Goal: Task Accomplishment & Management: Manage account settings

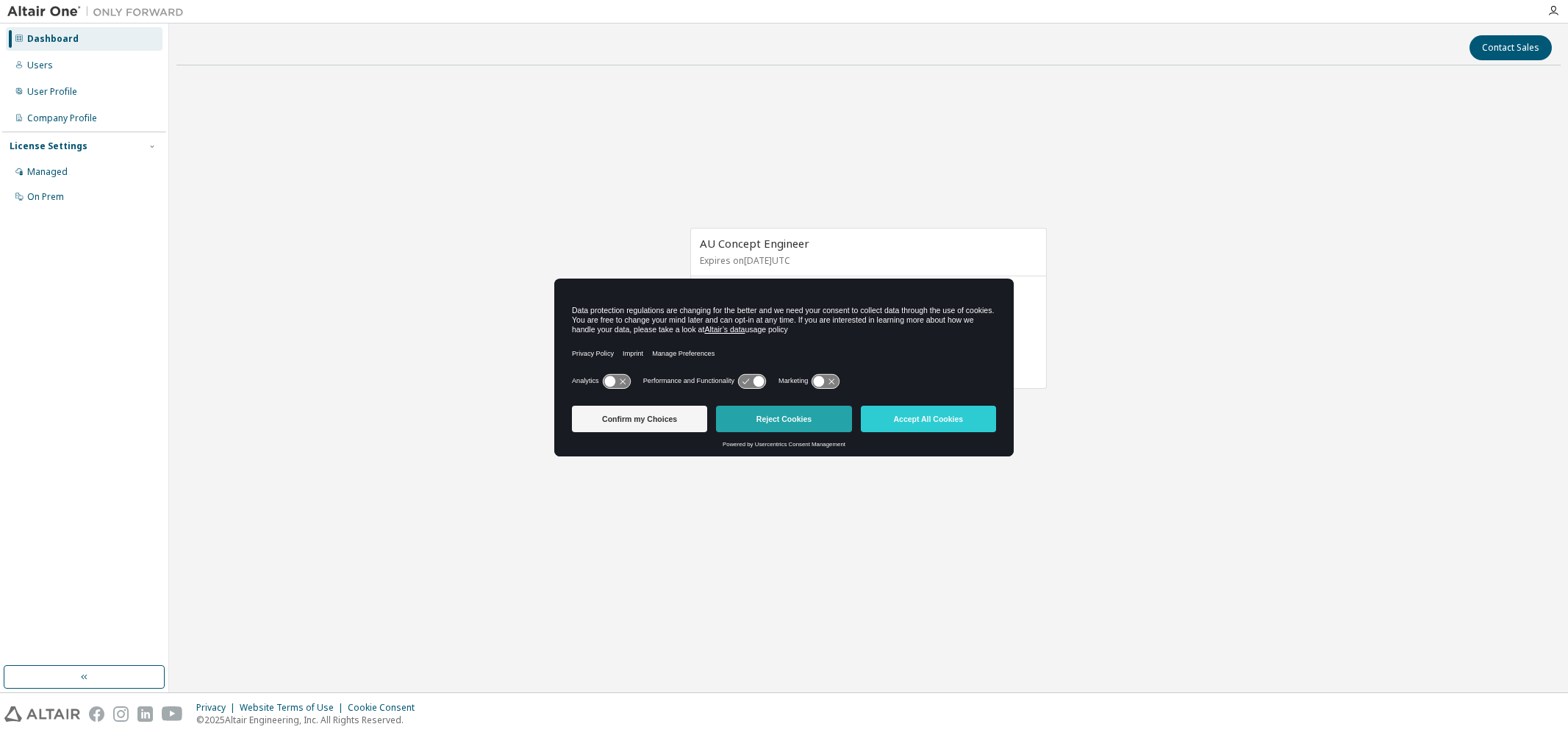
click at [774, 417] on button "Reject Cookies" at bounding box center [784, 419] width 135 height 27
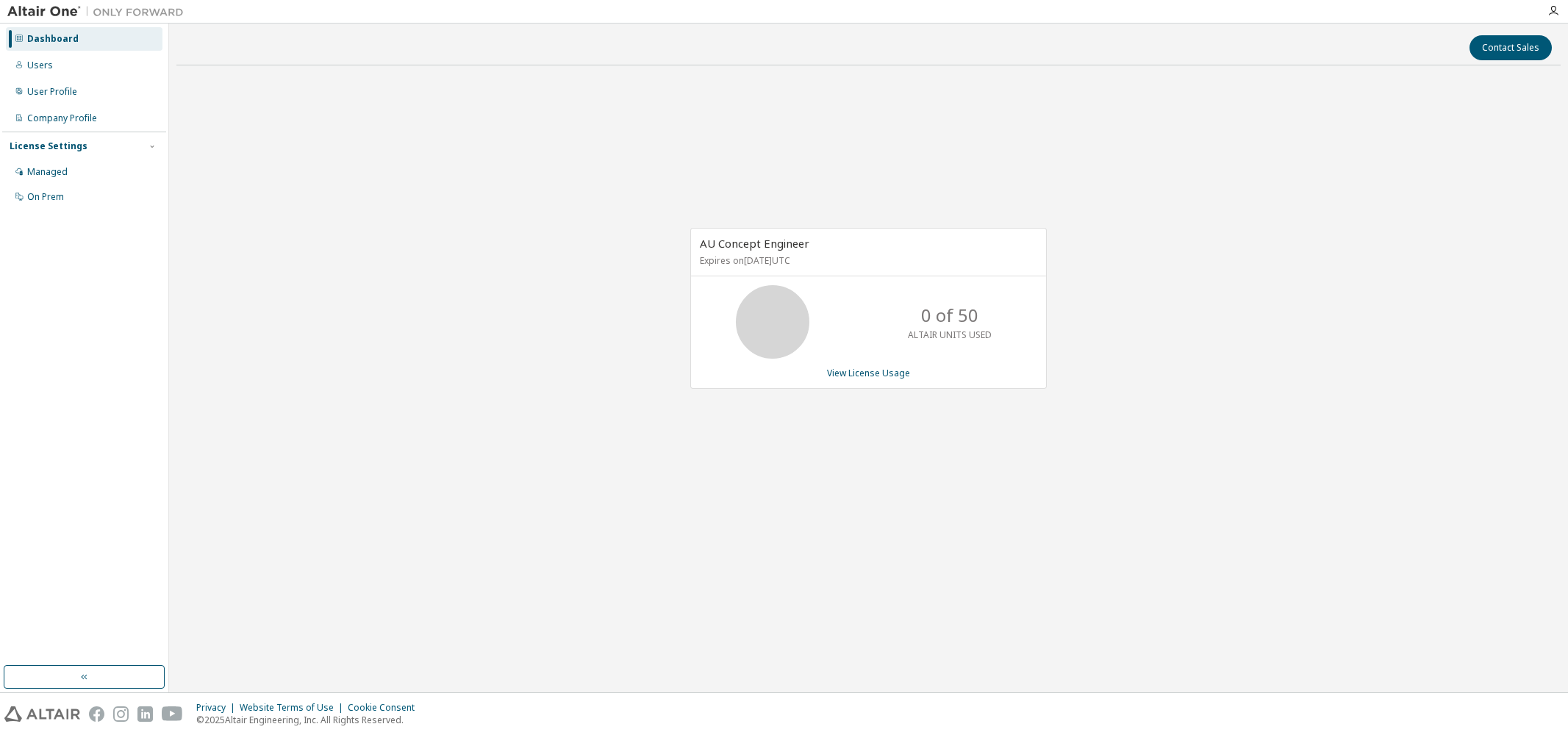
click at [775, 272] on div "AU Concept Engineer Expires on October 17, 2025 UTC" at bounding box center [869, 252] width 355 height 48
click at [861, 378] on link "View License Usage" at bounding box center [869, 373] width 83 height 13
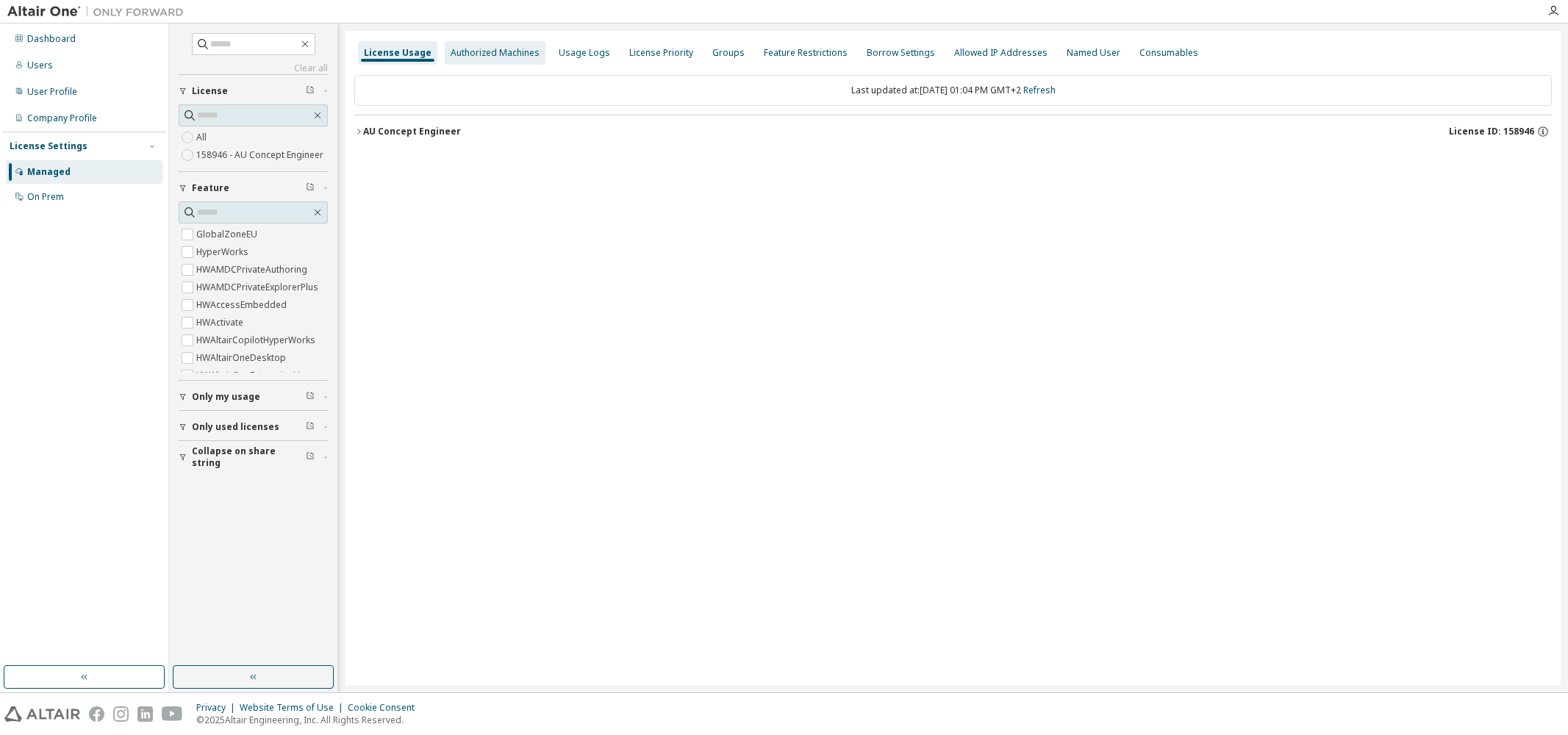
click at [486, 52] on div "Authorized Machines" at bounding box center [495, 52] width 89 height 12
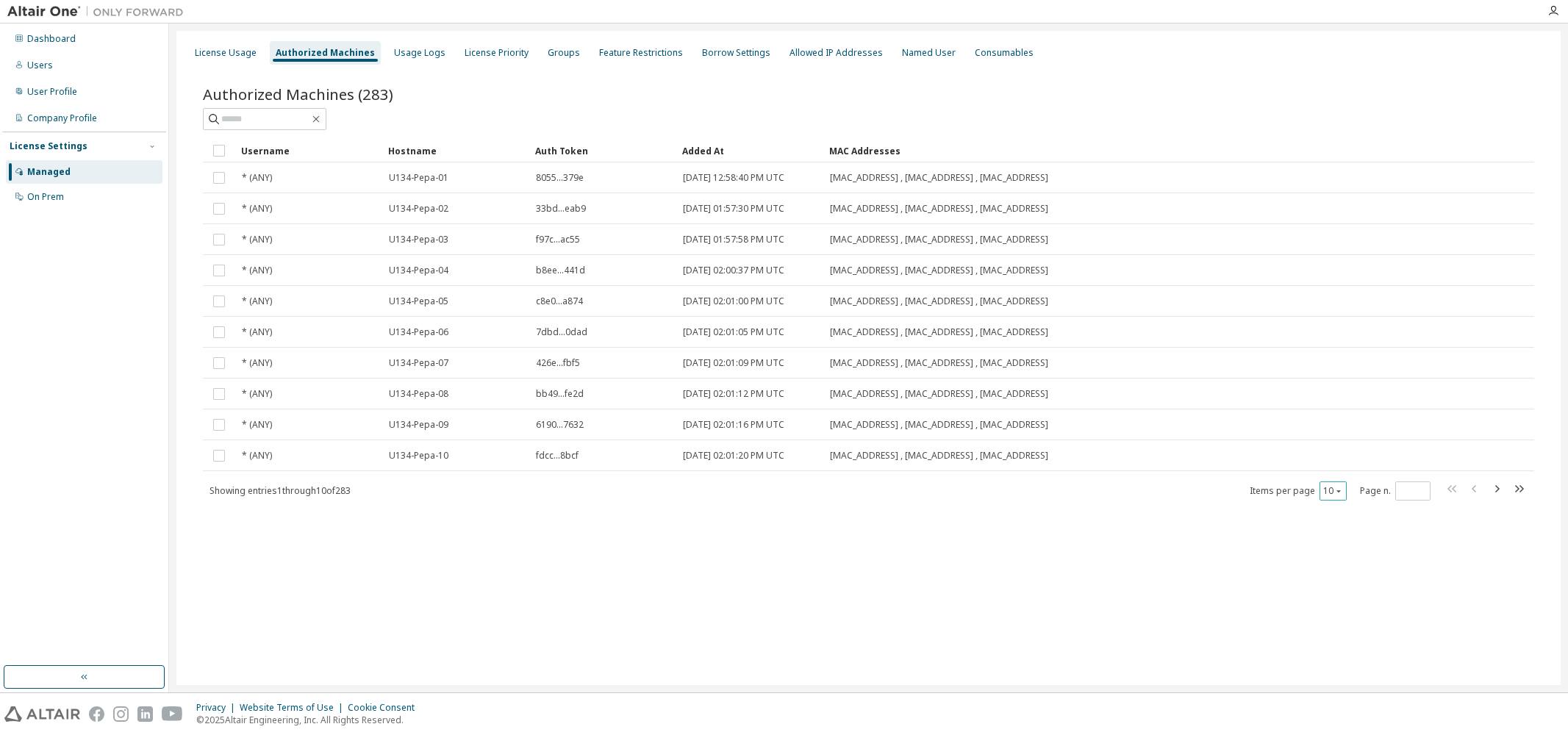
click at [1341, 489] on icon "button" at bounding box center [1338, 491] width 9 height 9
click at [1333, 544] on div "30" at bounding box center [1379, 546] width 118 height 18
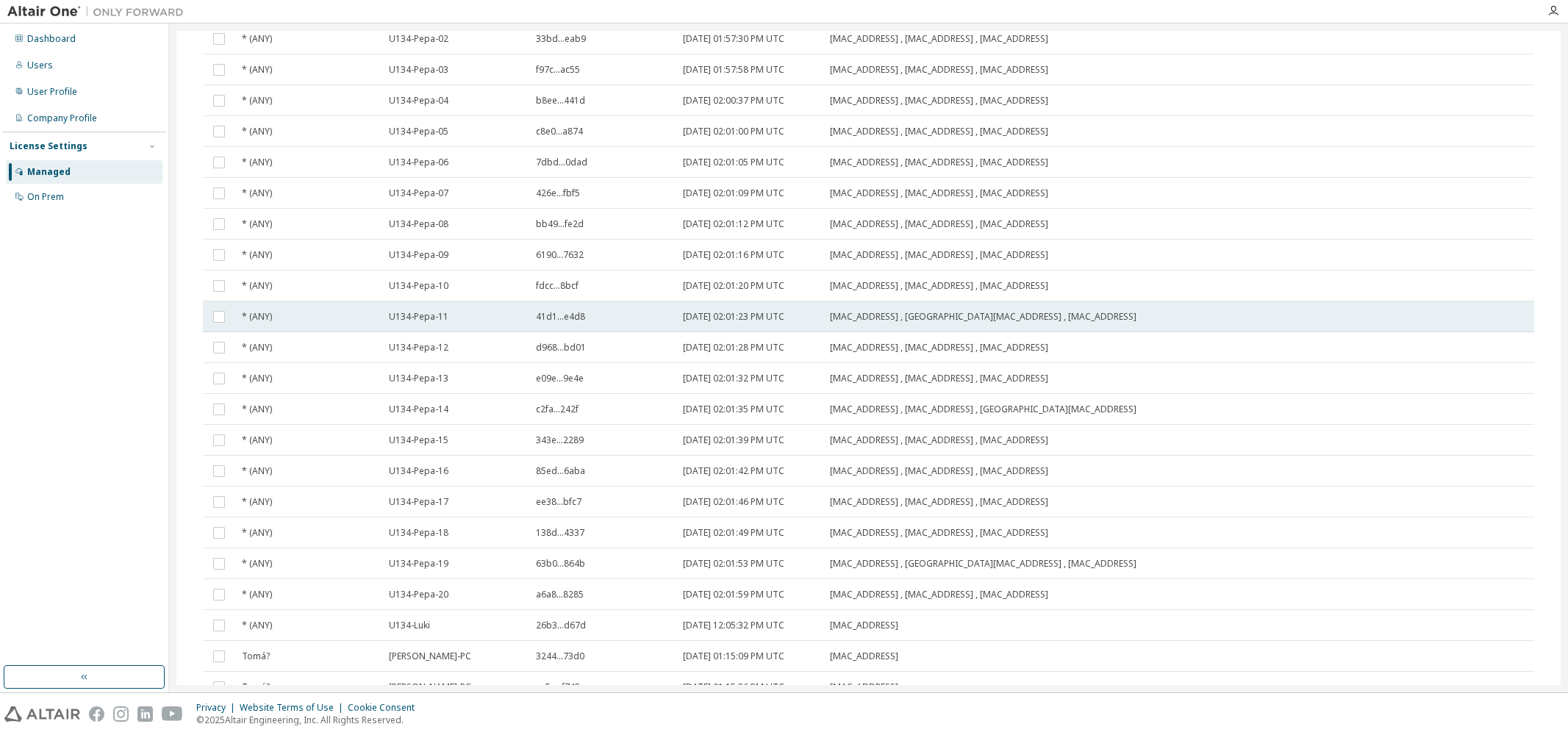
scroll to position [481, 0]
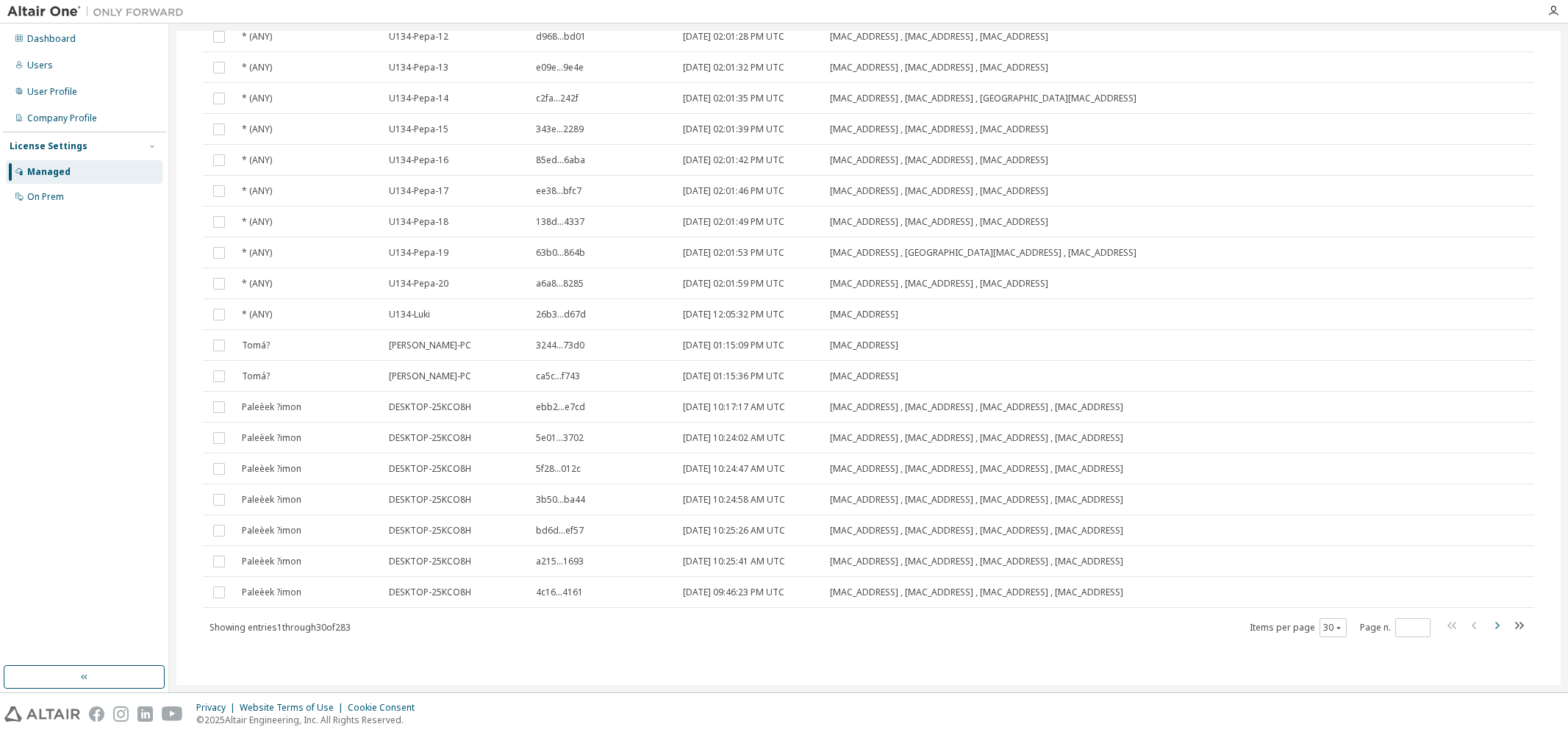
click at [1495, 628] on icon "button" at bounding box center [1497, 625] width 4 height 7
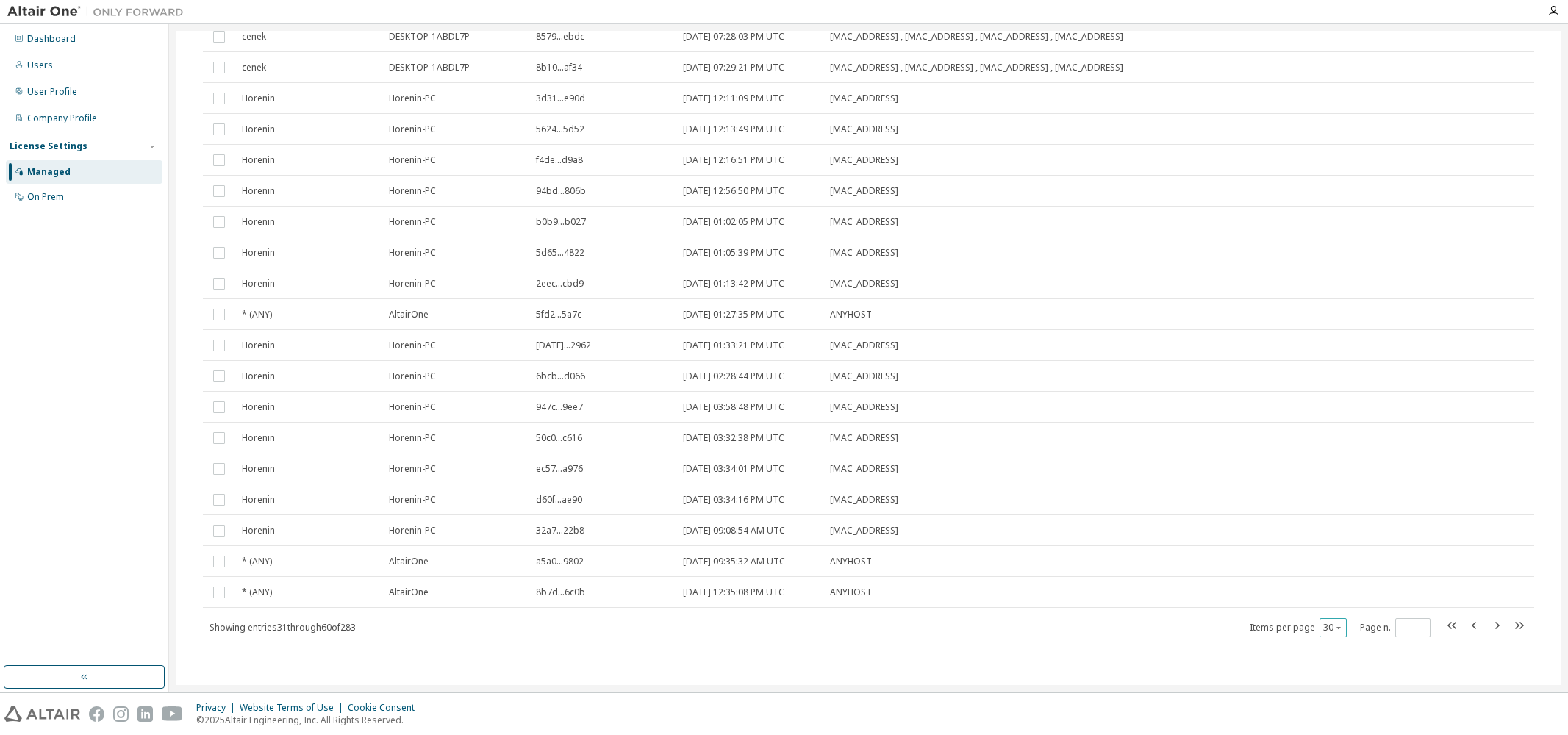
click at [1333, 624] on div "30" at bounding box center [1334, 628] width 27 height 19
click at [1334, 625] on icon "button" at bounding box center [1338, 628] width 9 height 9
click at [1324, 720] on div "100" at bounding box center [1366, 718] width 118 height 18
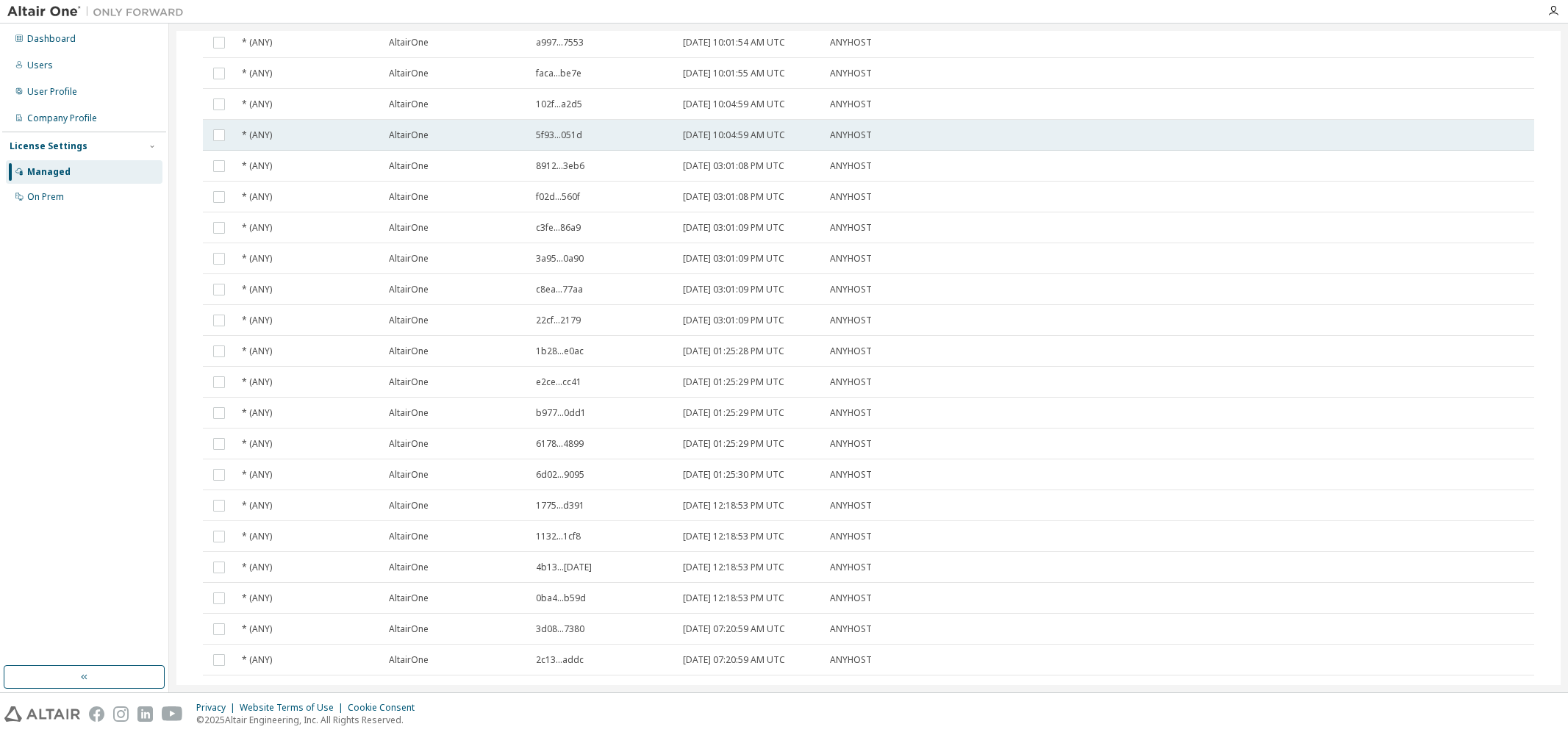
scroll to position [2643, 0]
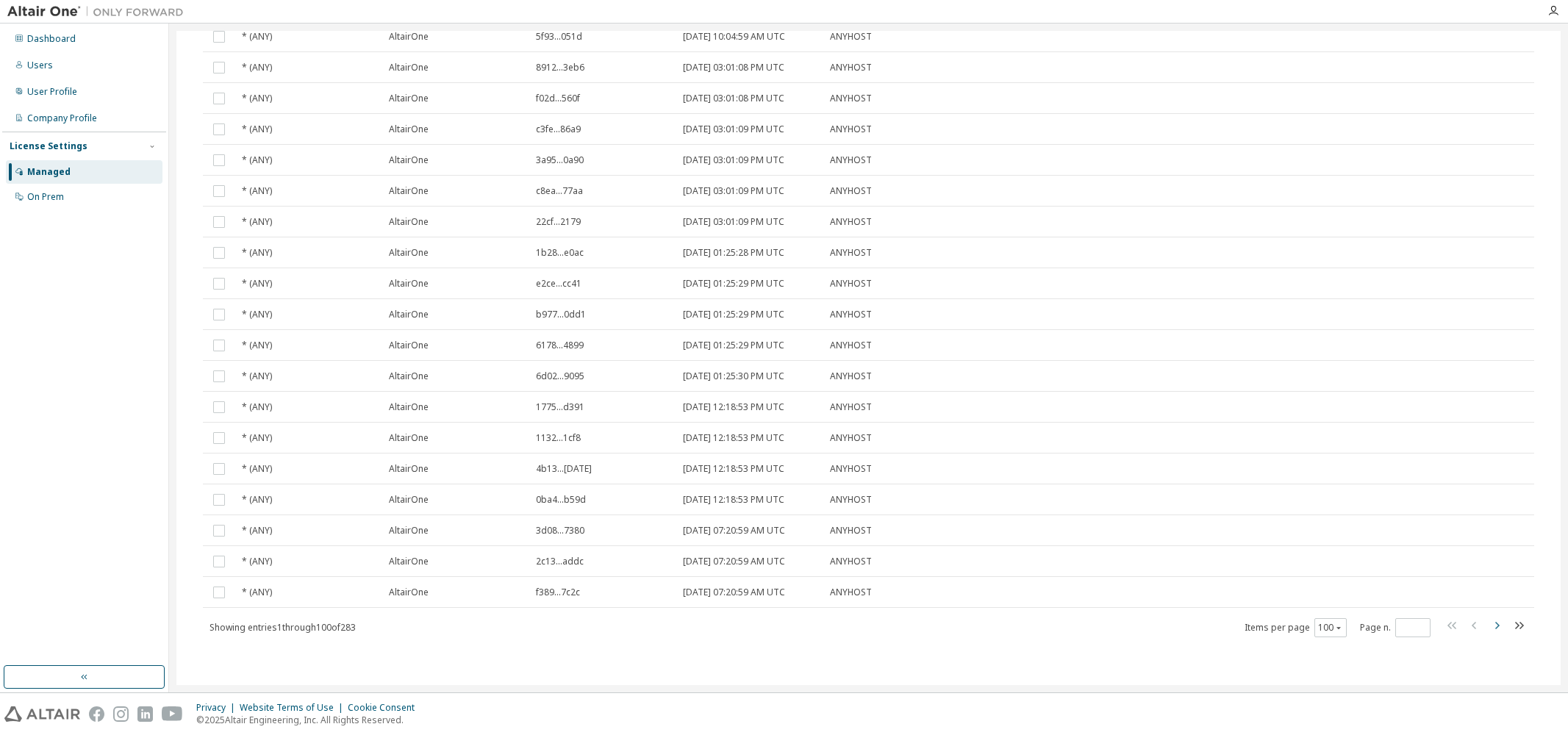
click at [1488, 628] on icon "button" at bounding box center [1497, 626] width 18 height 18
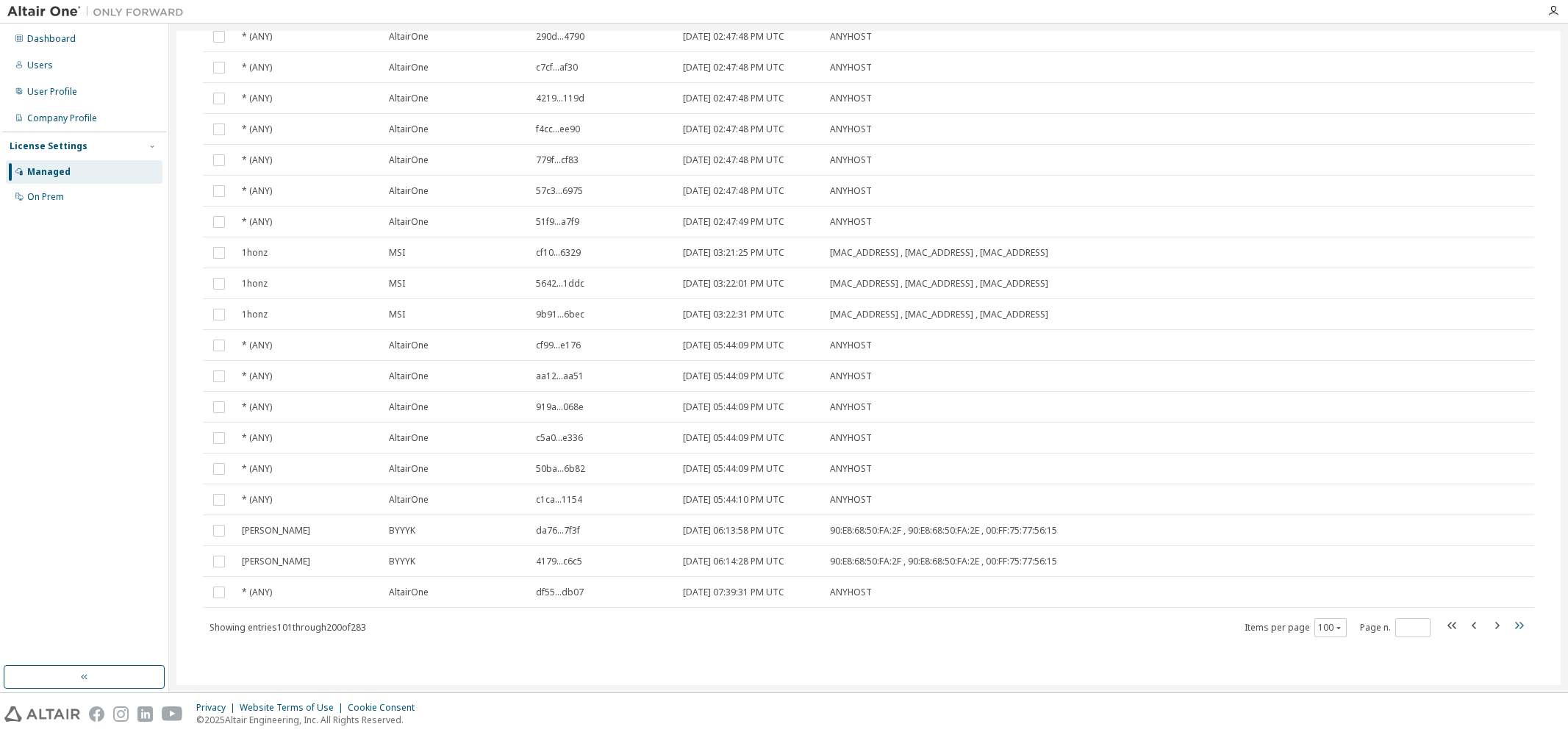
click at [1510, 631] on icon "button" at bounding box center [1519, 626] width 18 height 18
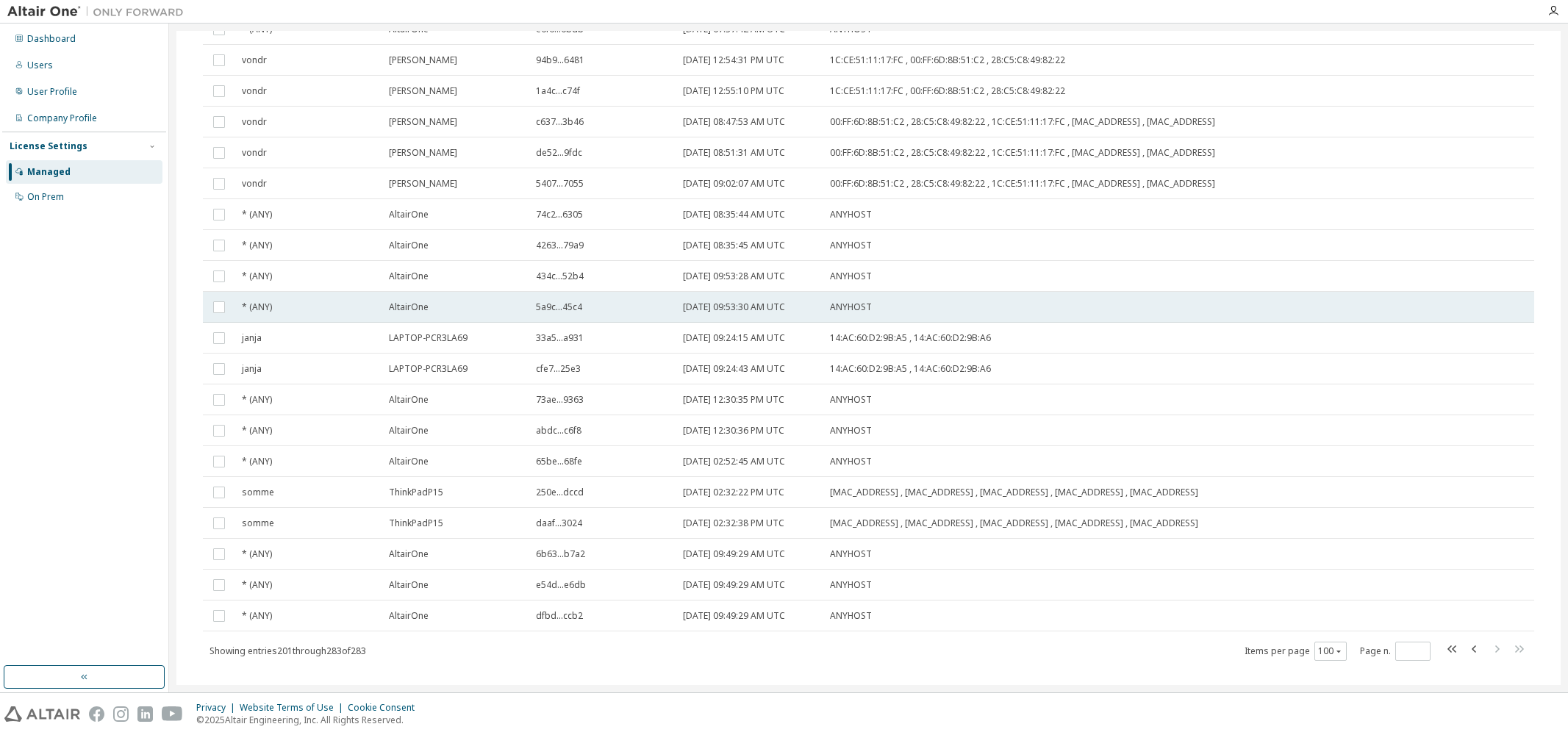
scroll to position [2118, 0]
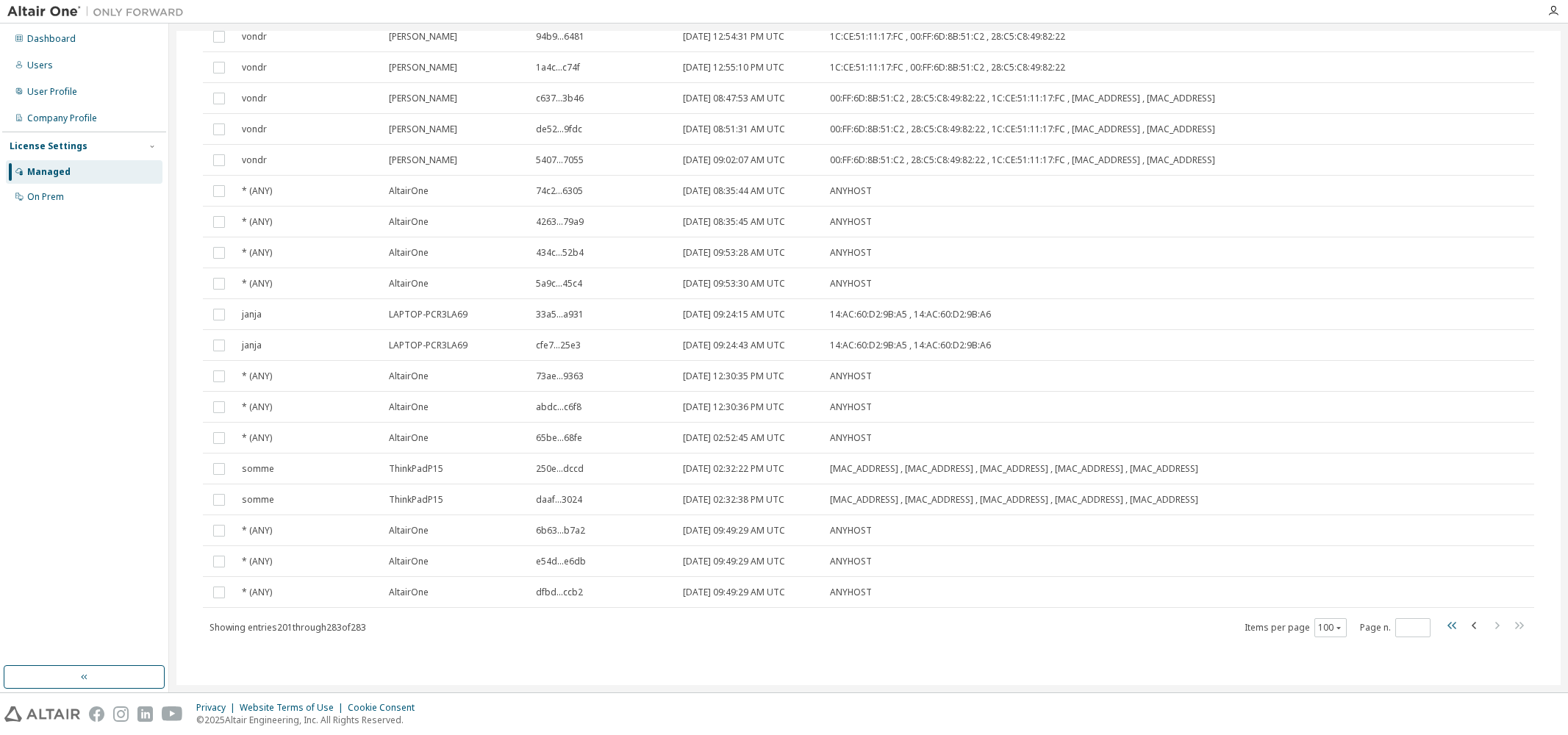
click at [1444, 626] on icon "button" at bounding box center [1453, 626] width 18 height 18
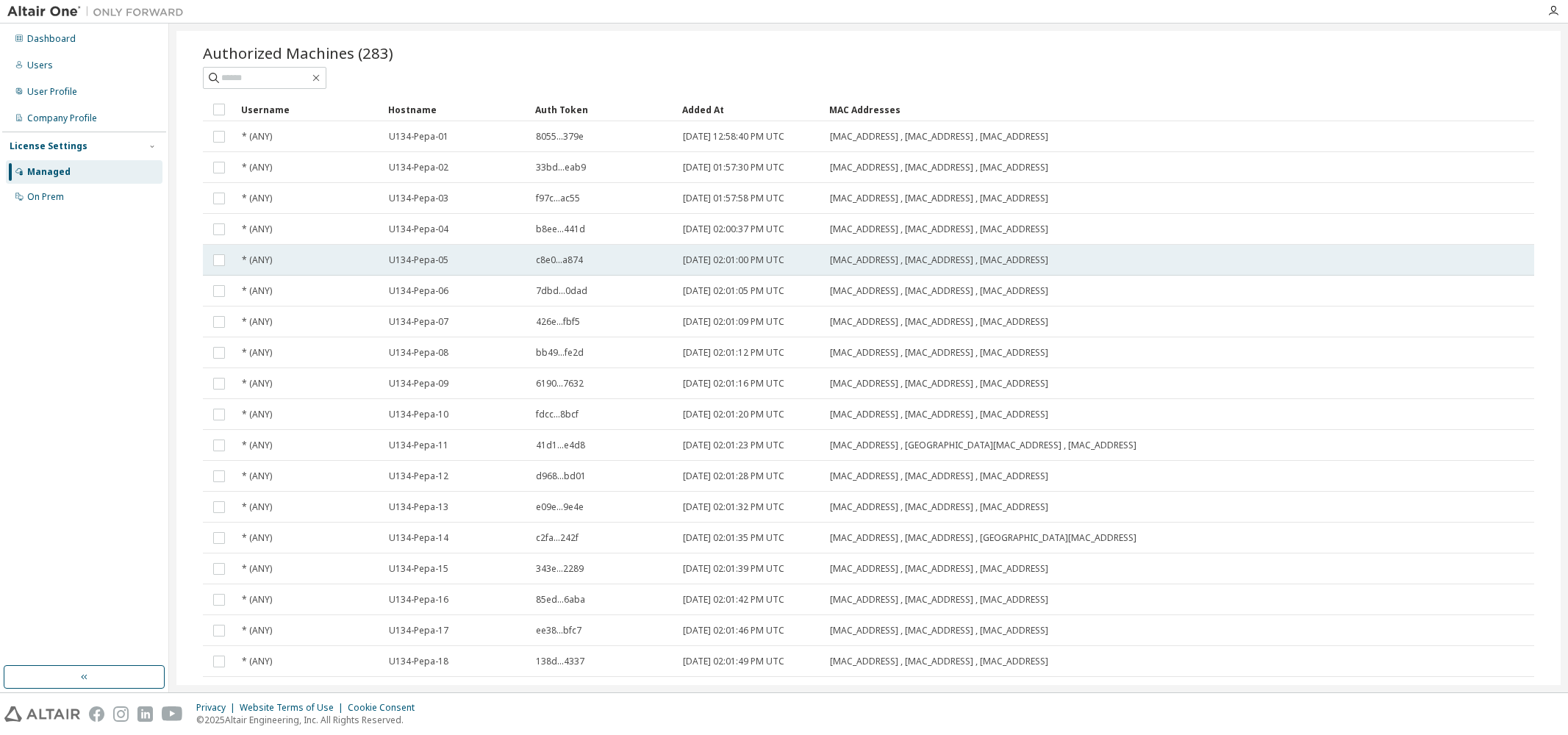
scroll to position [75, 0]
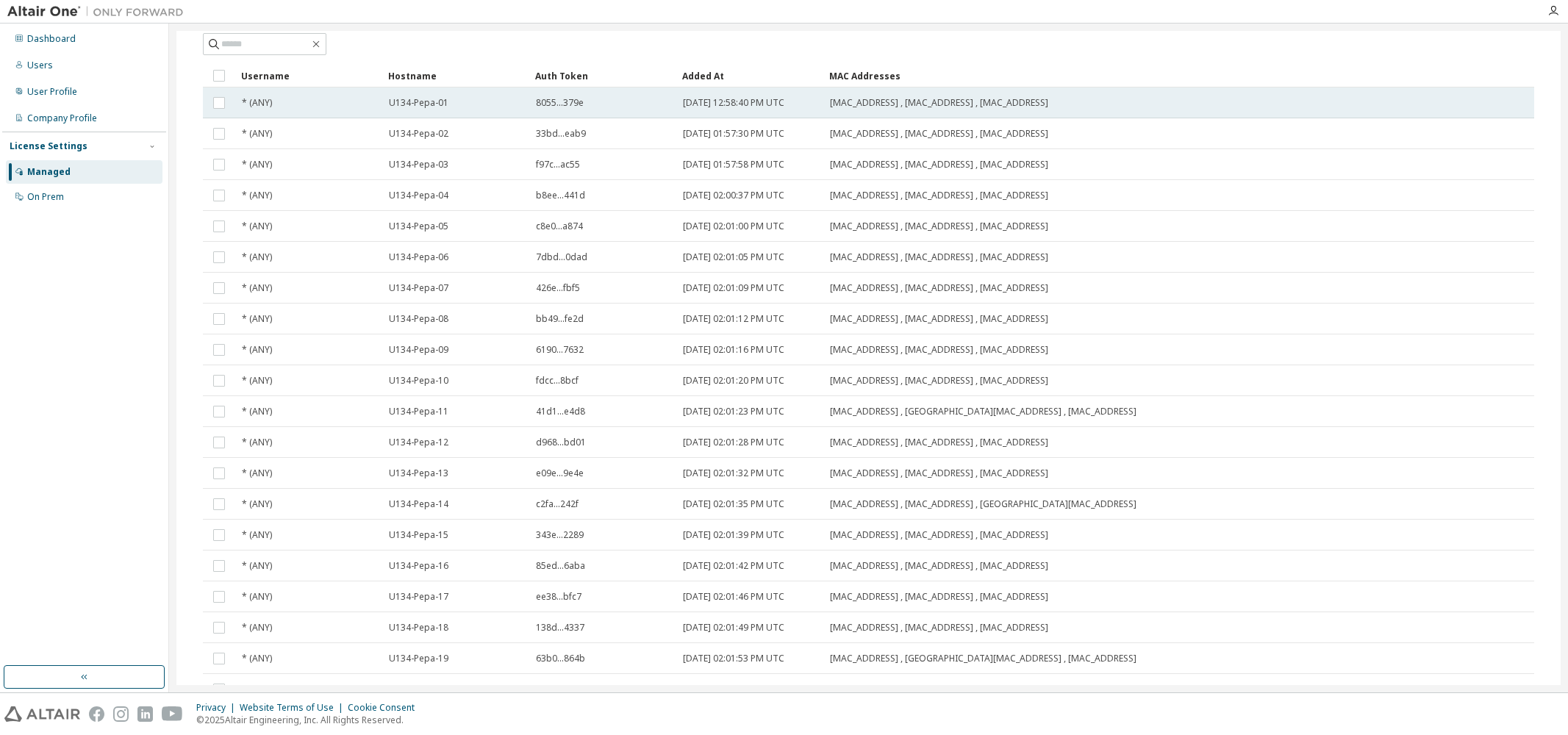
click at [850, 102] on span "00:D8:61:55:37:8F , 98:2C:BC:1E:68:F5 , 98:2C:BC:1E:68:F1" at bounding box center [939, 102] width 218 height 12
click at [806, 110] on td "[DATE] 12:58:40 PM UTC" at bounding box center [749, 103] width 147 height 31
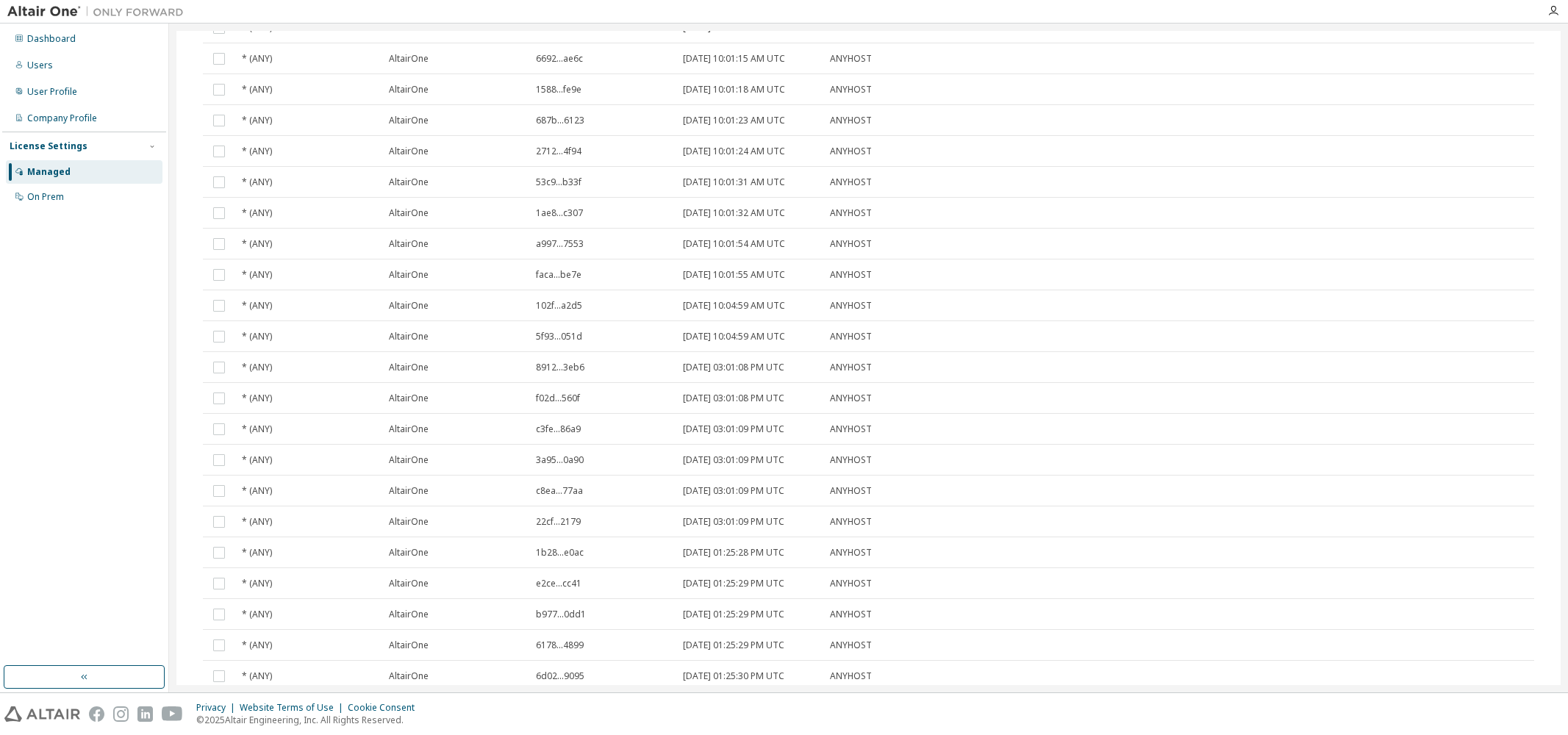
scroll to position [2643, 0]
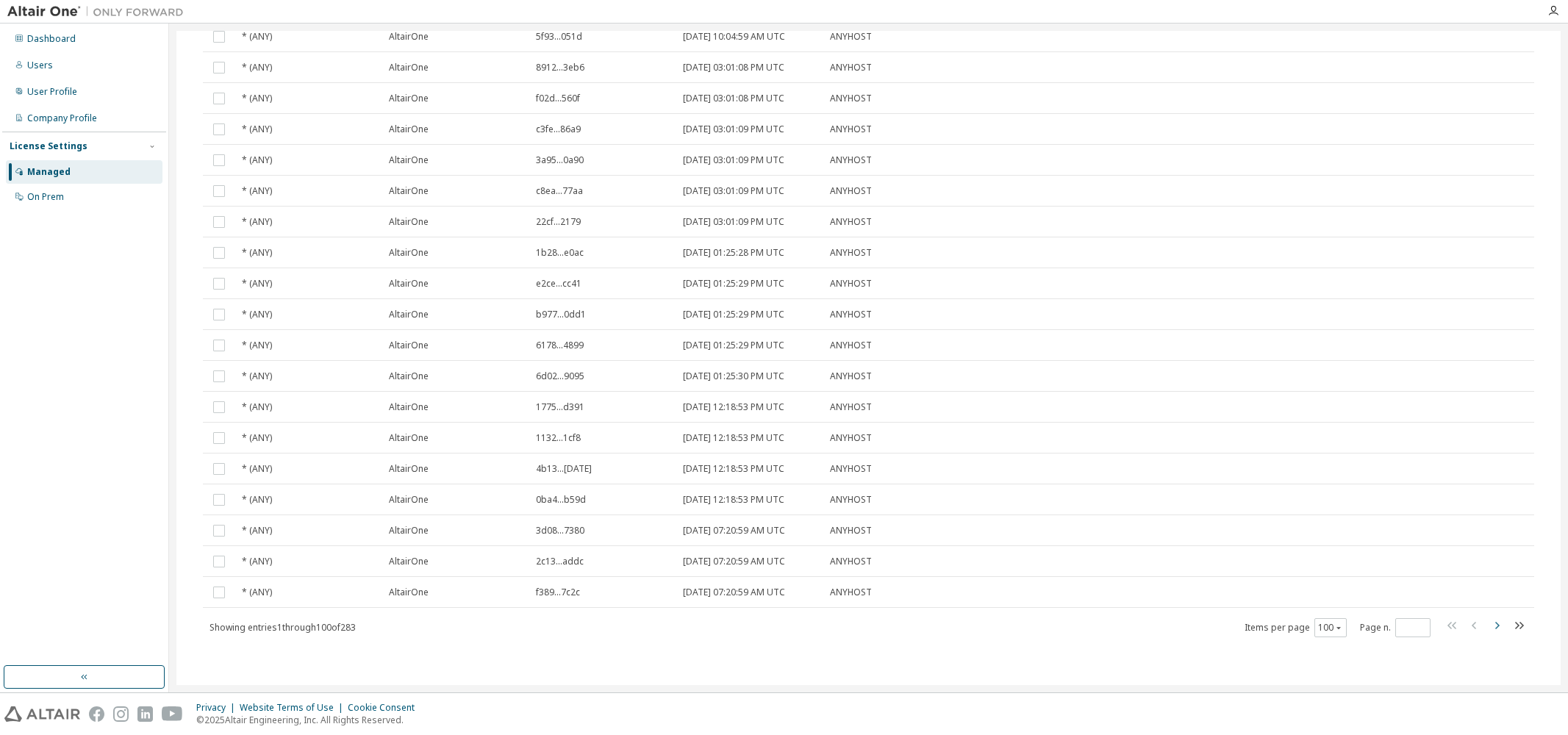
click at [1488, 625] on icon "button" at bounding box center [1497, 626] width 18 height 18
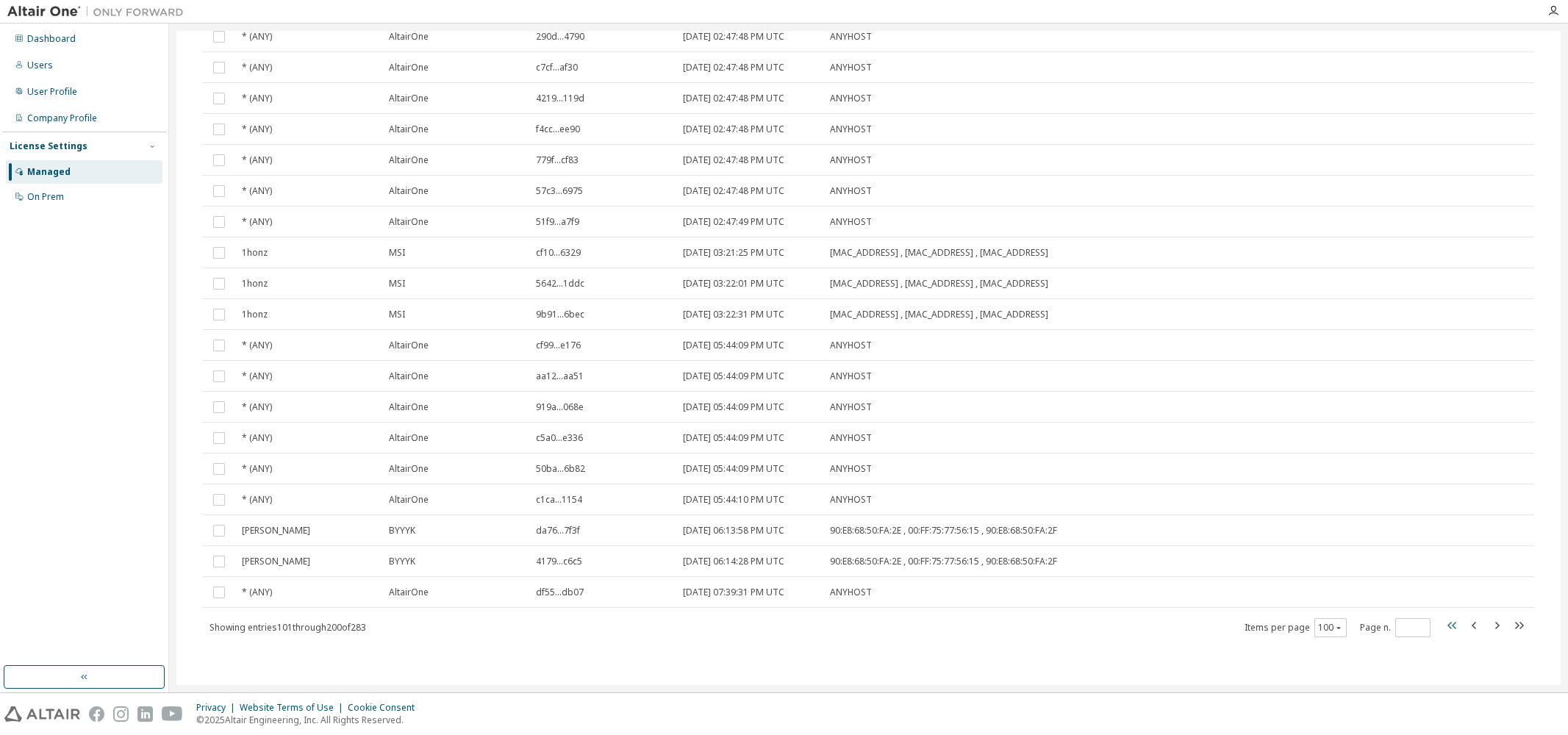
click at [1444, 626] on icon "button" at bounding box center [1453, 626] width 18 height 18
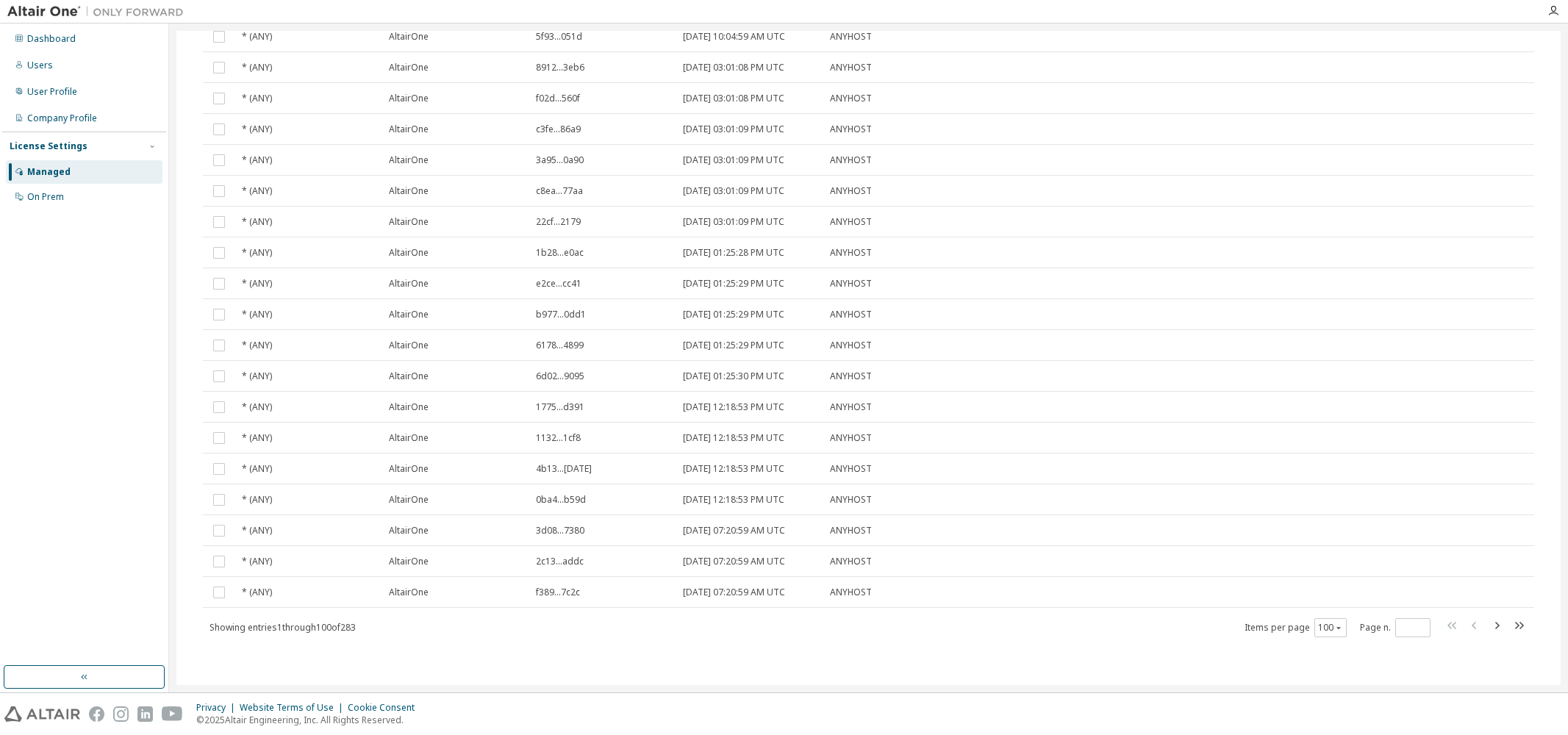
type input "*"
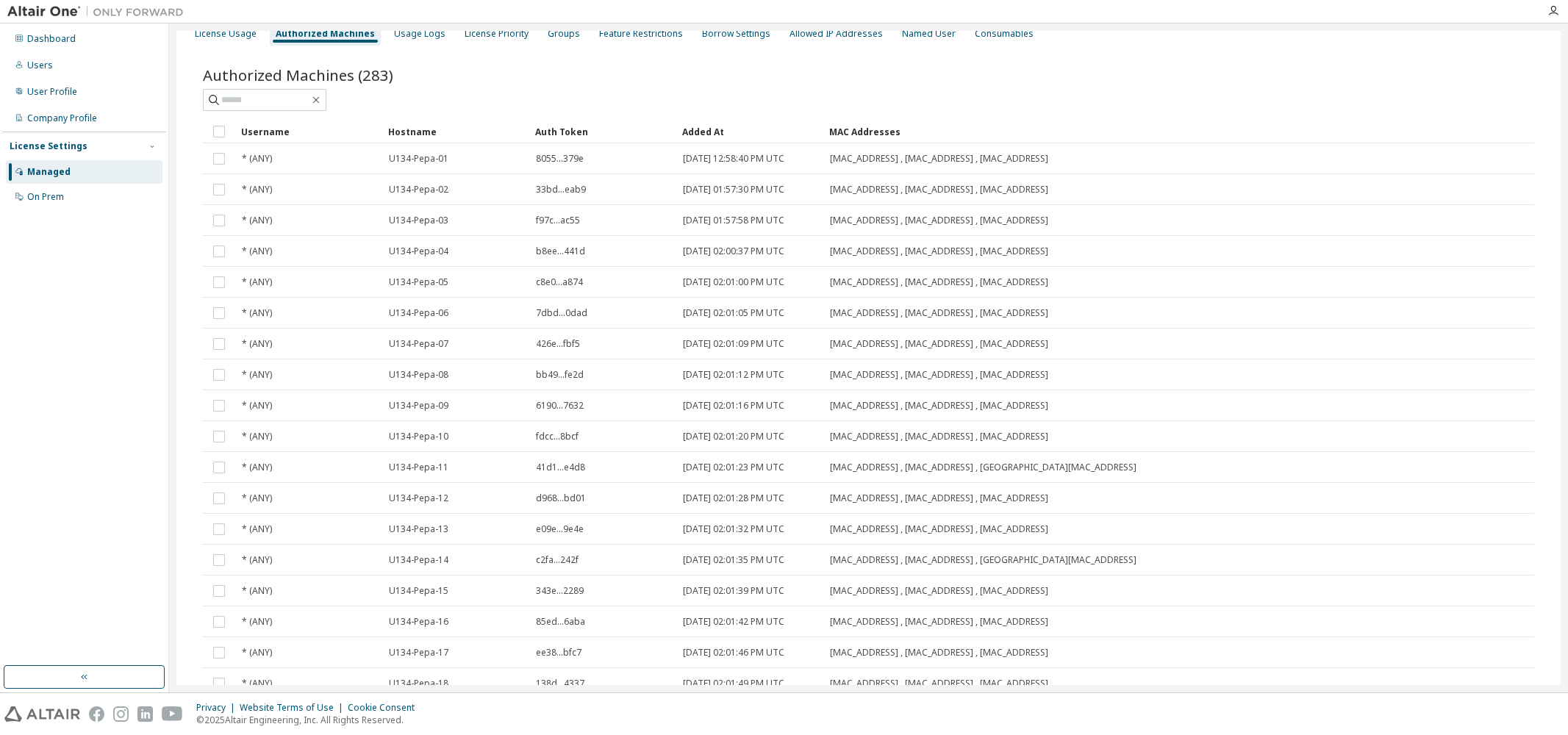
scroll to position [0, 0]
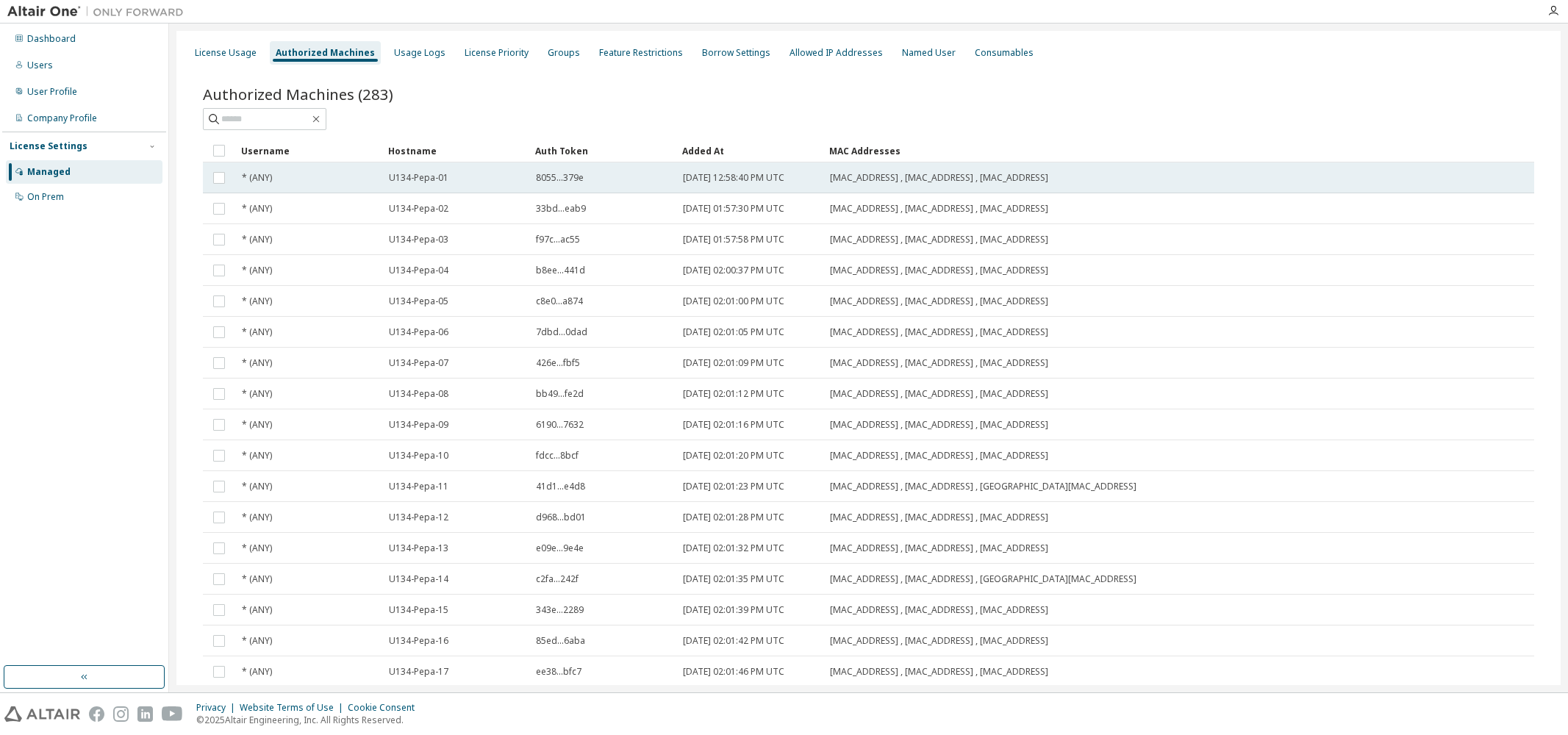
click at [567, 179] on span "8055...379e" at bounding box center [559, 178] width 48 height 12
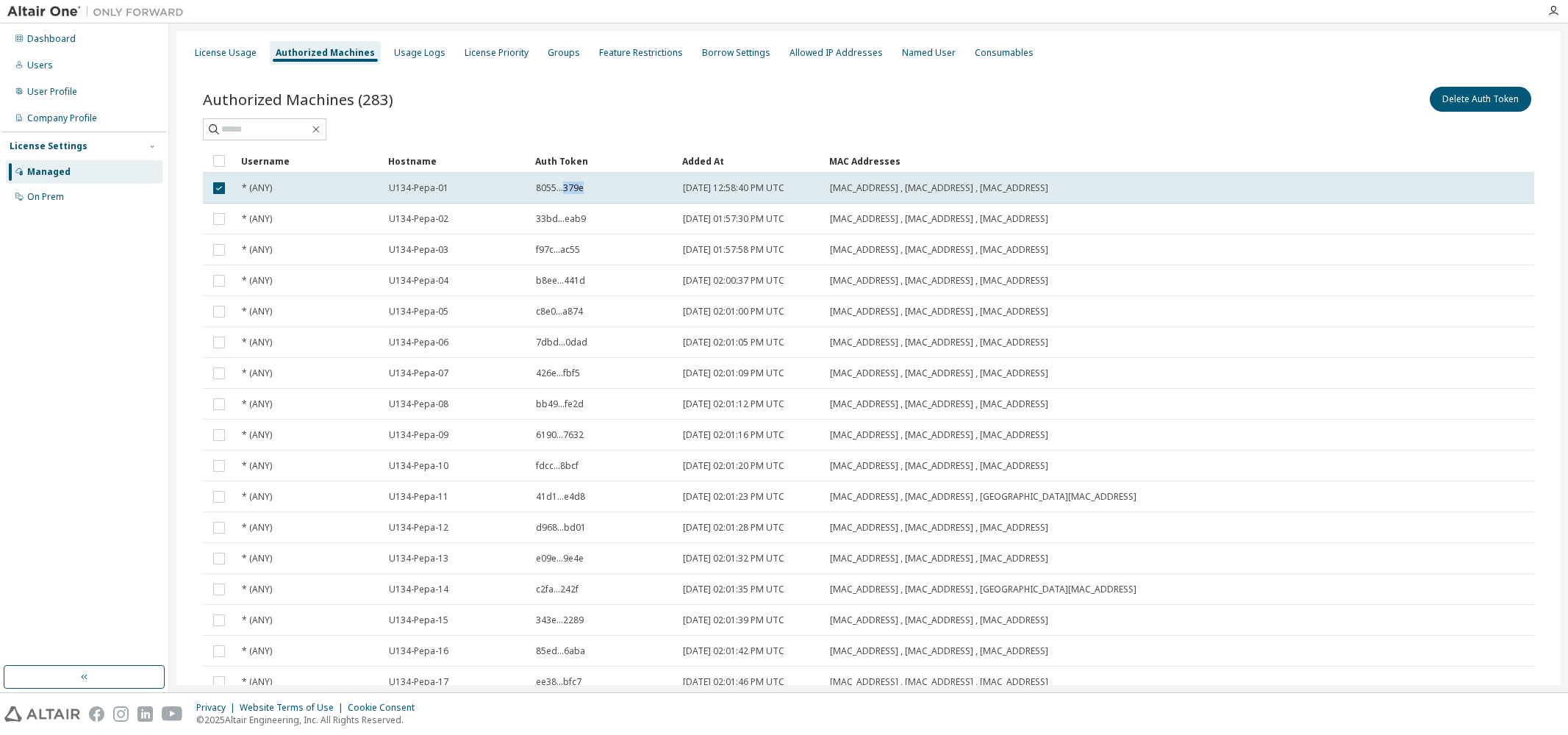
click at [567, 179] on td "8055...379e" at bounding box center [603, 188] width 147 height 31
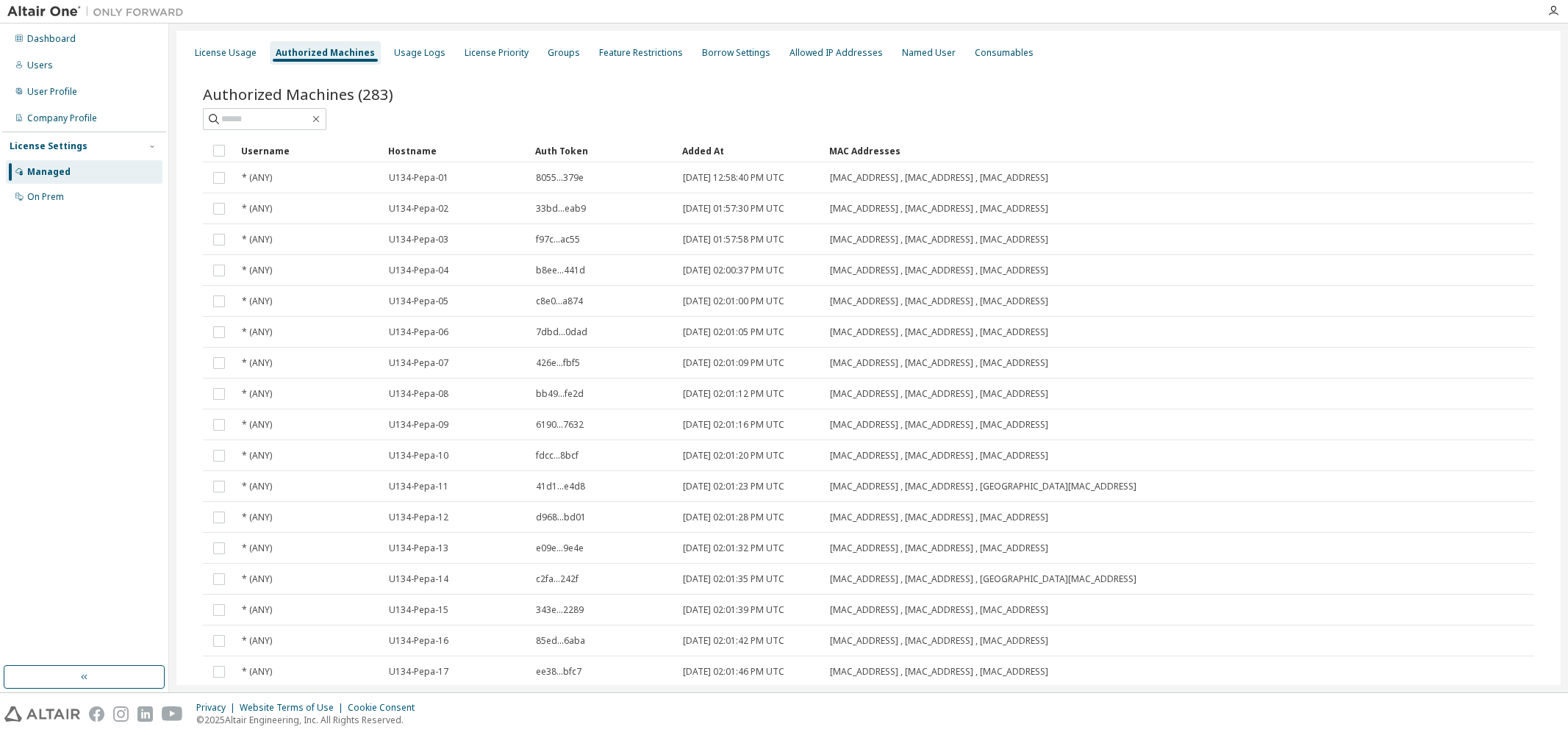
click at [567, 179] on span "8055...379e" at bounding box center [559, 178] width 48 height 12
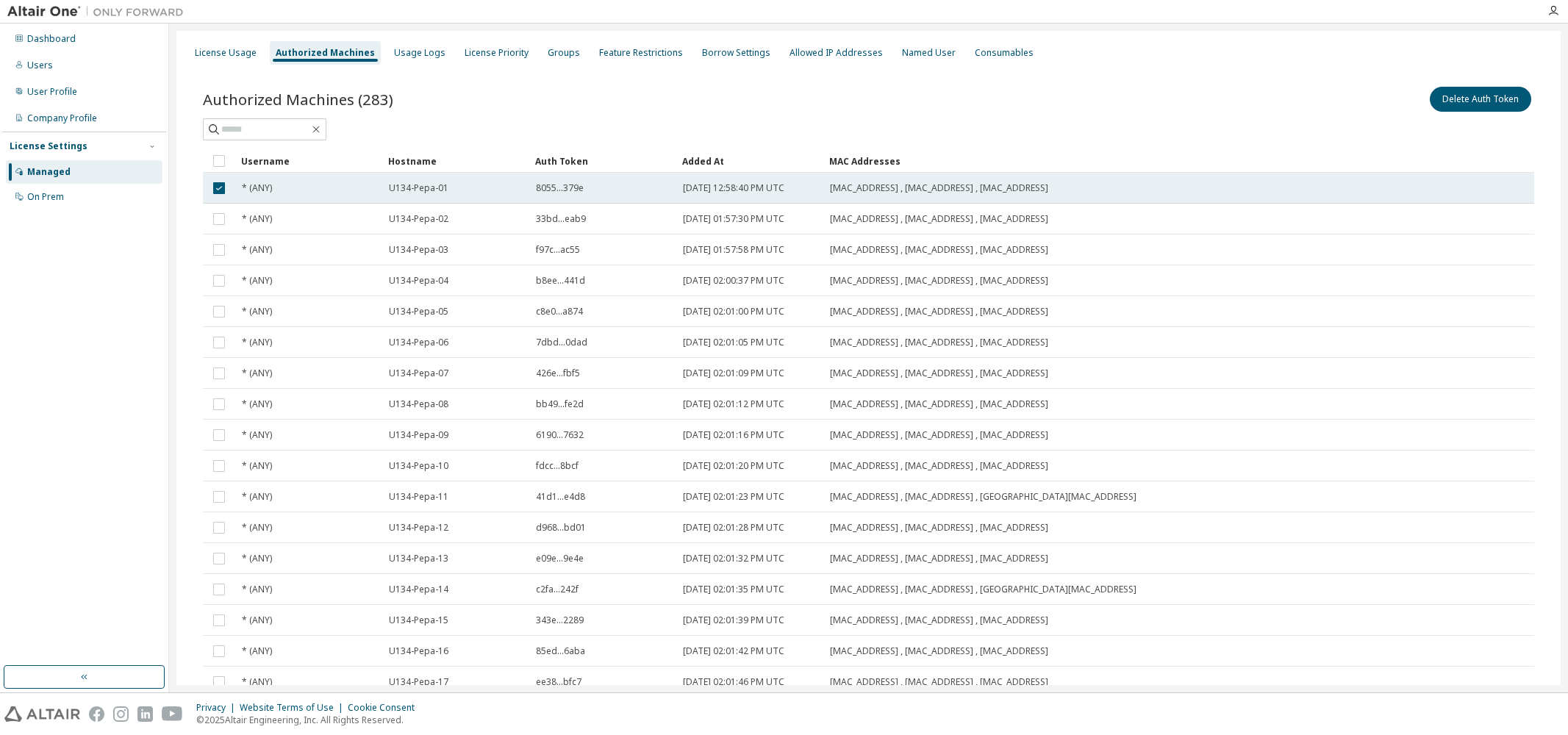
click at [567, 181] on td "8055...379e" at bounding box center [603, 188] width 147 height 31
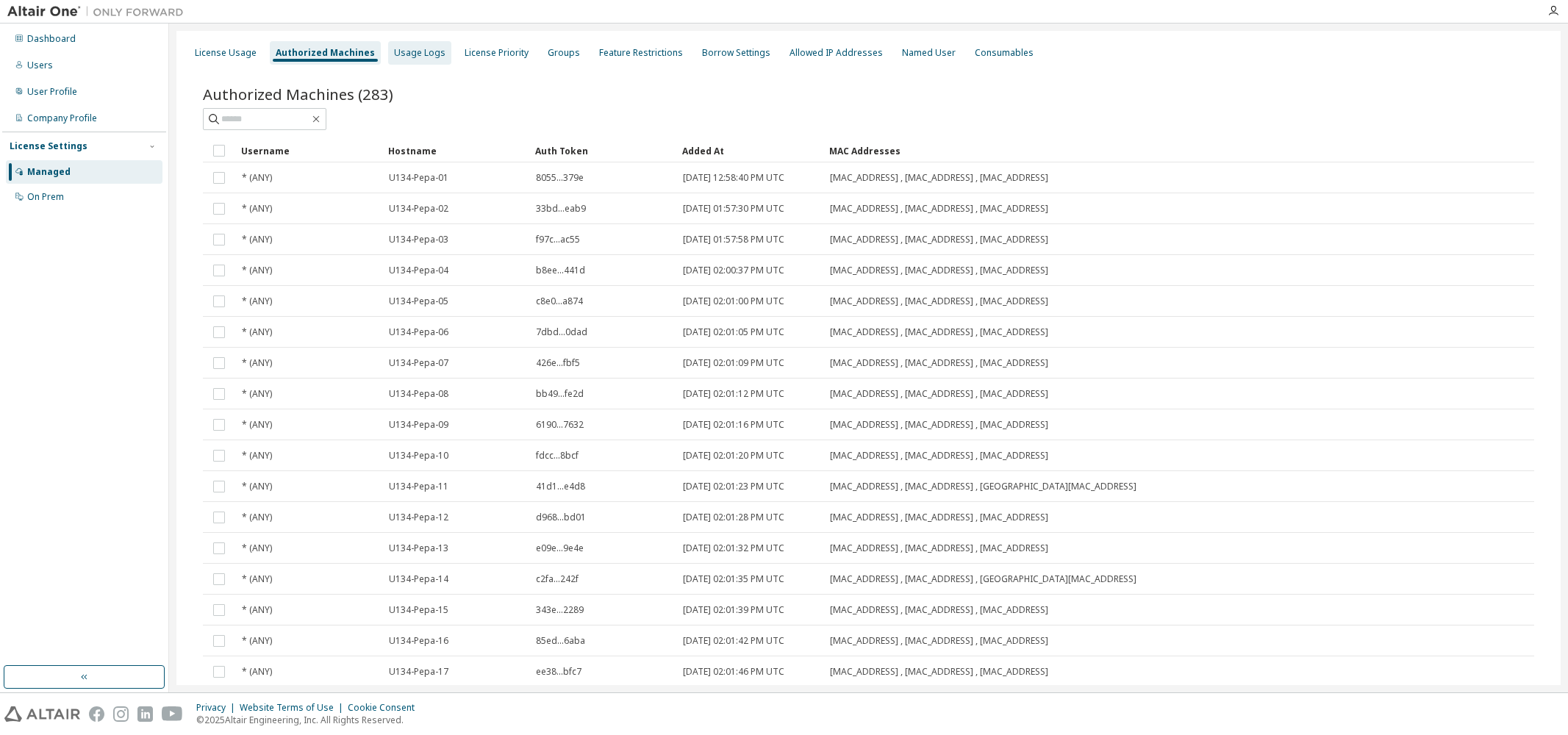
click at [423, 52] on div "Usage Logs" at bounding box center [420, 52] width 52 height 12
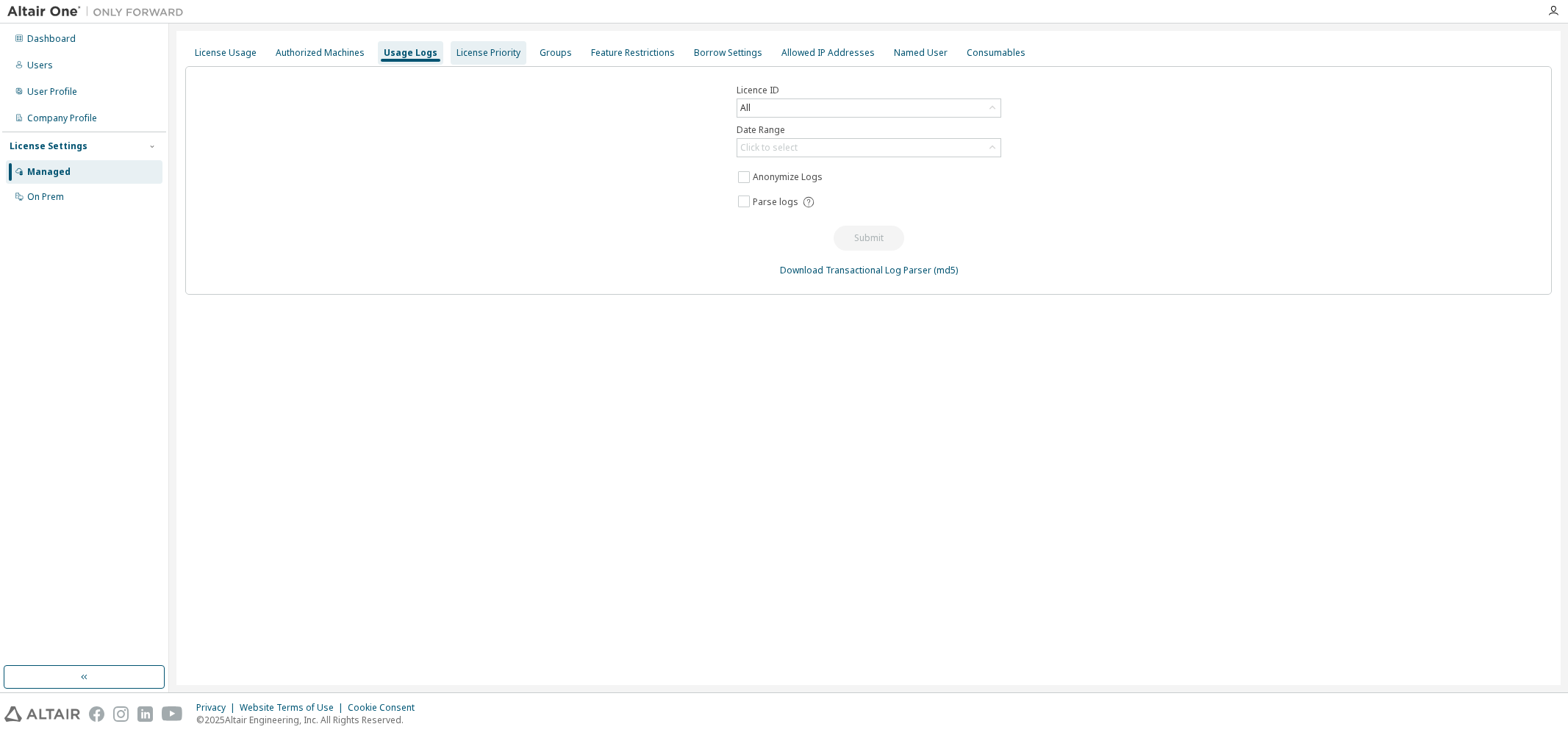
click at [480, 54] on div "License Priority" at bounding box center [488, 52] width 64 height 12
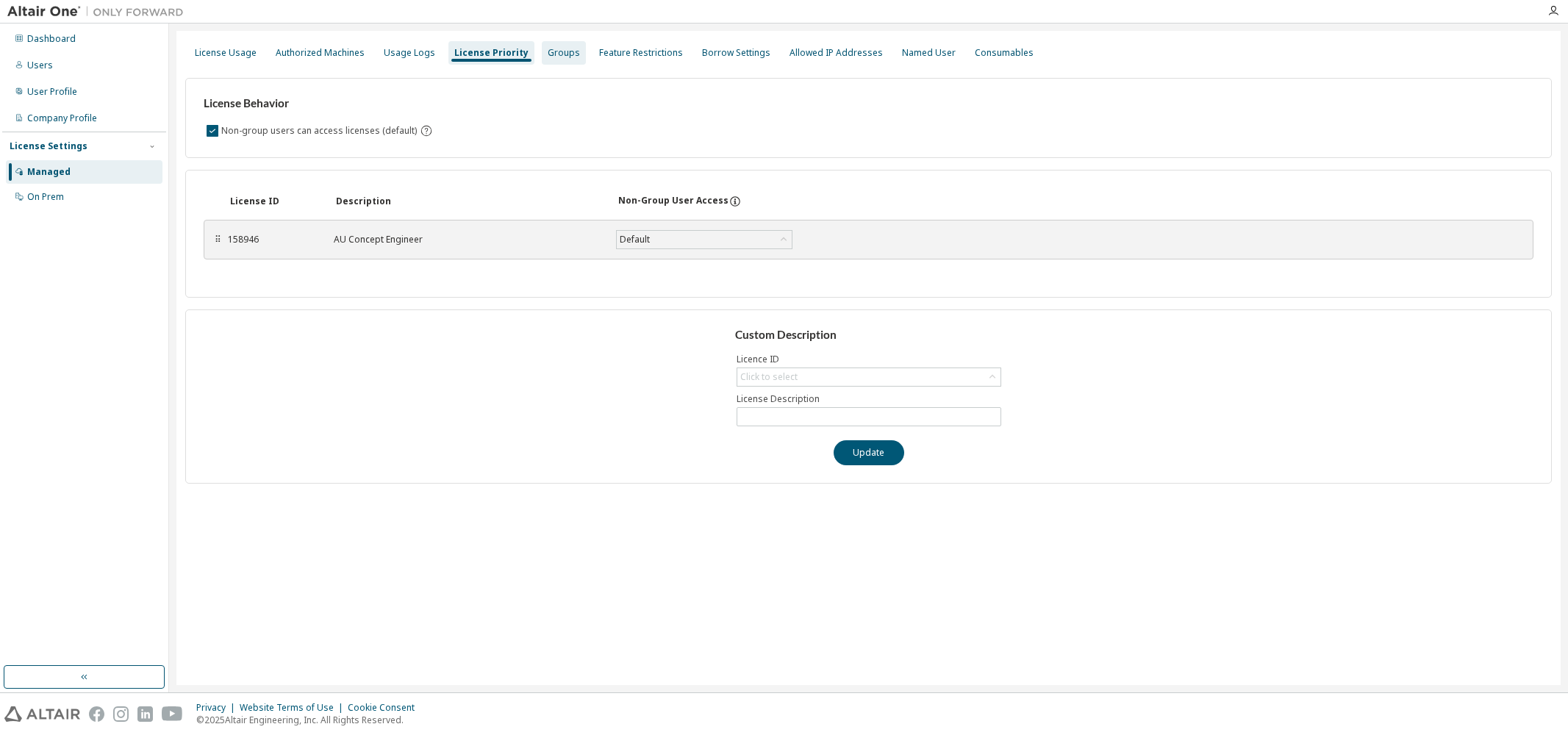
click at [548, 54] on div "Groups" at bounding box center [564, 52] width 32 height 12
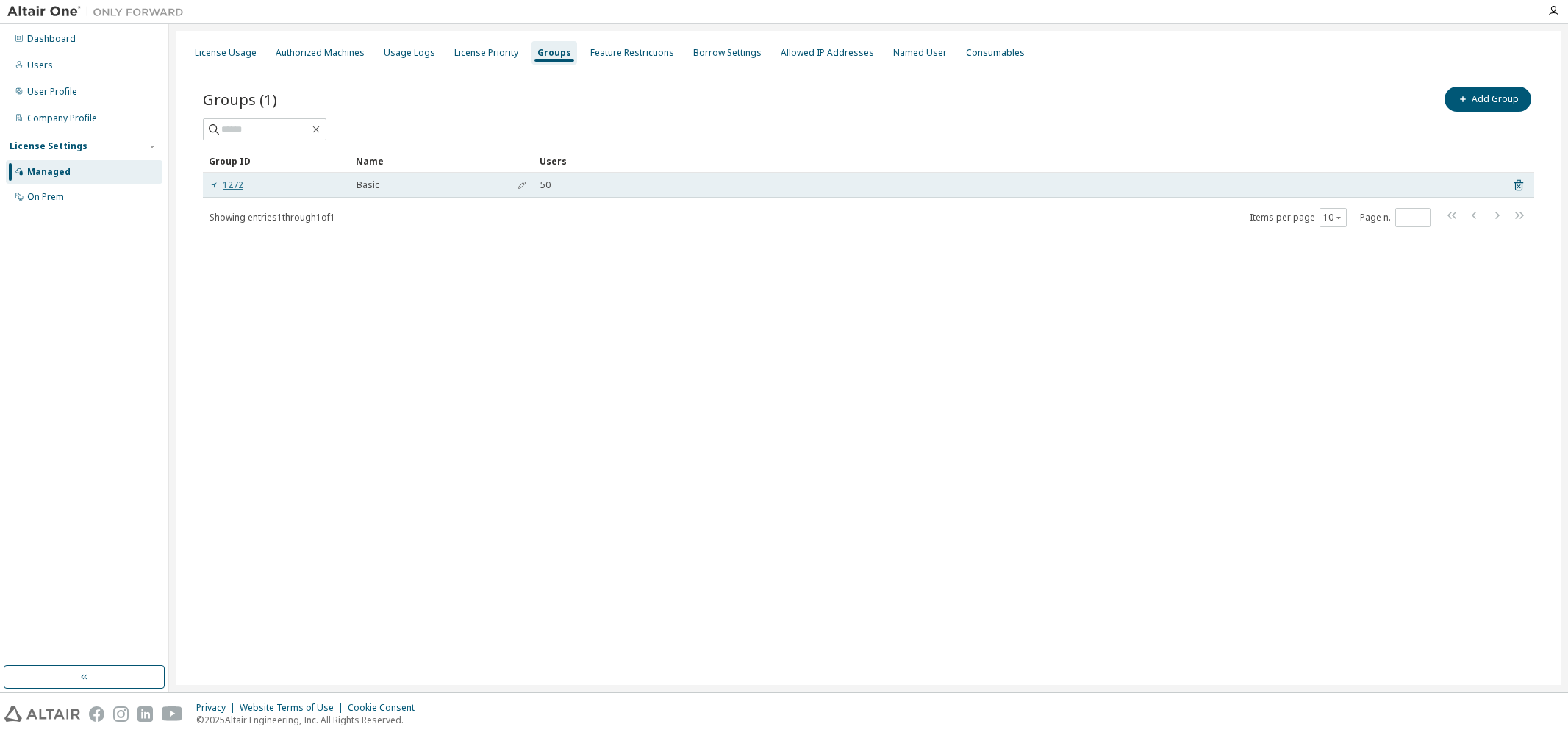
click at [227, 185] on link "1272" at bounding box center [226, 185] width 34 height 12
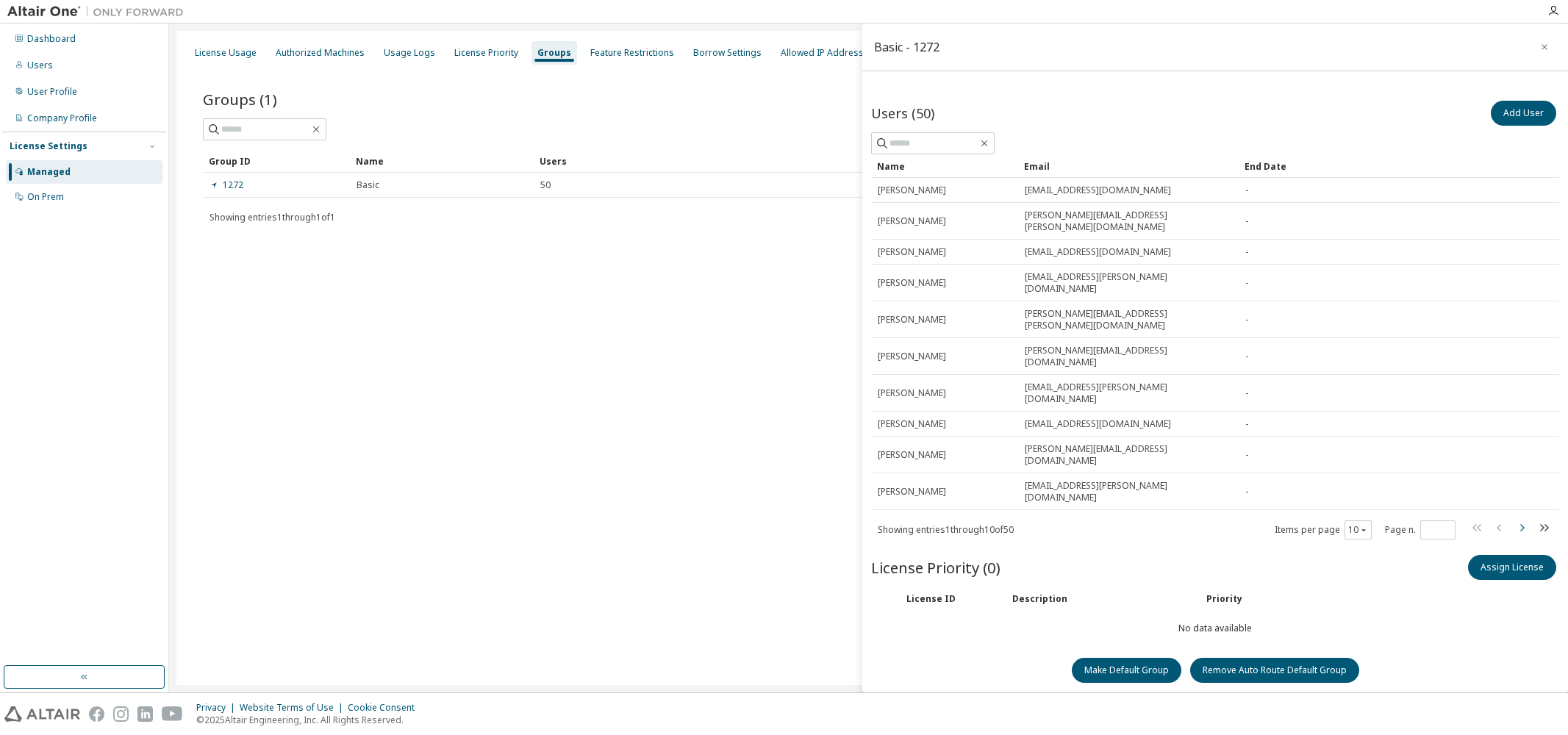
click at [1521, 525] on icon "button" at bounding box center [1522, 528] width 4 height 7
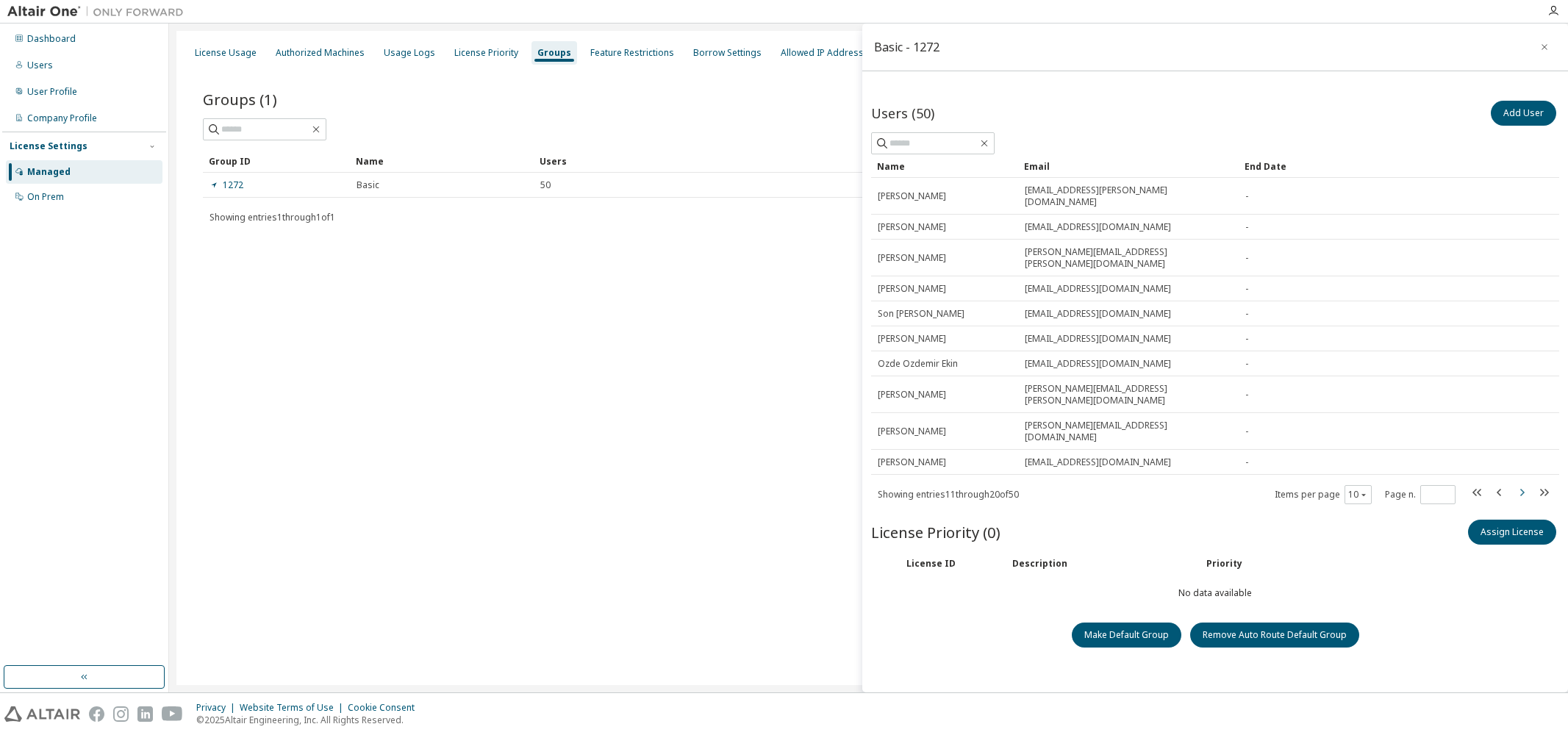
click at [1521, 489] on icon "button" at bounding box center [1522, 492] width 4 height 7
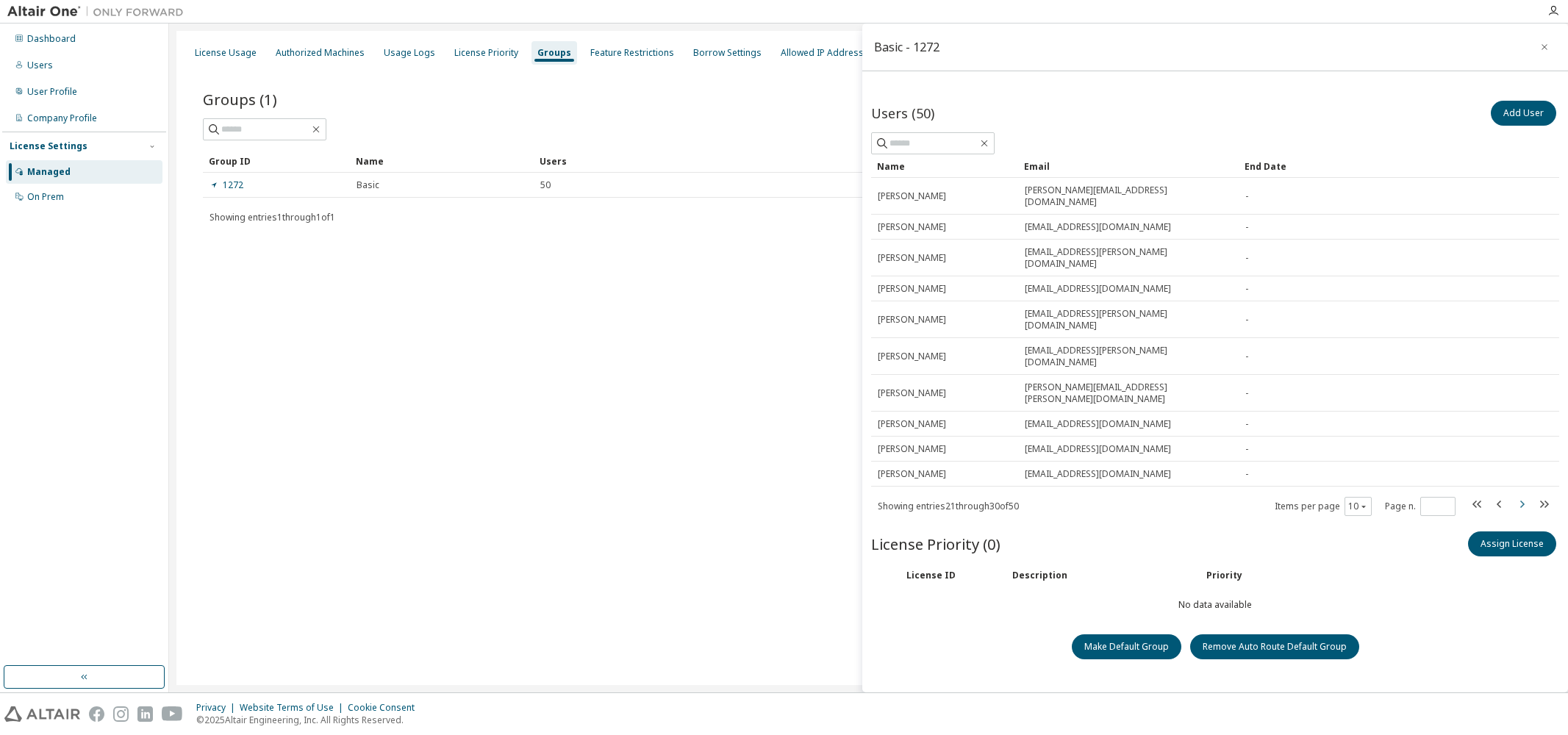
click at [1524, 500] on icon "button" at bounding box center [1522, 504] width 4 height 7
type input "*"
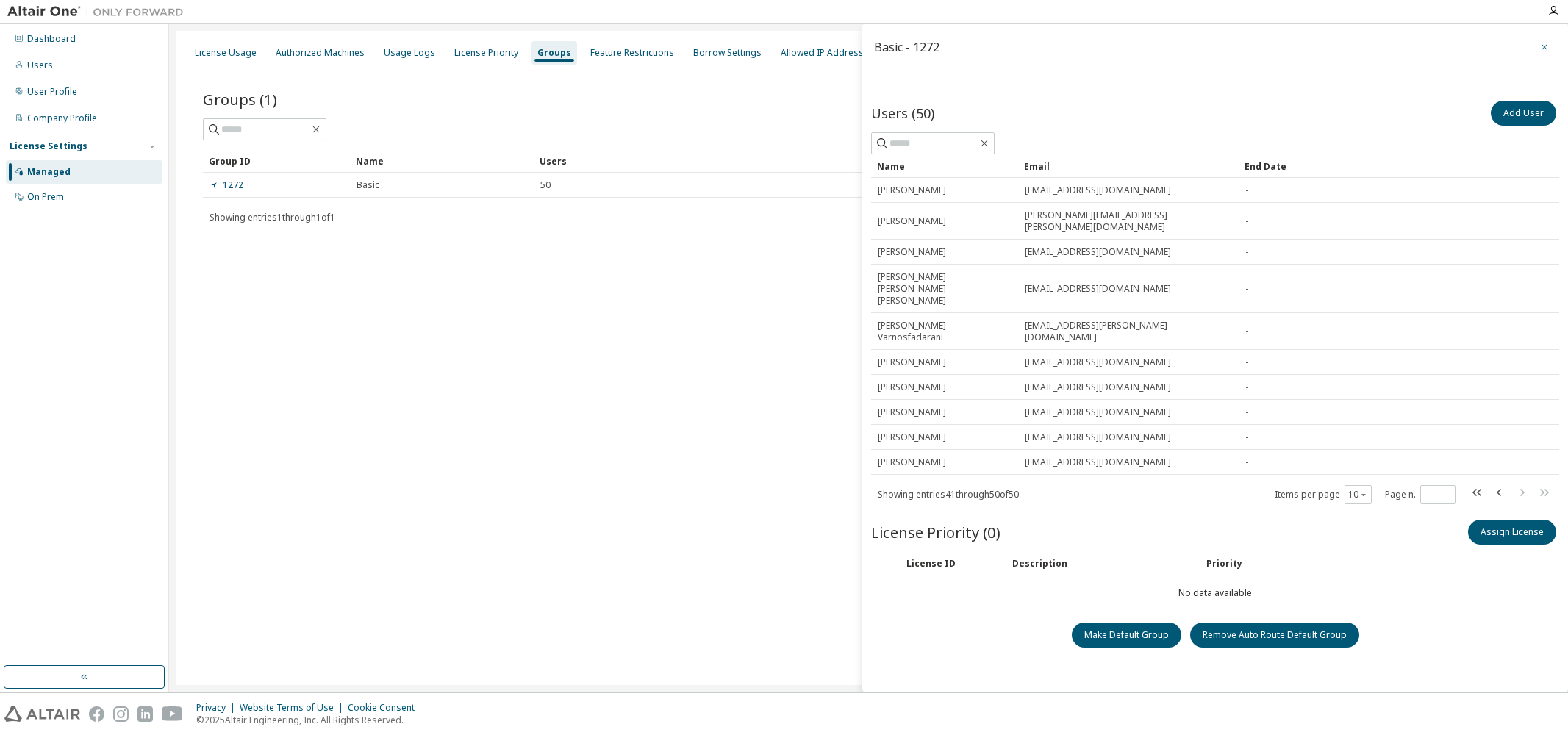
click at [1545, 50] on icon "button" at bounding box center [1545, 47] width 10 height 12
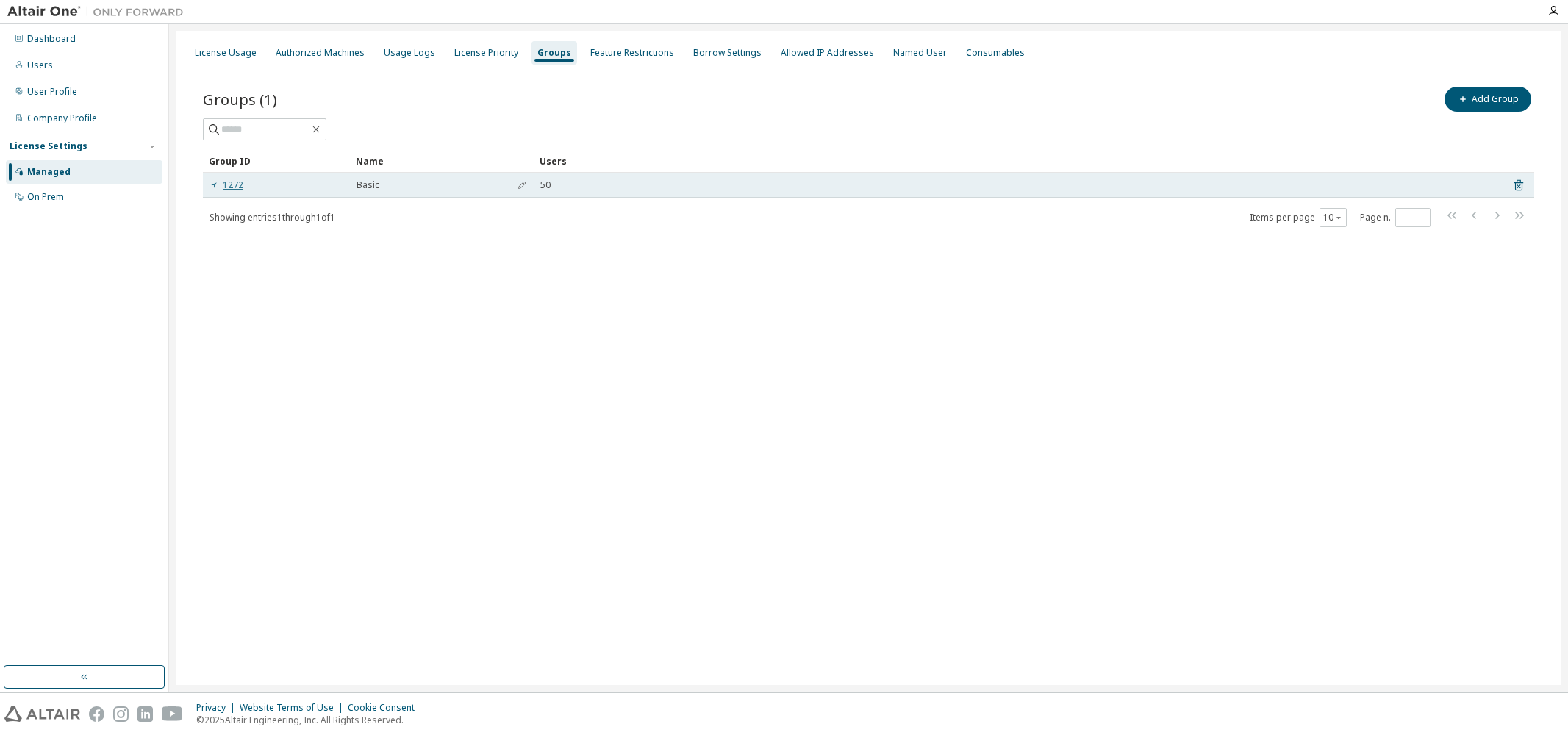
click at [227, 187] on link "1272" at bounding box center [226, 185] width 34 height 12
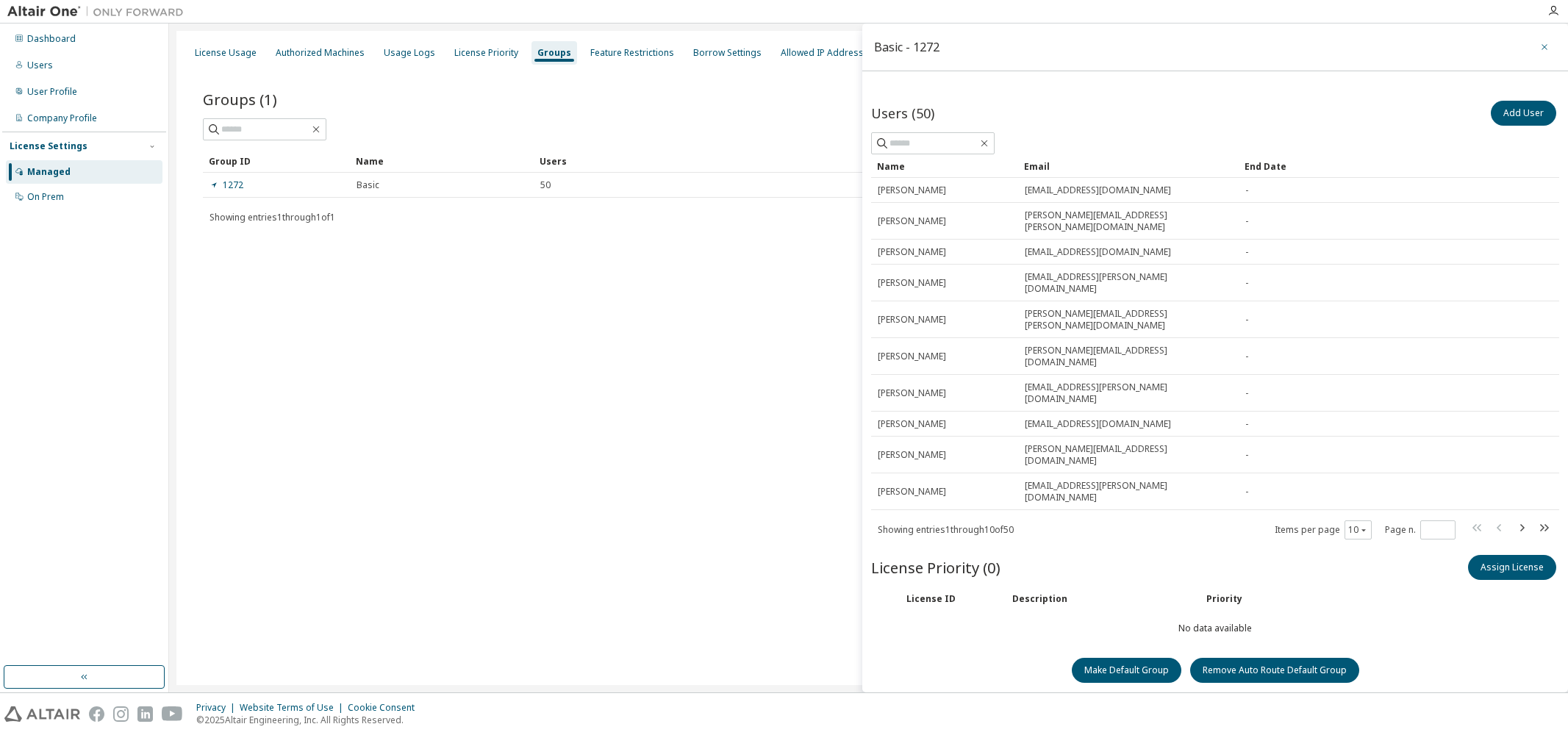
click at [1547, 47] on icon "button" at bounding box center [1545, 47] width 10 height 12
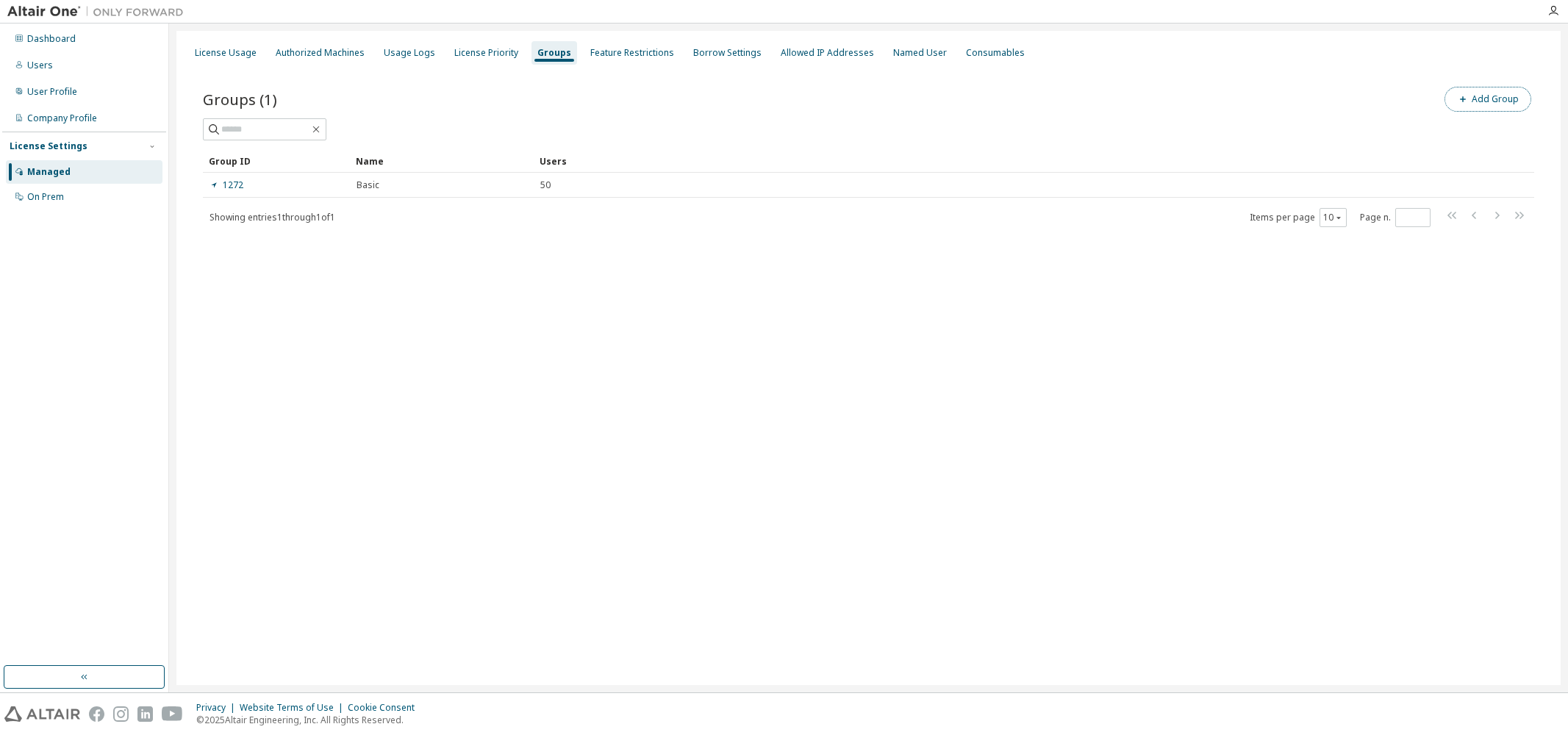
click at [1466, 94] on span "button" at bounding box center [1463, 99] width 12 height 12
click at [1544, 45] on icon "button" at bounding box center [1545, 47] width 10 height 12
click at [601, 369] on div "License Usage Authorized Machines Usage Logs License Priority Groups Feature Re…" at bounding box center [869, 358] width 1384 height 654
click at [630, 53] on div "Feature Restrictions" at bounding box center [633, 52] width 84 height 12
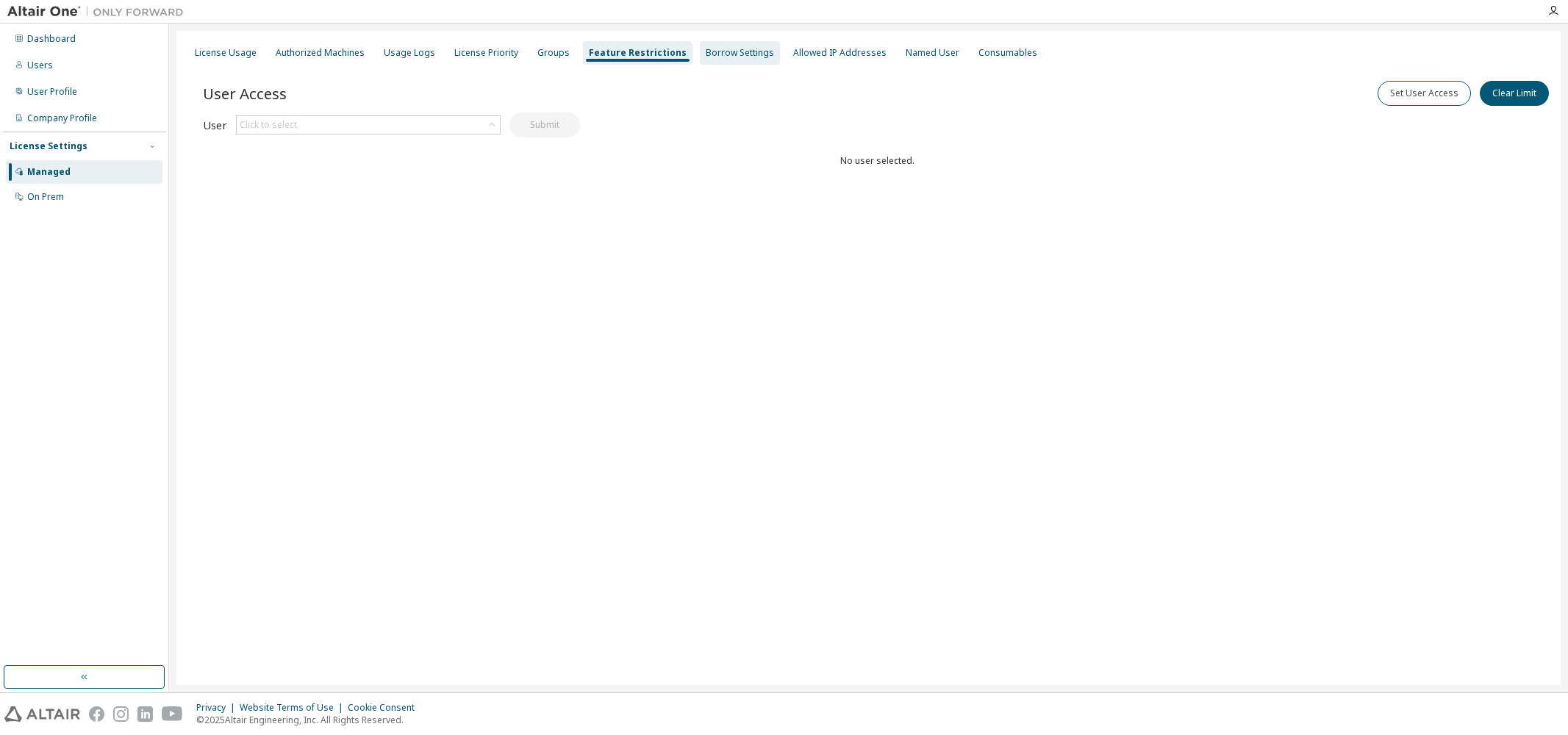
click at [706, 52] on div "Borrow Settings" at bounding box center [740, 52] width 68 height 12
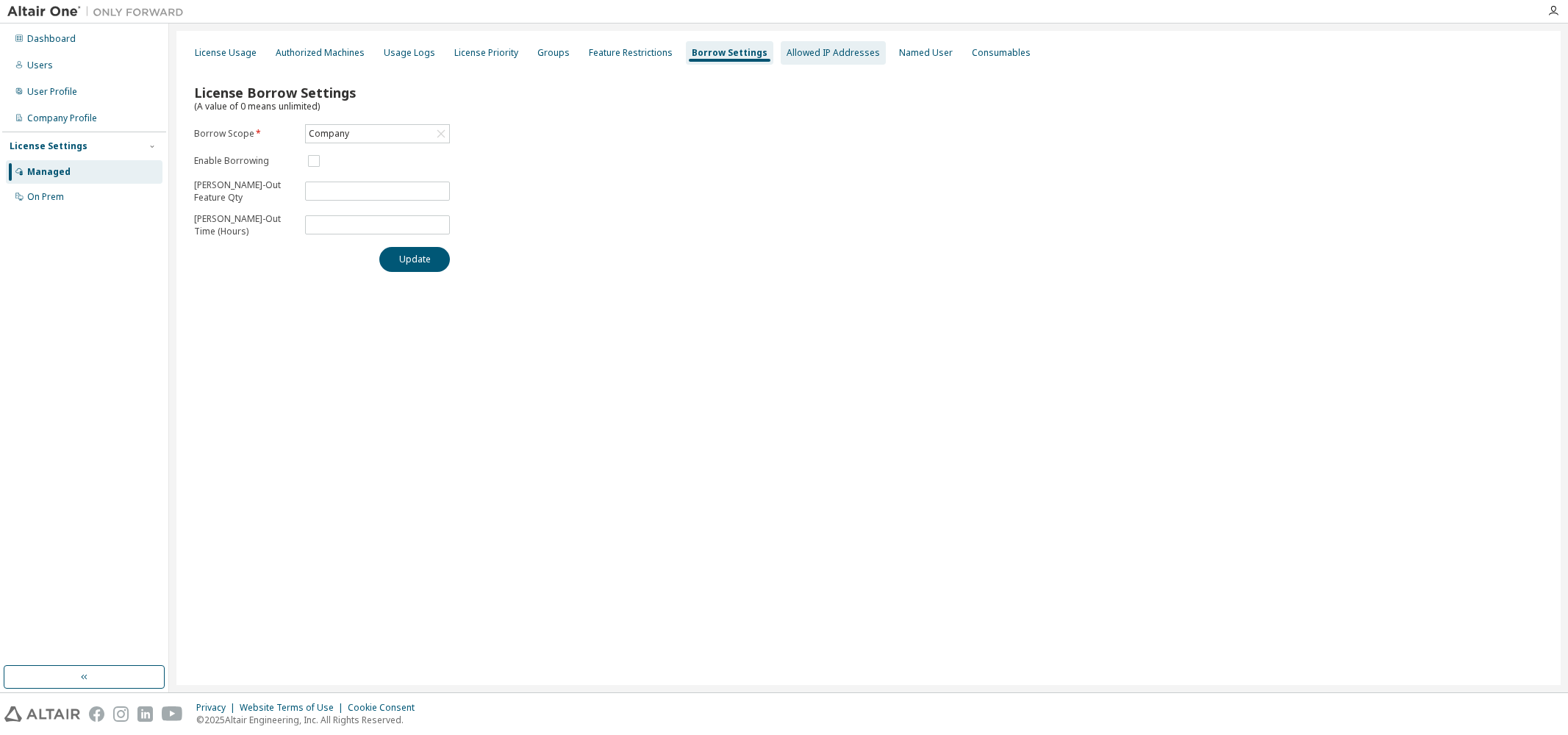
click at [798, 53] on div "Allowed IP Addresses" at bounding box center [833, 52] width 93 height 12
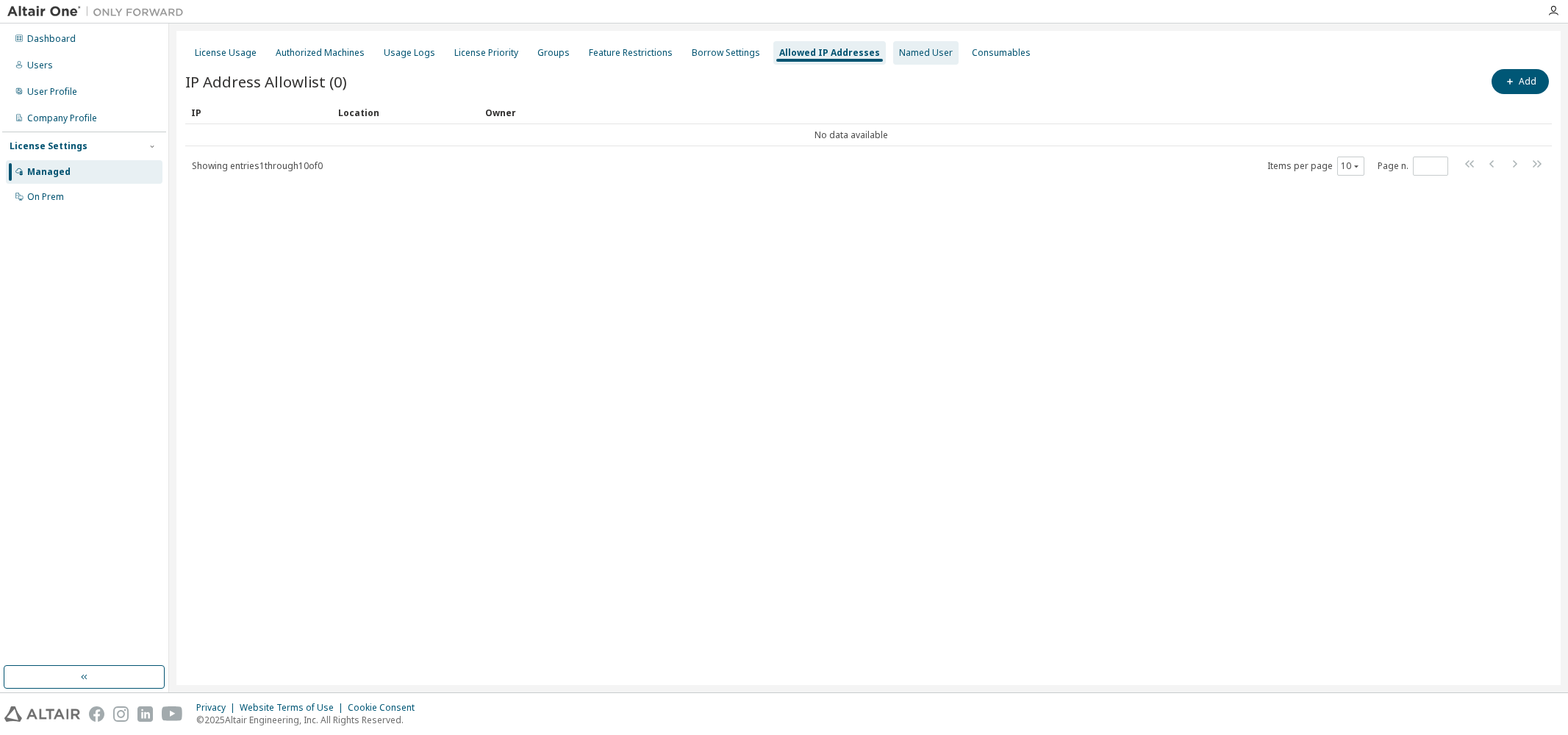
click at [899, 57] on div "Named User" at bounding box center [926, 52] width 54 height 12
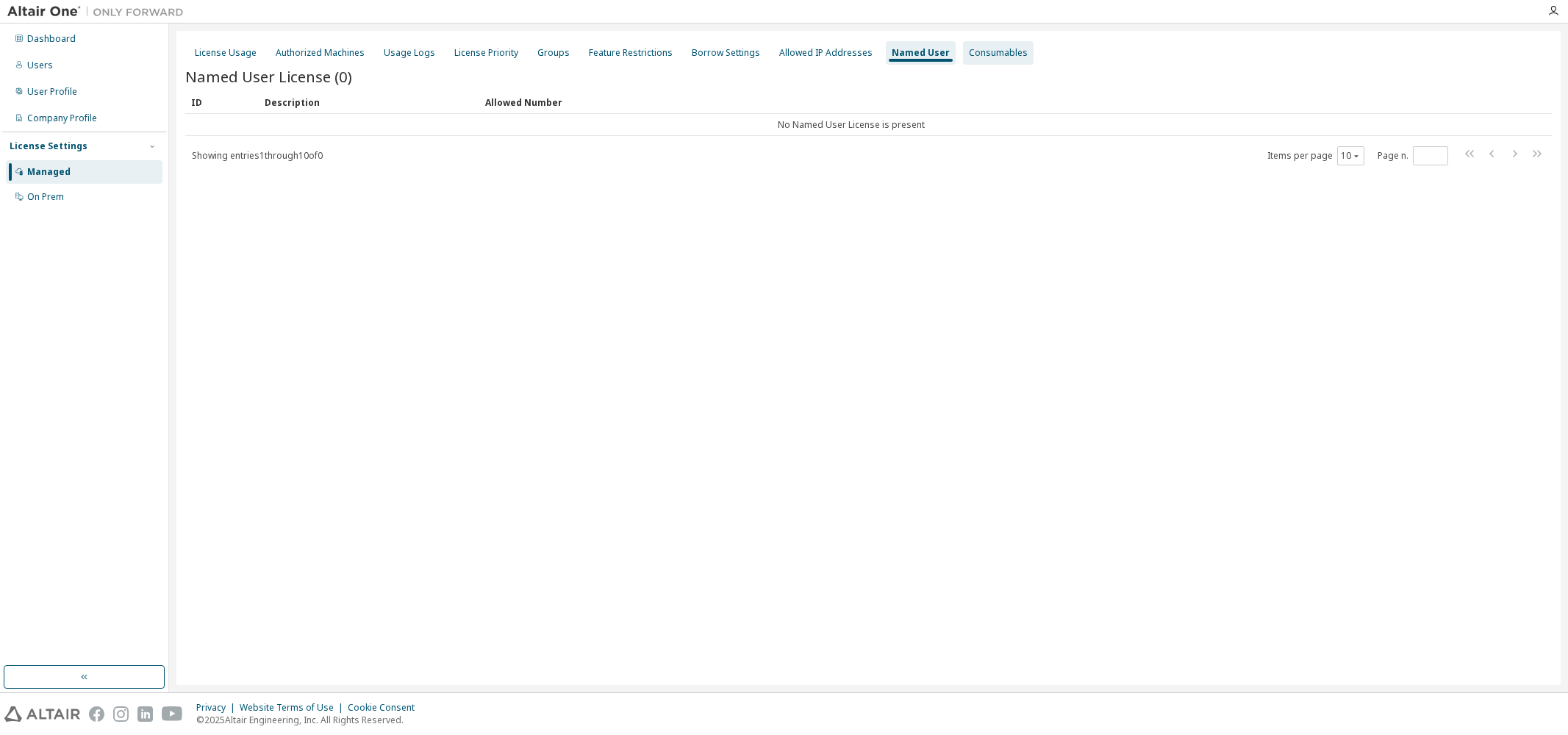
click at [969, 52] on div "Consumables" at bounding box center [998, 52] width 59 height 12
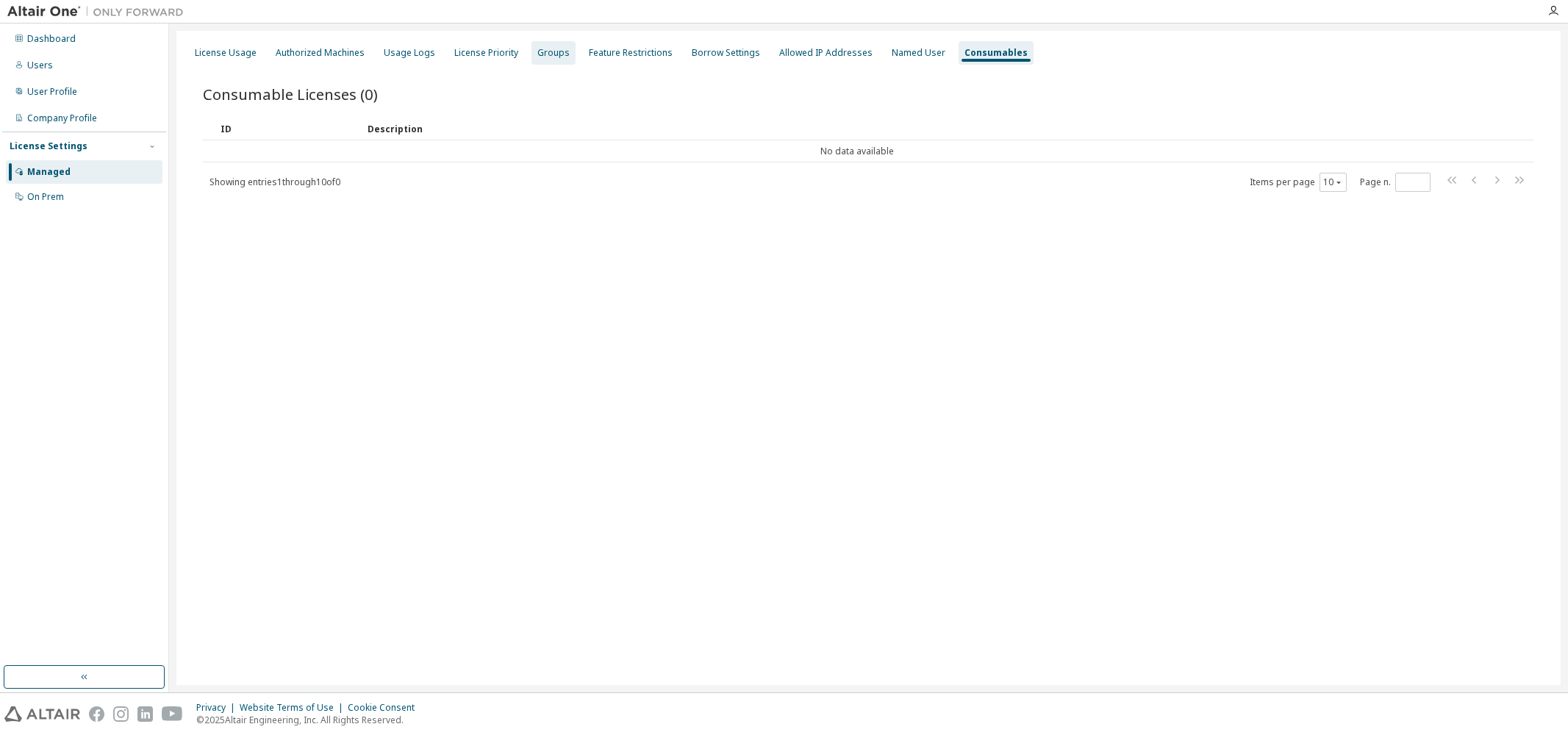
click at [545, 58] on div "Groups" at bounding box center [554, 52] width 32 height 12
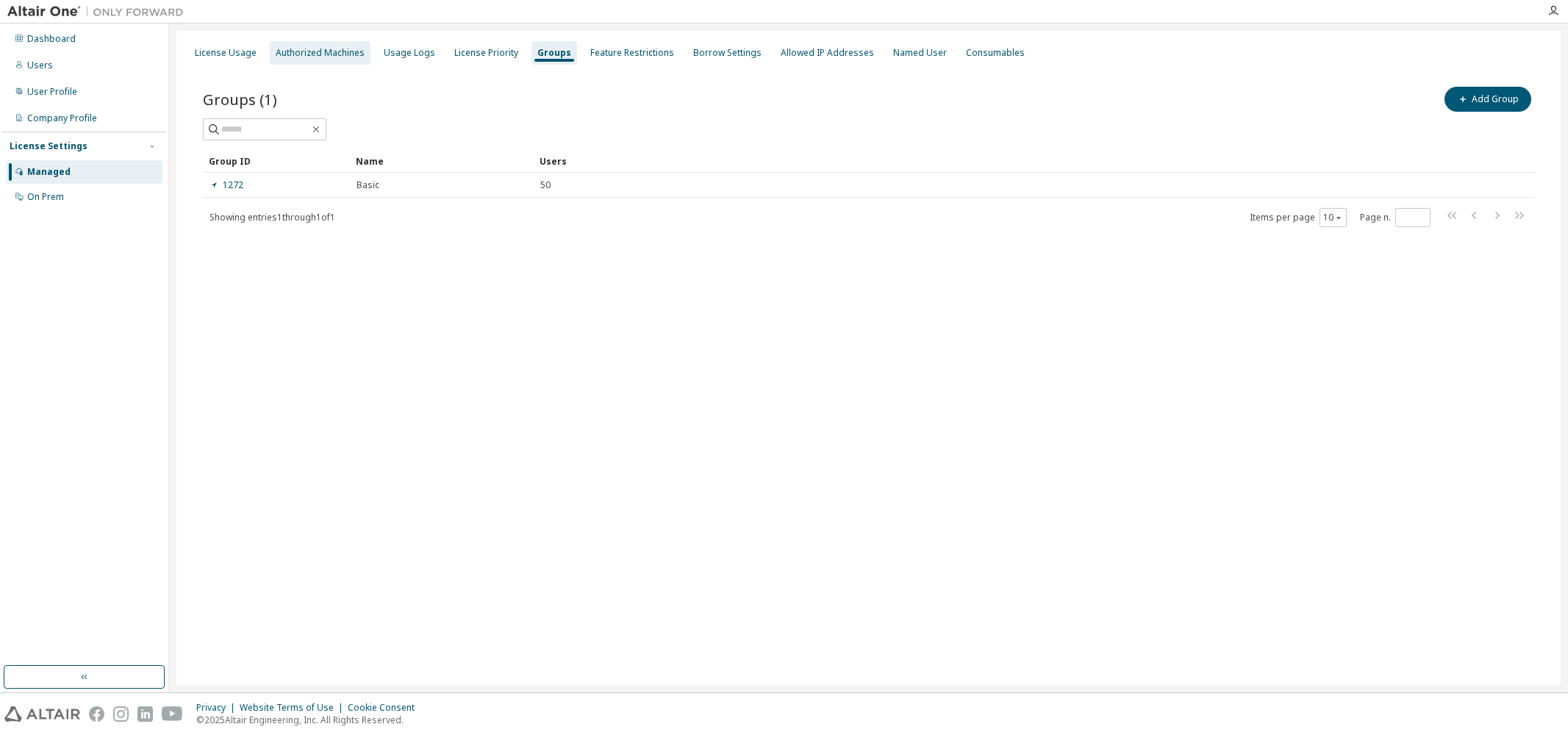
click at [316, 52] on div "Authorized Machines" at bounding box center [320, 52] width 89 height 12
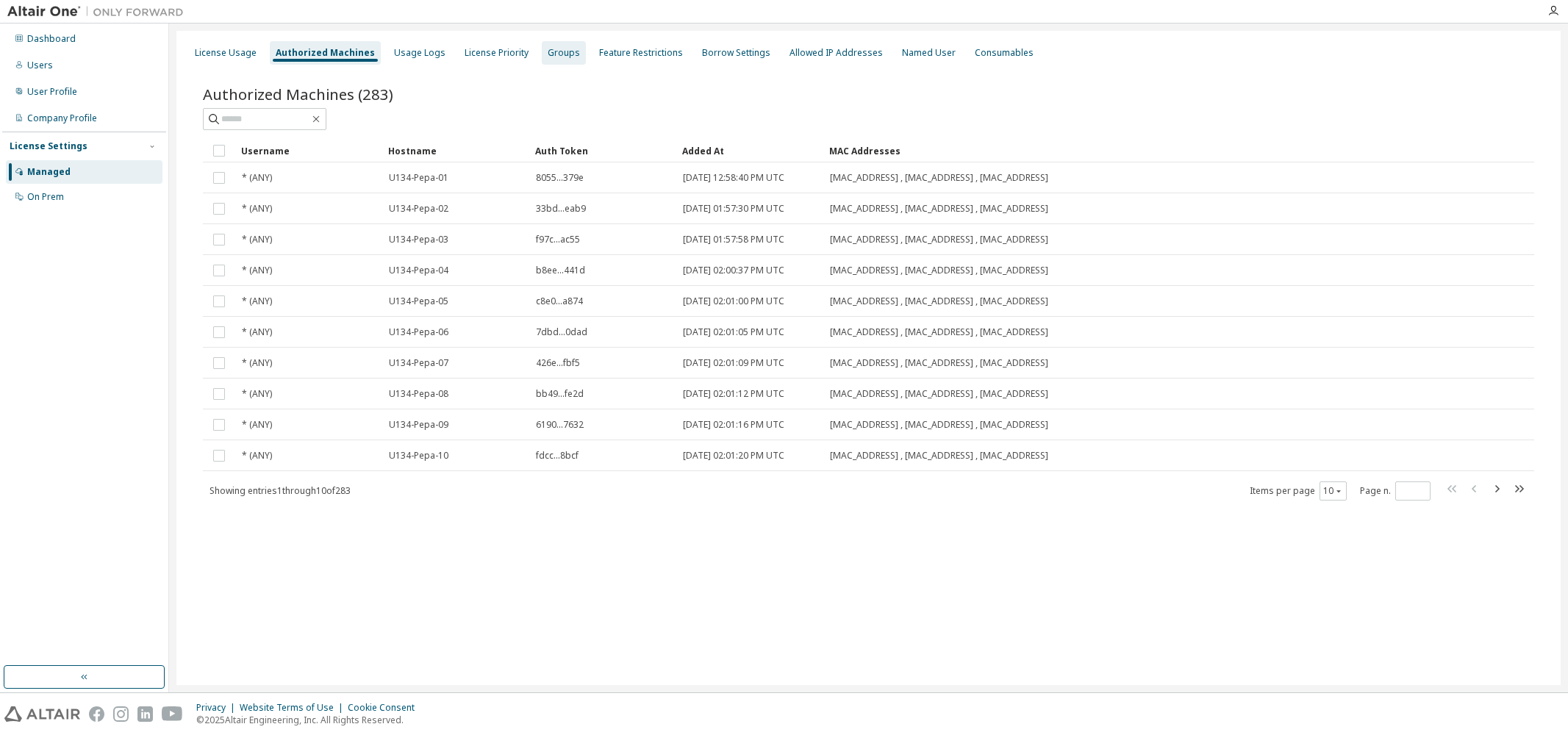
click at [549, 57] on div "Groups" at bounding box center [564, 52] width 32 height 12
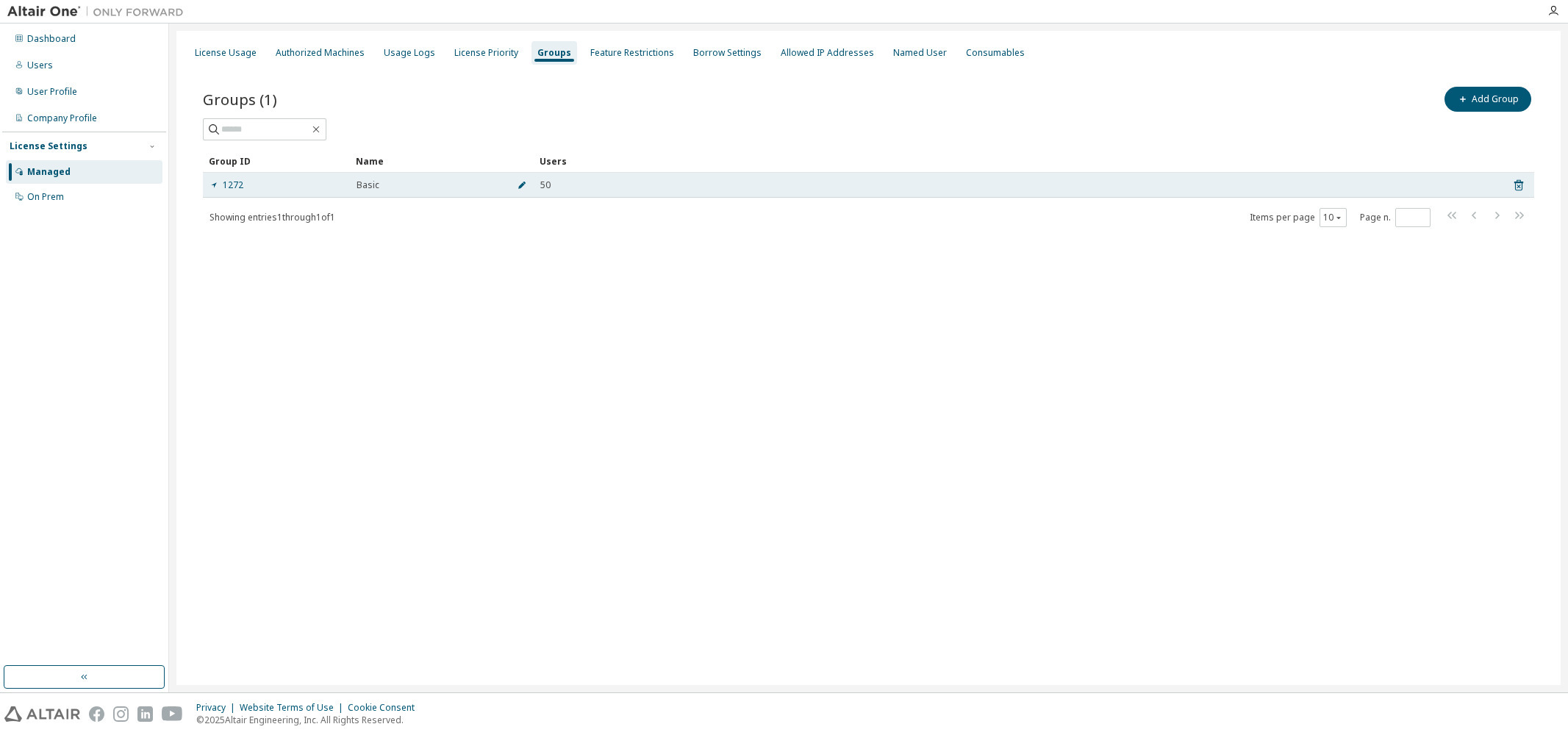
click at [523, 181] on icon "button" at bounding box center [521, 185] width 9 height 9
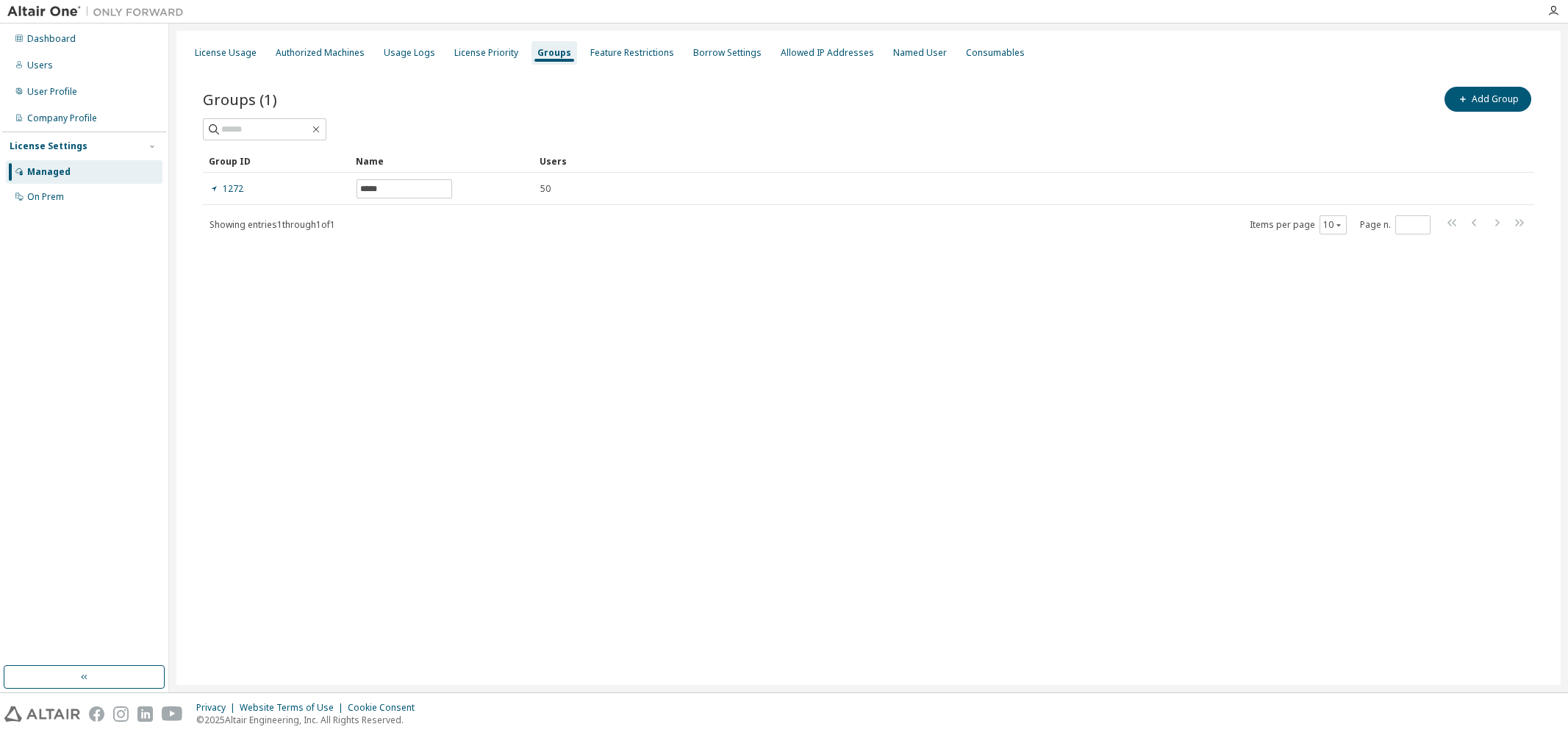
click at [416, 284] on div "License Usage Authorized Machines Usage Logs License Priority Groups Feature Re…" at bounding box center [869, 358] width 1384 height 654
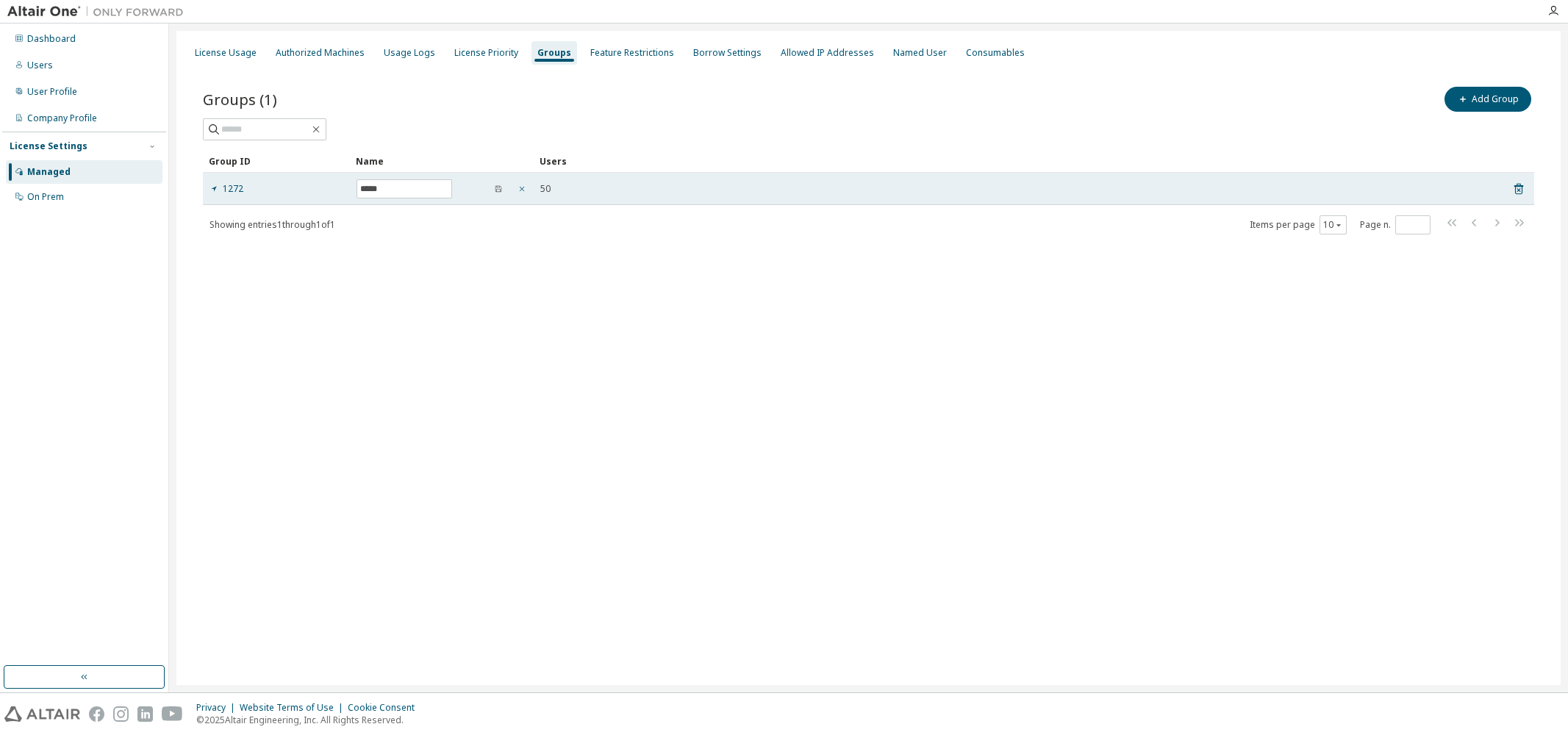
click at [521, 189] on icon "button" at bounding box center [522, 189] width 5 height 5
click at [232, 185] on link "1272" at bounding box center [226, 185] width 34 height 12
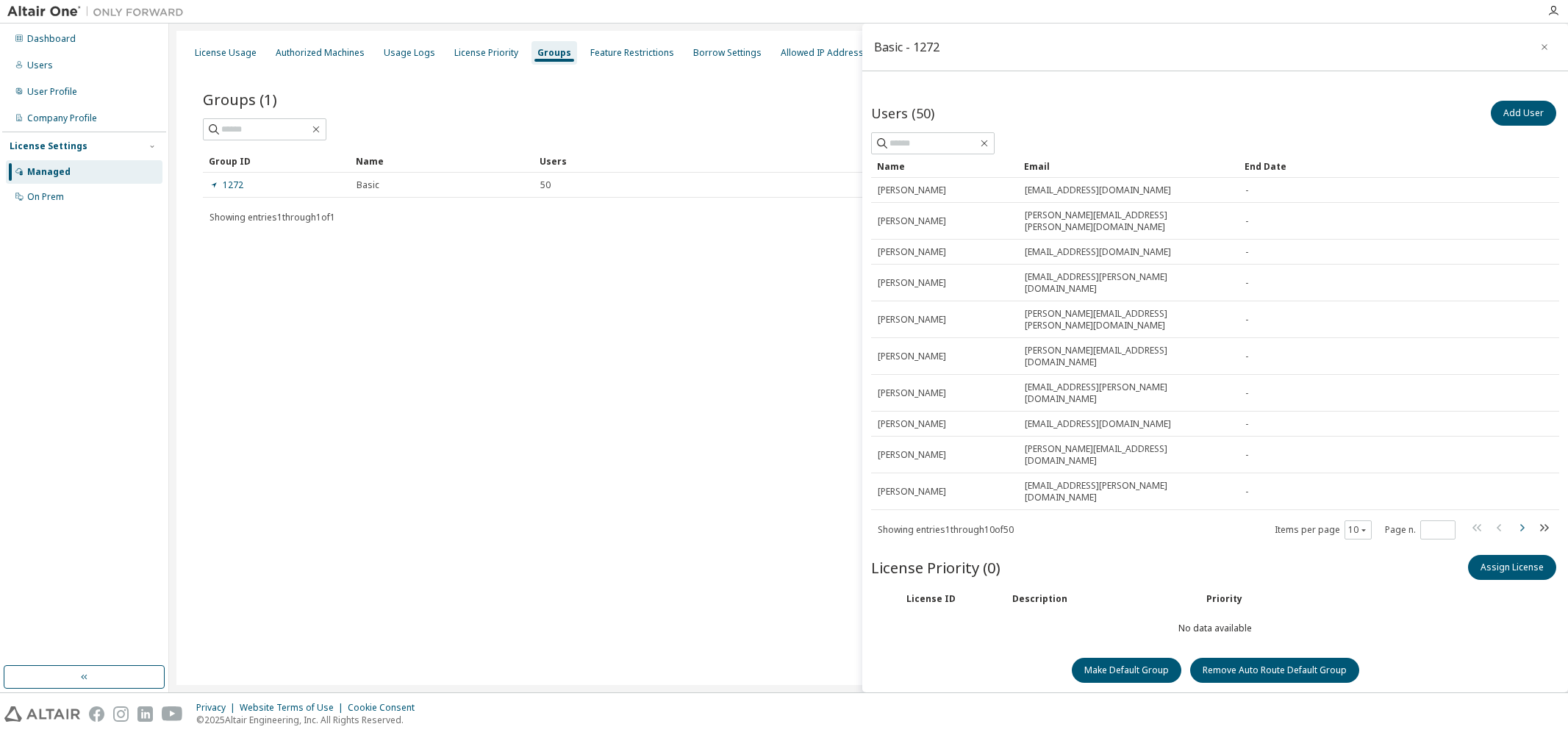
click at [1524, 519] on icon "button" at bounding box center [1522, 528] width 18 height 18
type input "*"
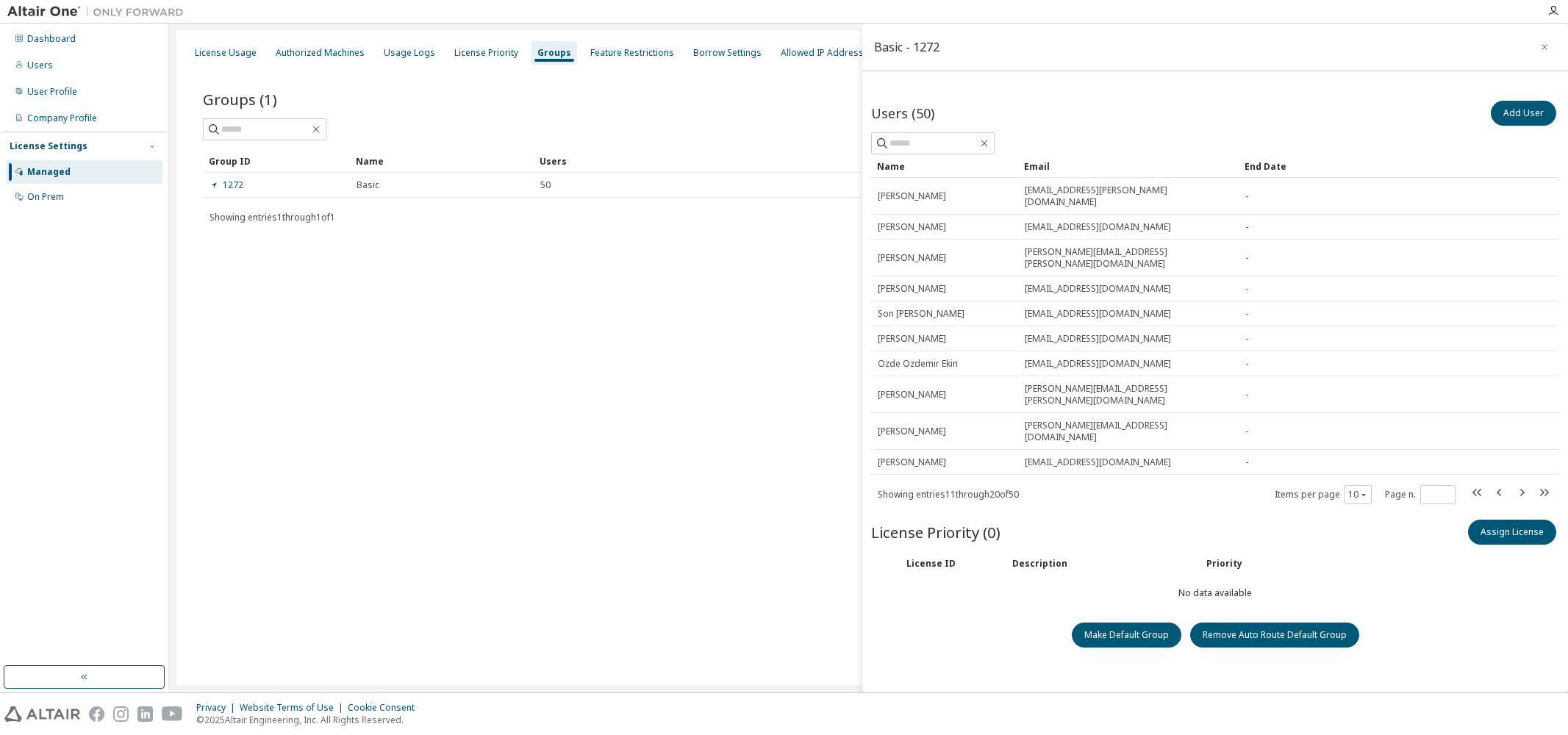
click at [458, 340] on div "License Usage Authorized Machines Usage Logs License Priority Groups Feature Re…" at bounding box center [869, 358] width 1384 height 654
click at [1526, 110] on button "Add User" at bounding box center [1523, 113] width 65 height 25
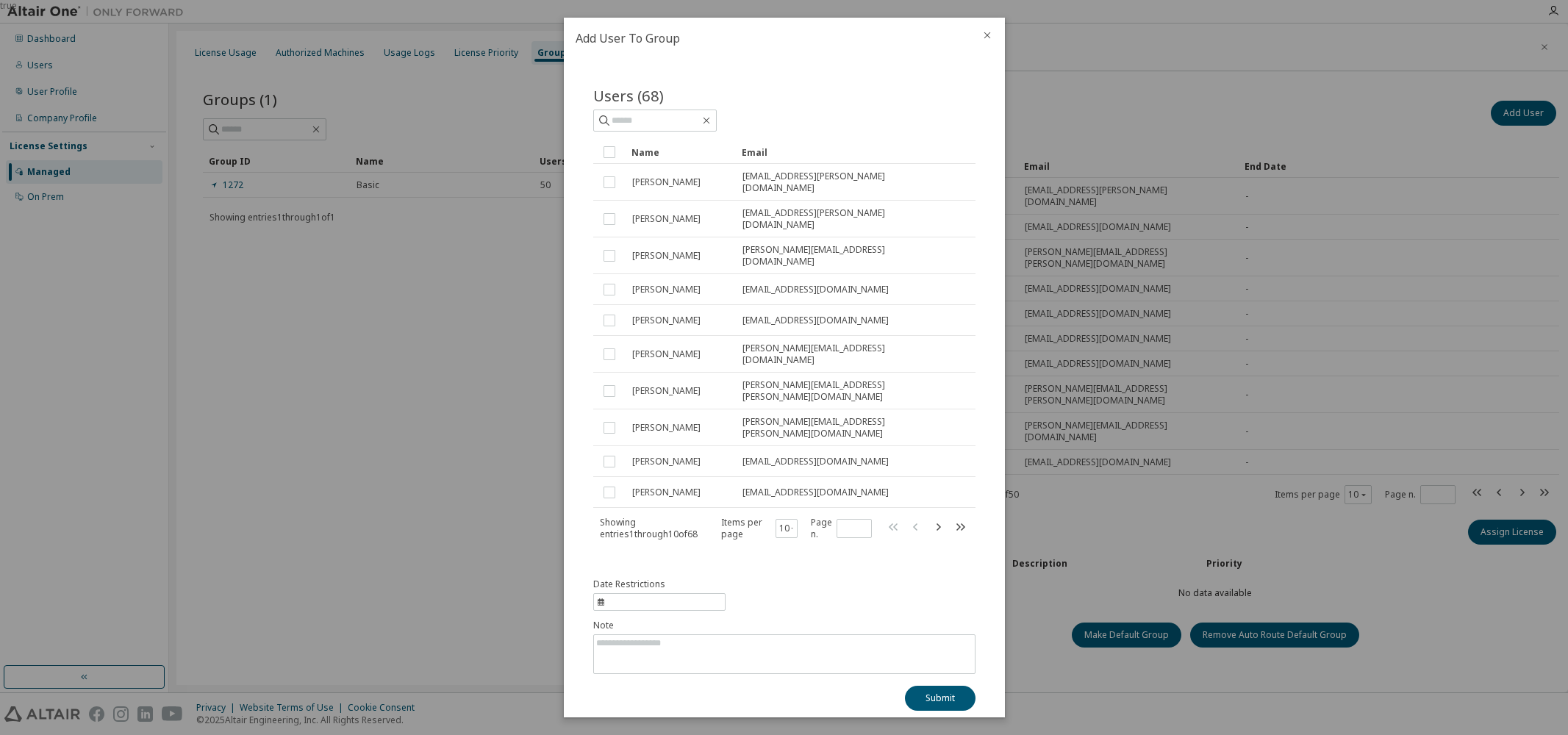
click at [989, 39] on icon "close" at bounding box center [987, 35] width 6 height 6
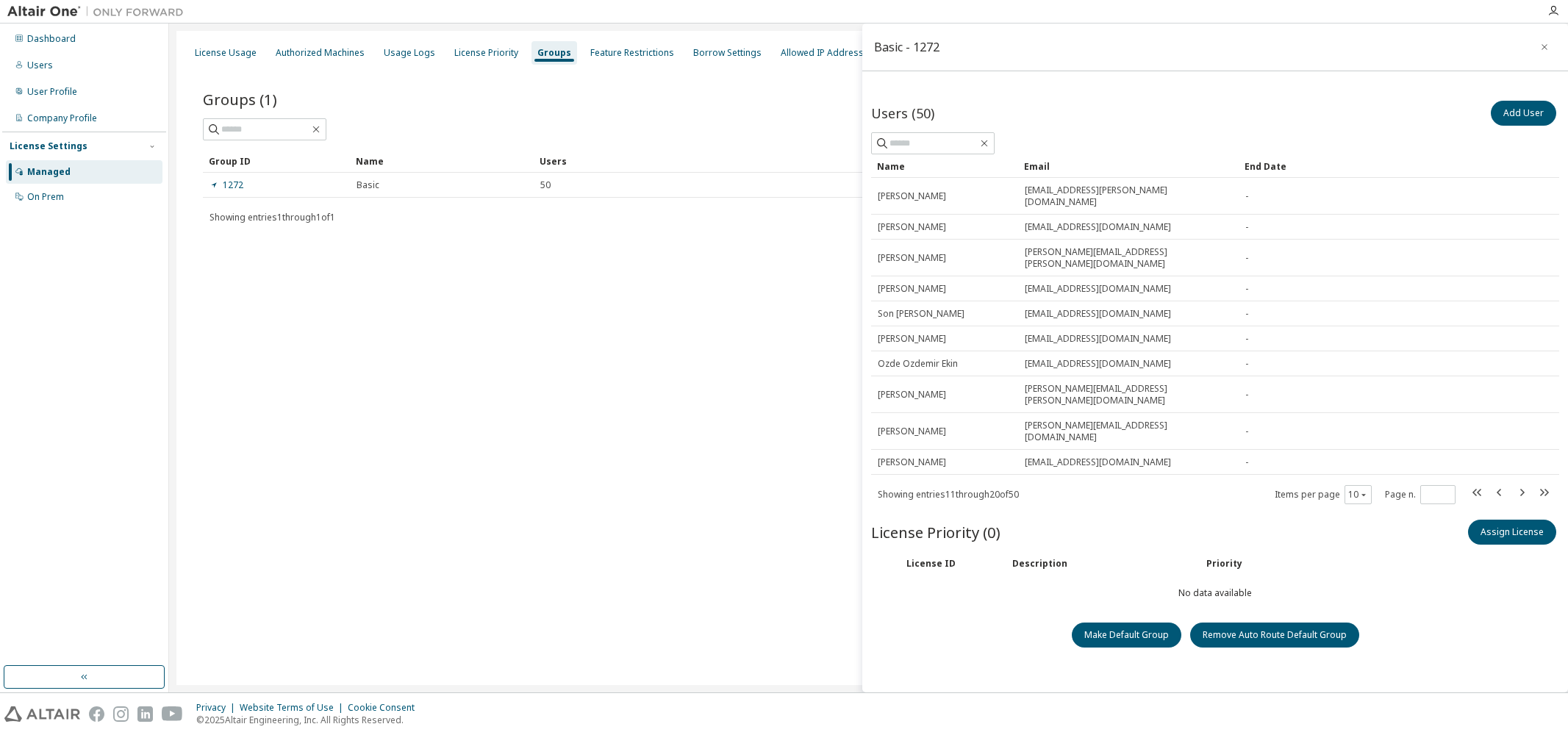
click at [719, 330] on div "License Usage Authorized Machines Usage Logs License Priority Groups Feature Re…" at bounding box center [869, 358] width 1384 height 654
click at [730, 376] on div "License Usage Authorized Machines Usage Logs License Priority Groups Feature Re…" at bounding box center [869, 358] width 1384 height 654
click at [1542, 48] on icon "button" at bounding box center [1545, 47] width 10 height 12
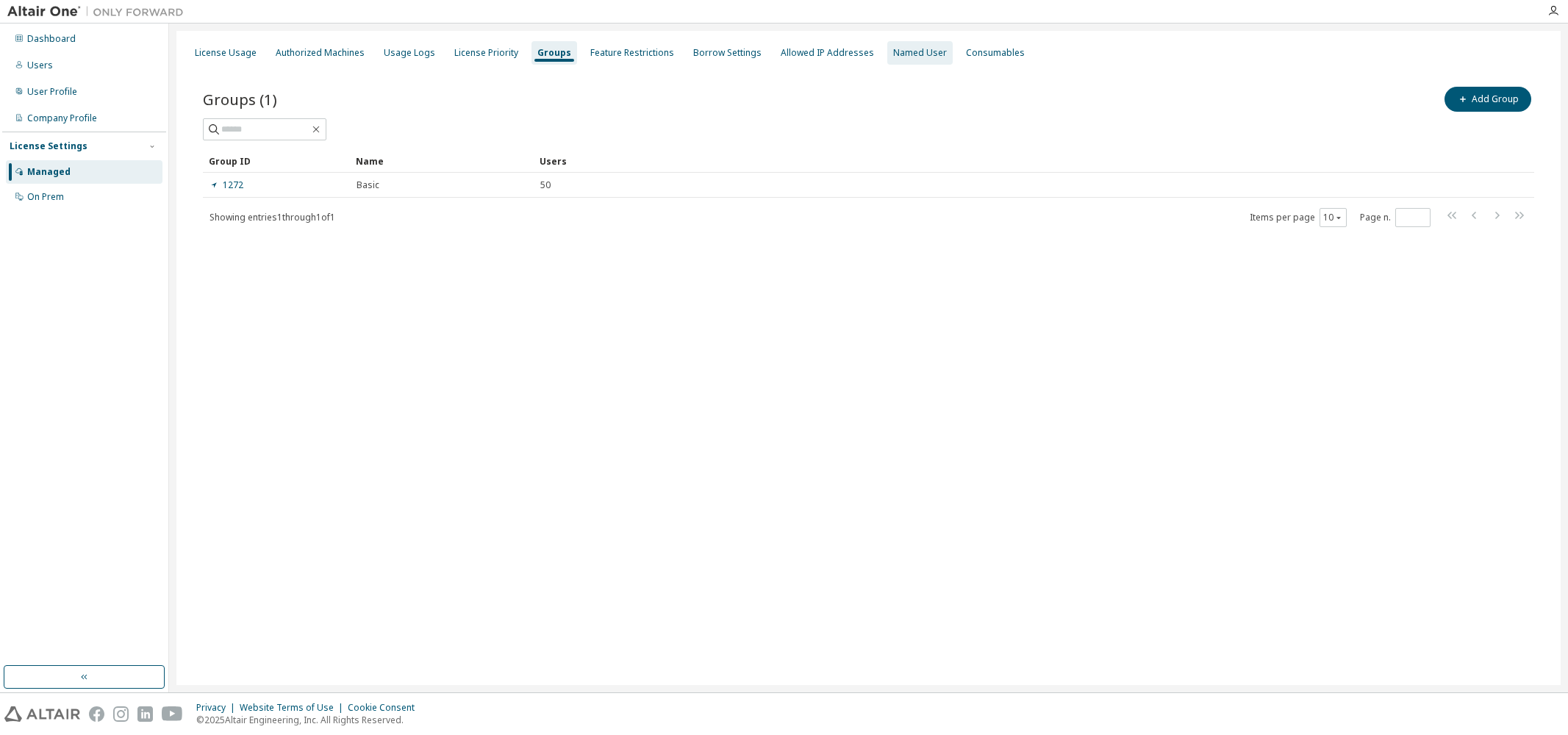
click at [898, 56] on div "Named User" at bounding box center [920, 52] width 54 height 12
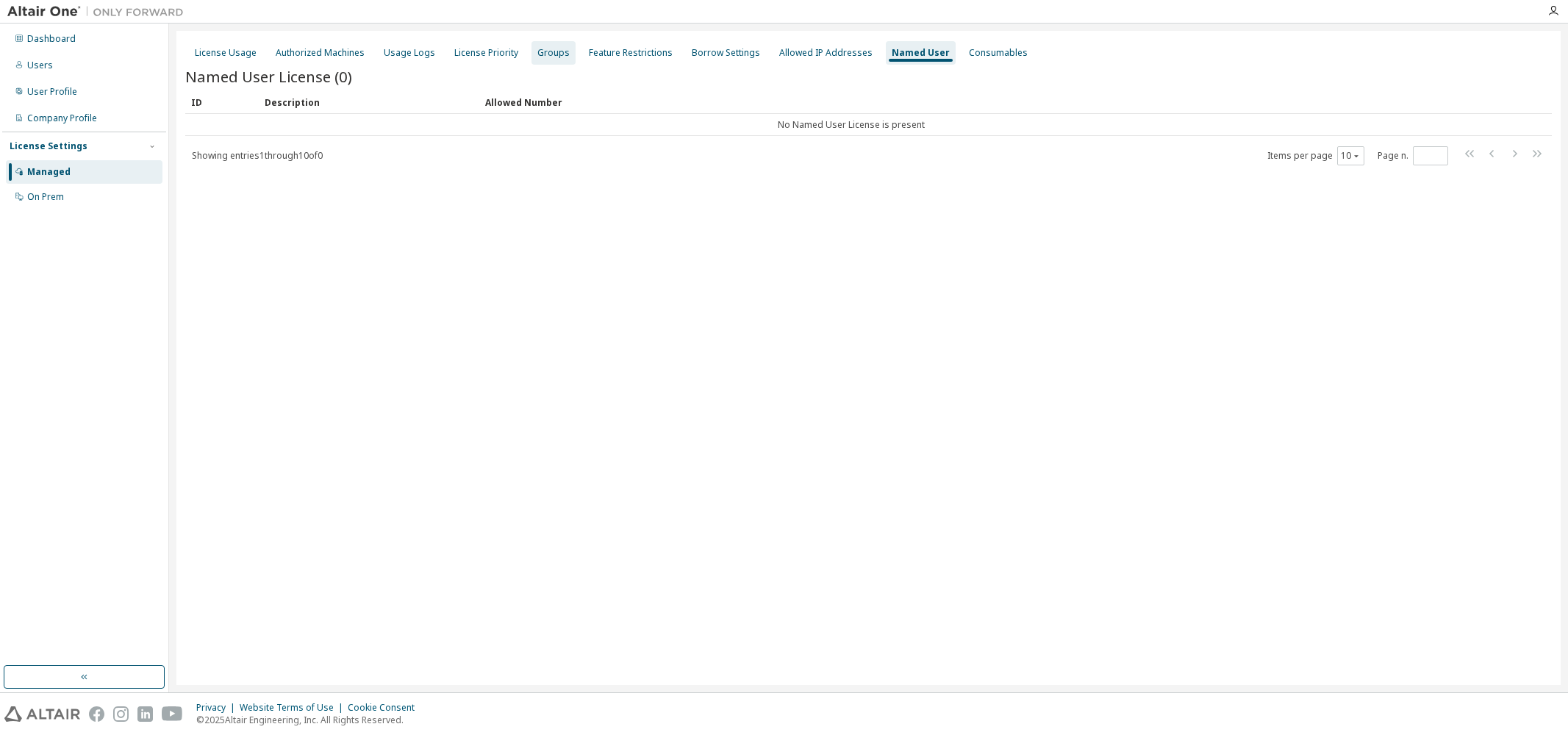
click at [546, 56] on div "Groups" at bounding box center [554, 52] width 32 height 12
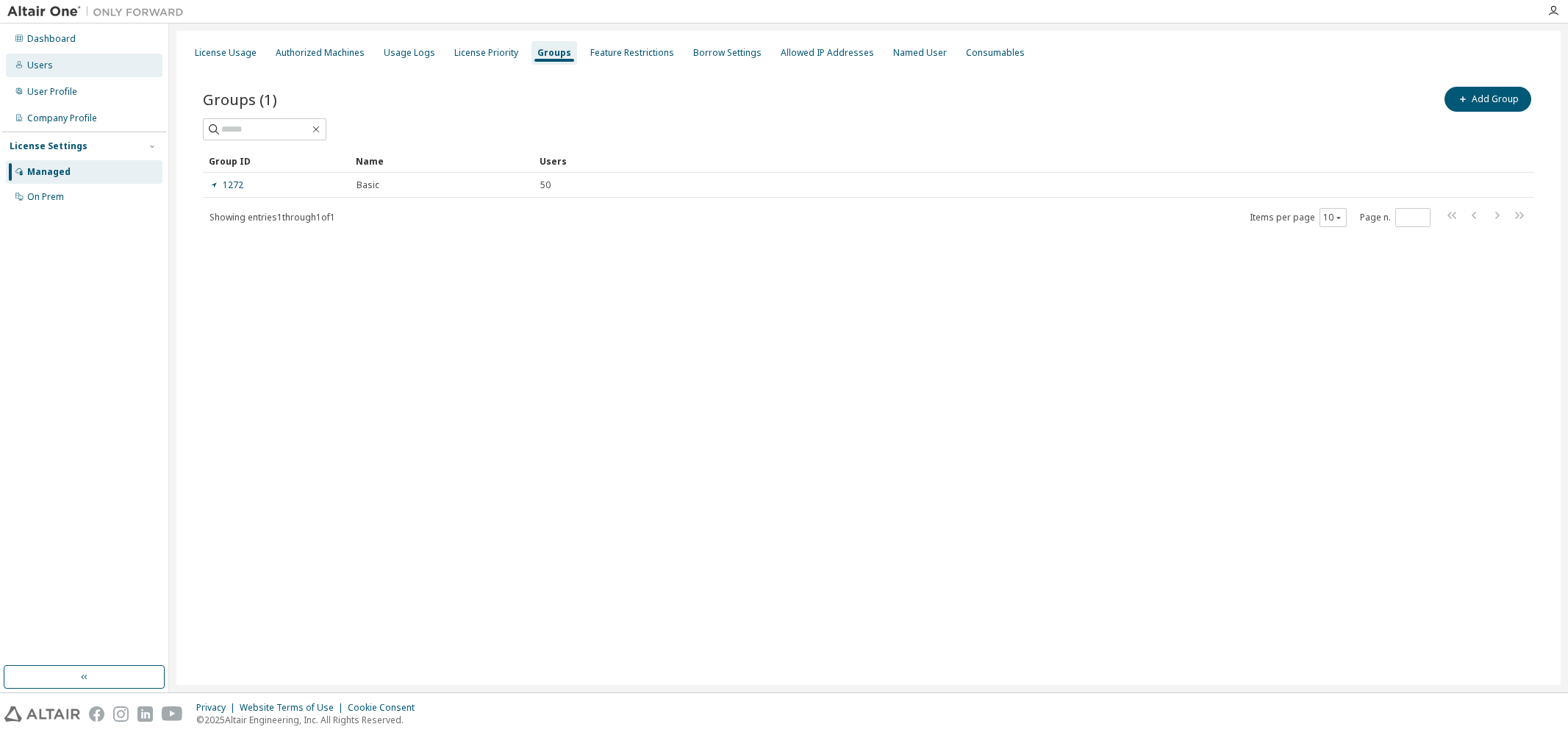
click at [33, 70] on div "Users" at bounding box center [40, 65] width 26 height 12
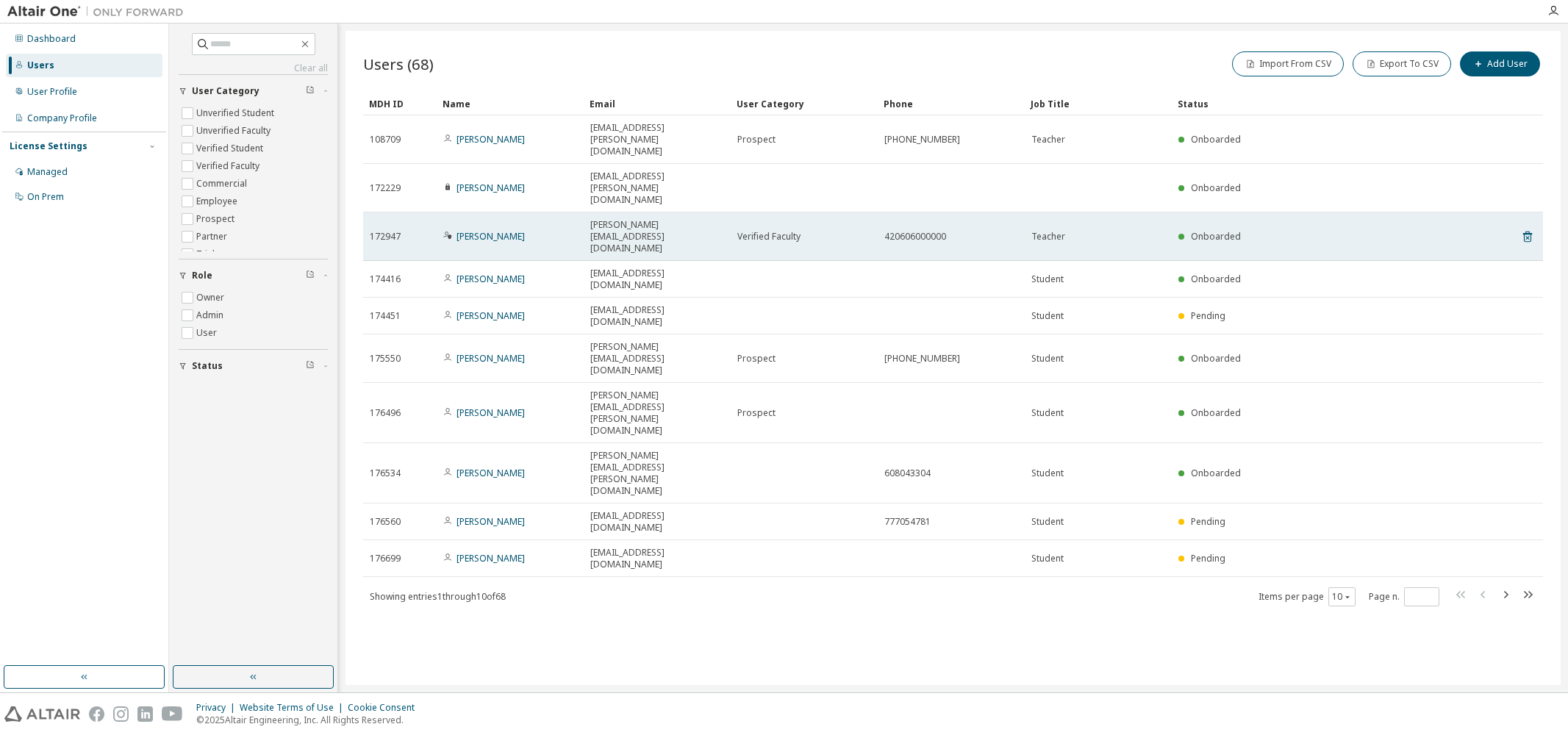
click at [934, 231] on span "420606000000" at bounding box center [915, 237] width 62 height 12
click at [479, 230] on link "[PERSON_NAME]" at bounding box center [491, 237] width 68 height 13
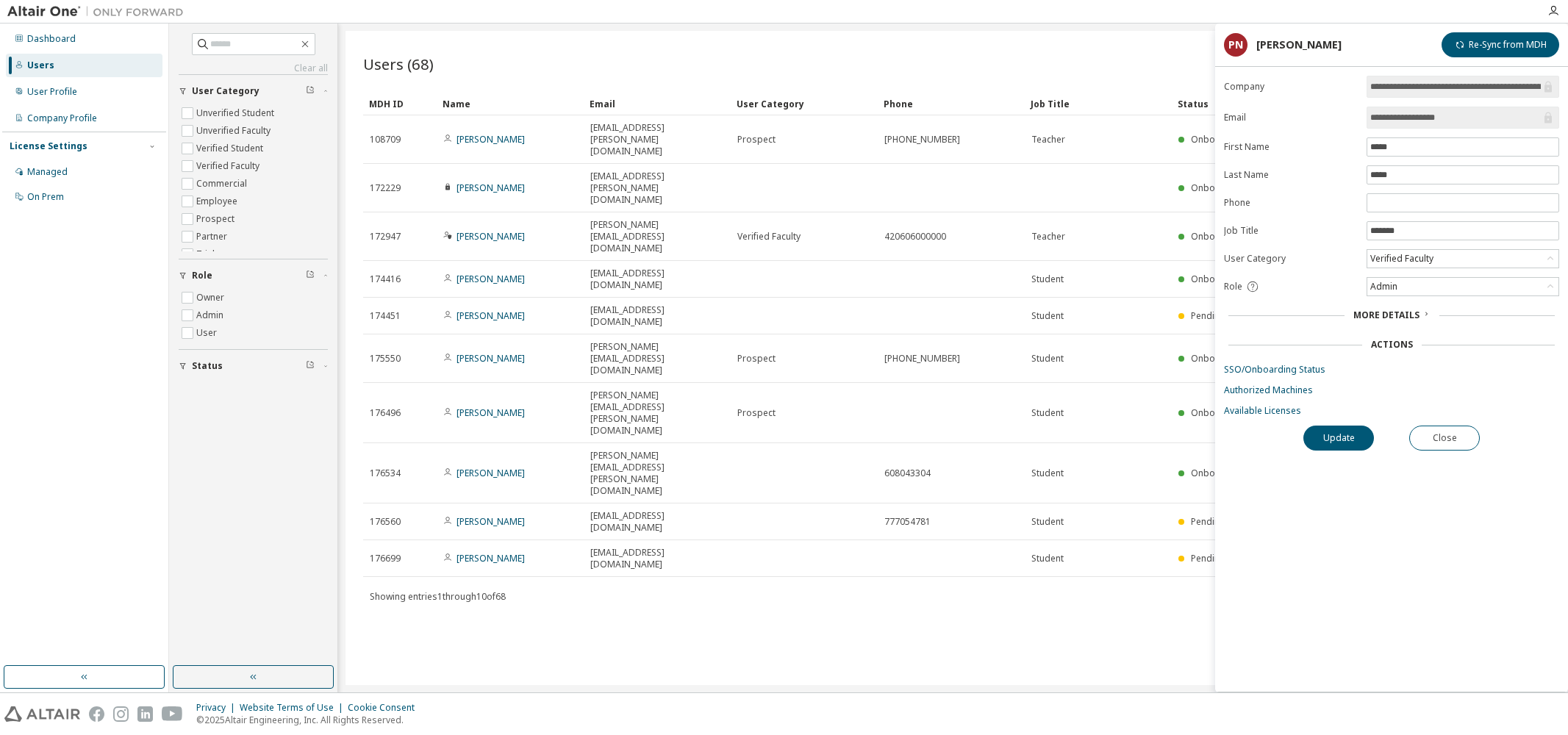
click at [1396, 322] on span "More Details" at bounding box center [1387, 315] width 66 height 13
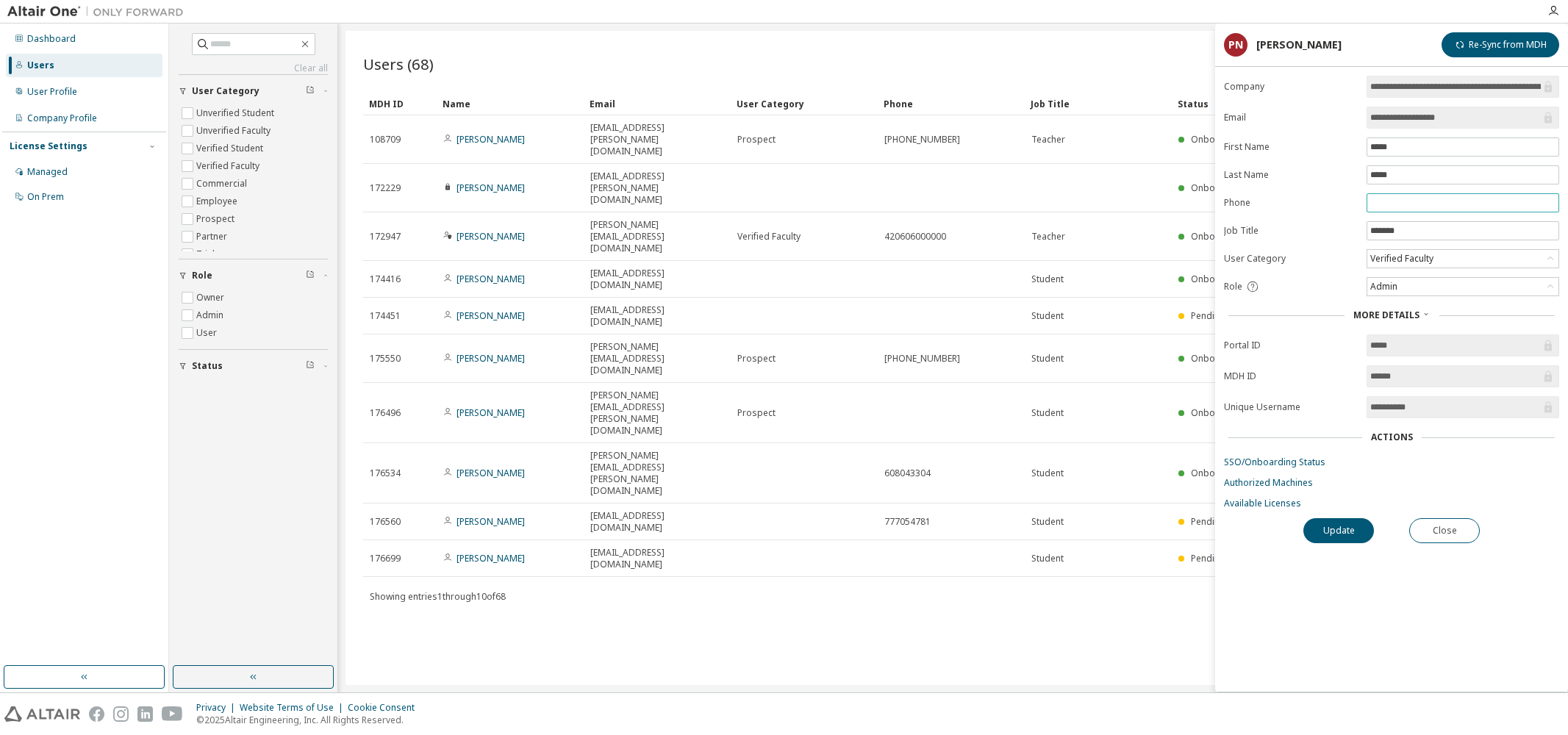
click at [1382, 205] on input "text" at bounding box center [1463, 203] width 185 height 12
type input "*********"
click at [1346, 533] on button "Update" at bounding box center [1339, 530] width 71 height 25
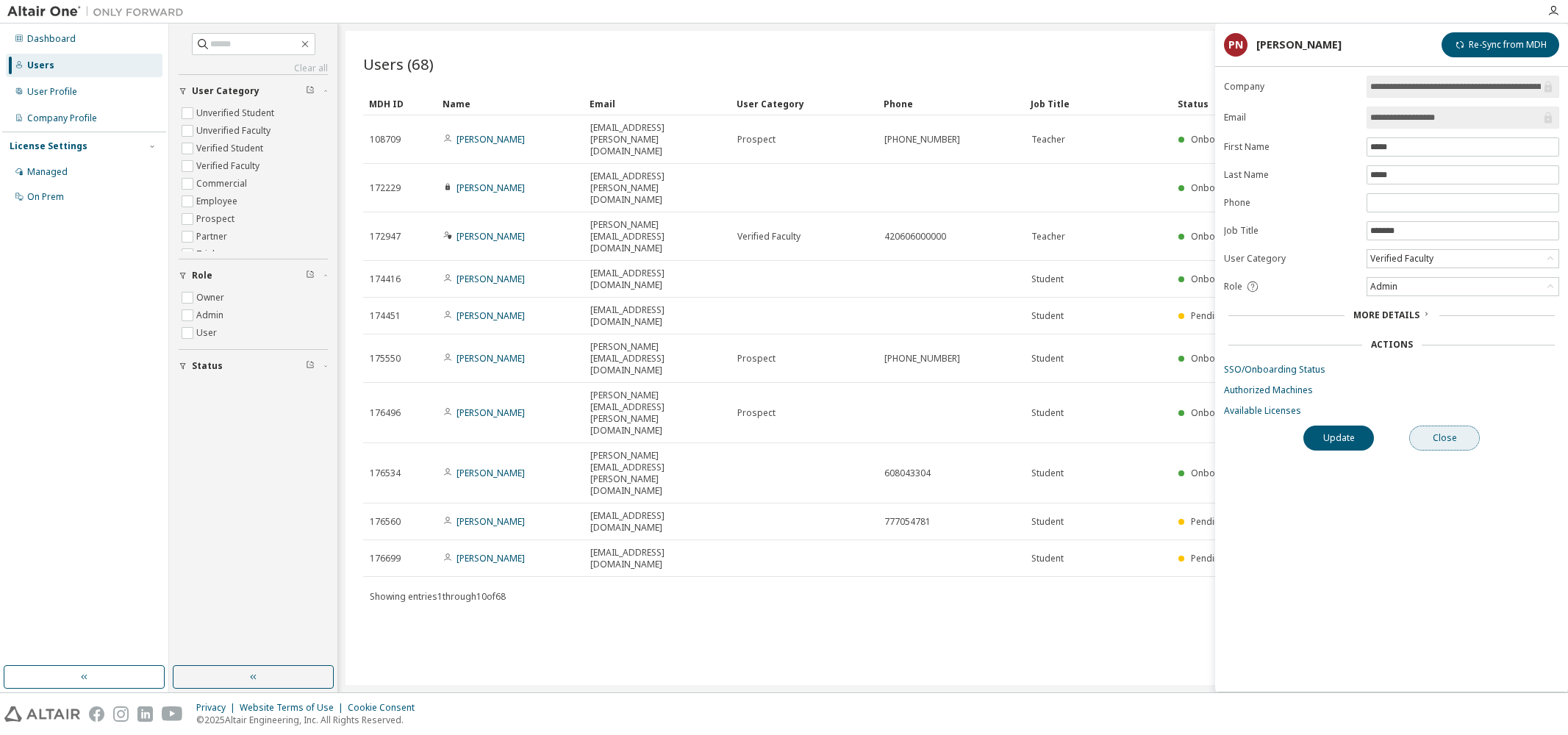
click at [1453, 443] on button "Close" at bounding box center [1445, 438] width 71 height 25
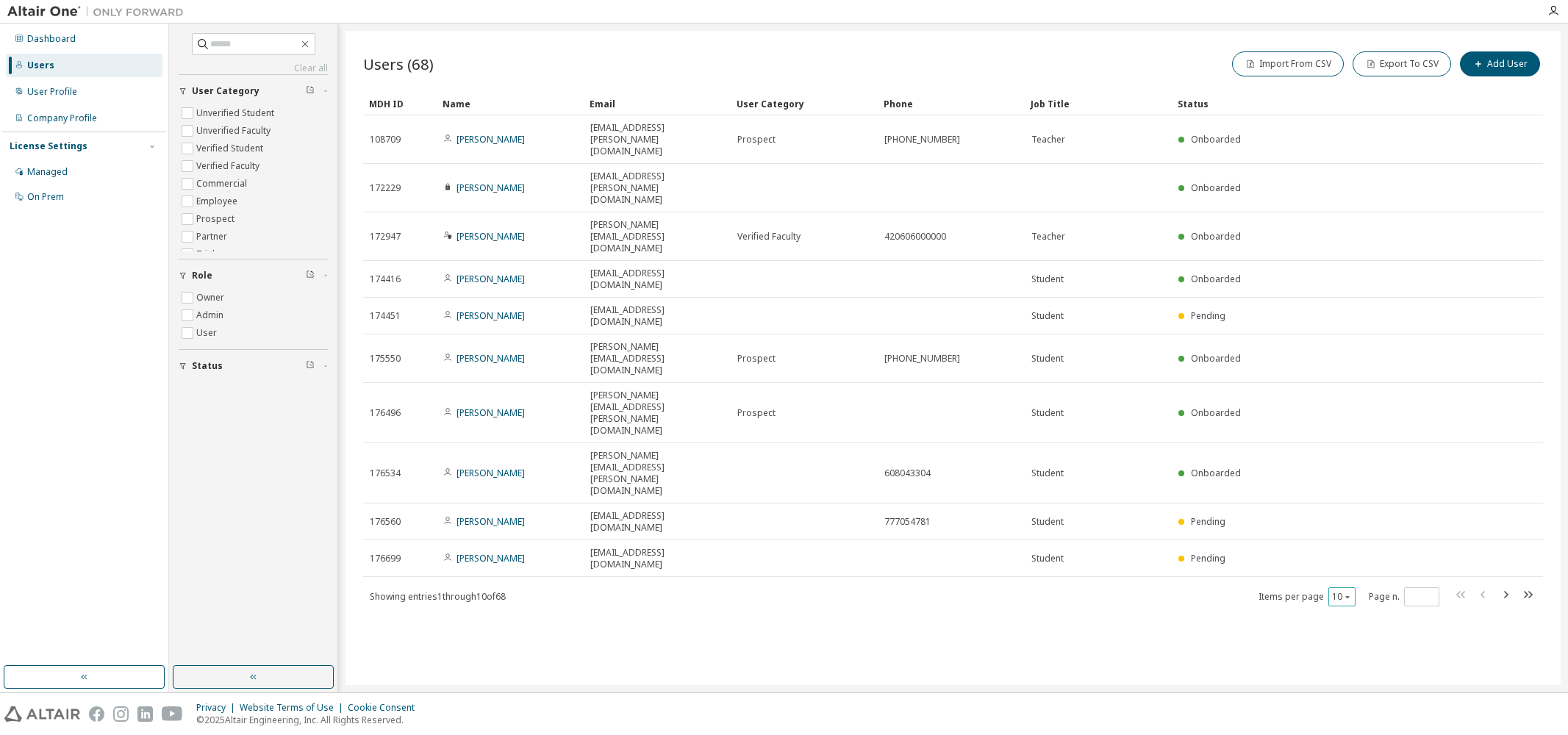
click at [1348, 596] on icon "button" at bounding box center [1347, 597] width 4 height 2
click at [1342, 481] on div "100" at bounding box center [1388, 475] width 118 height 18
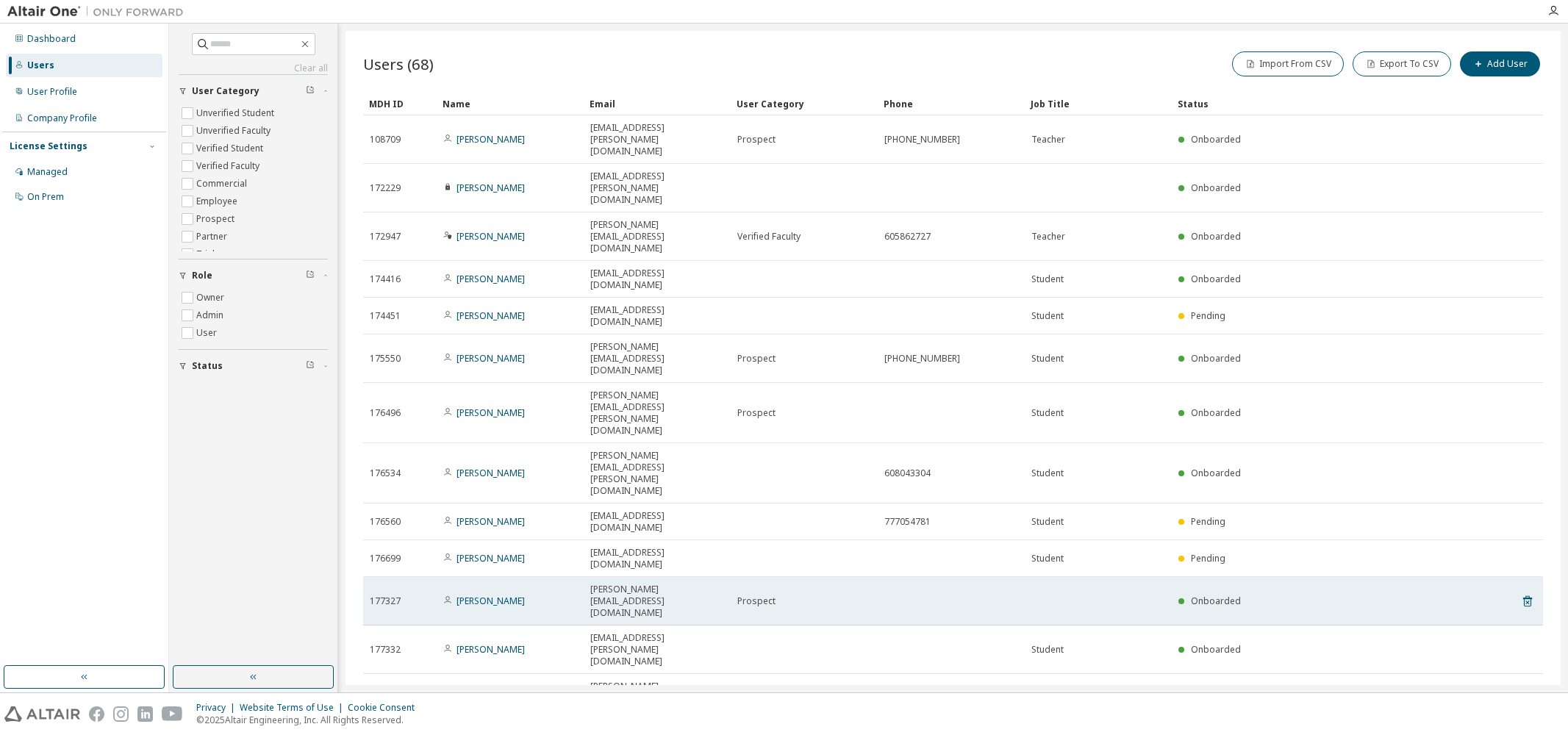
click at [757, 596] on span "Prospect" at bounding box center [756, 601] width 38 height 12
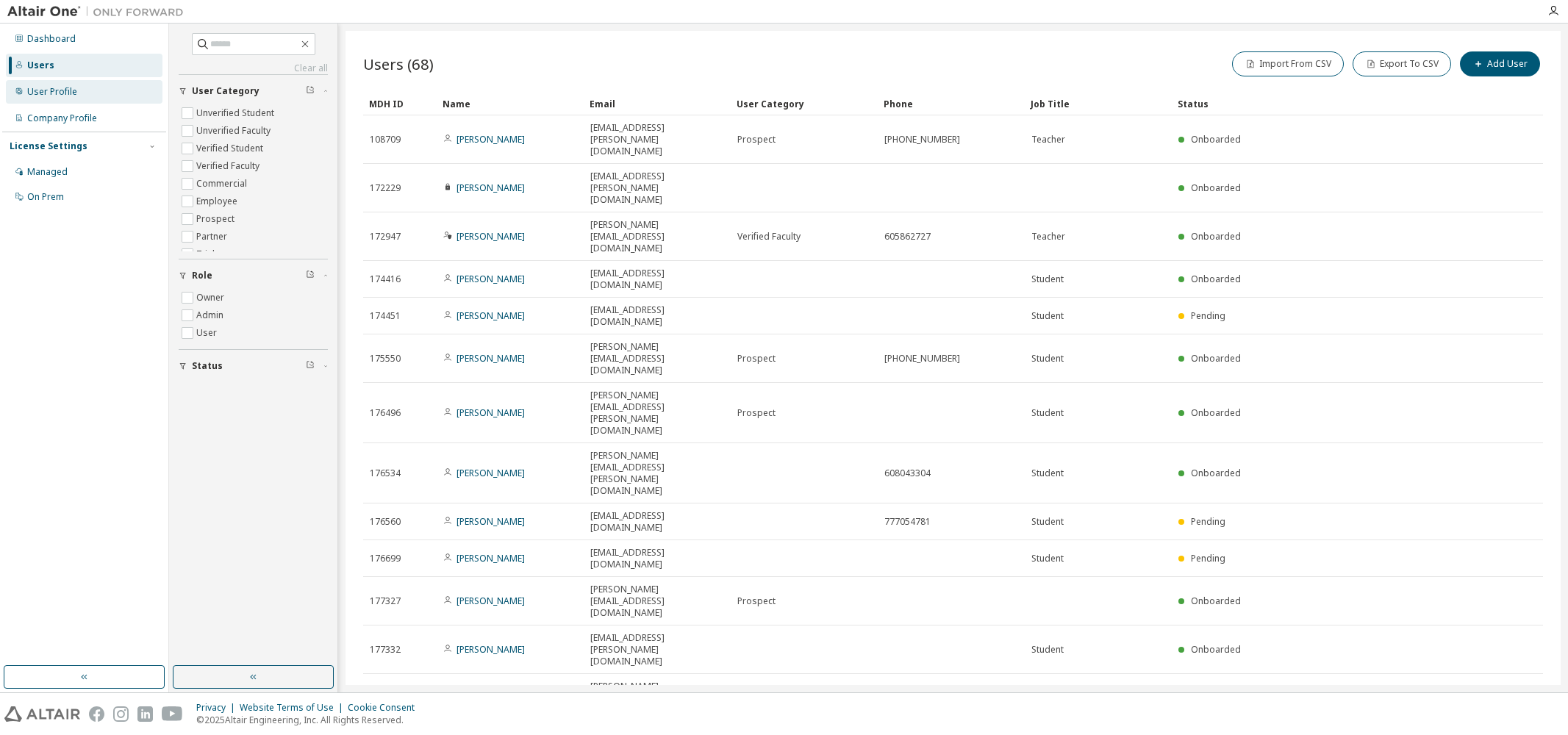
click at [55, 89] on div "User Profile" at bounding box center [52, 92] width 50 height 12
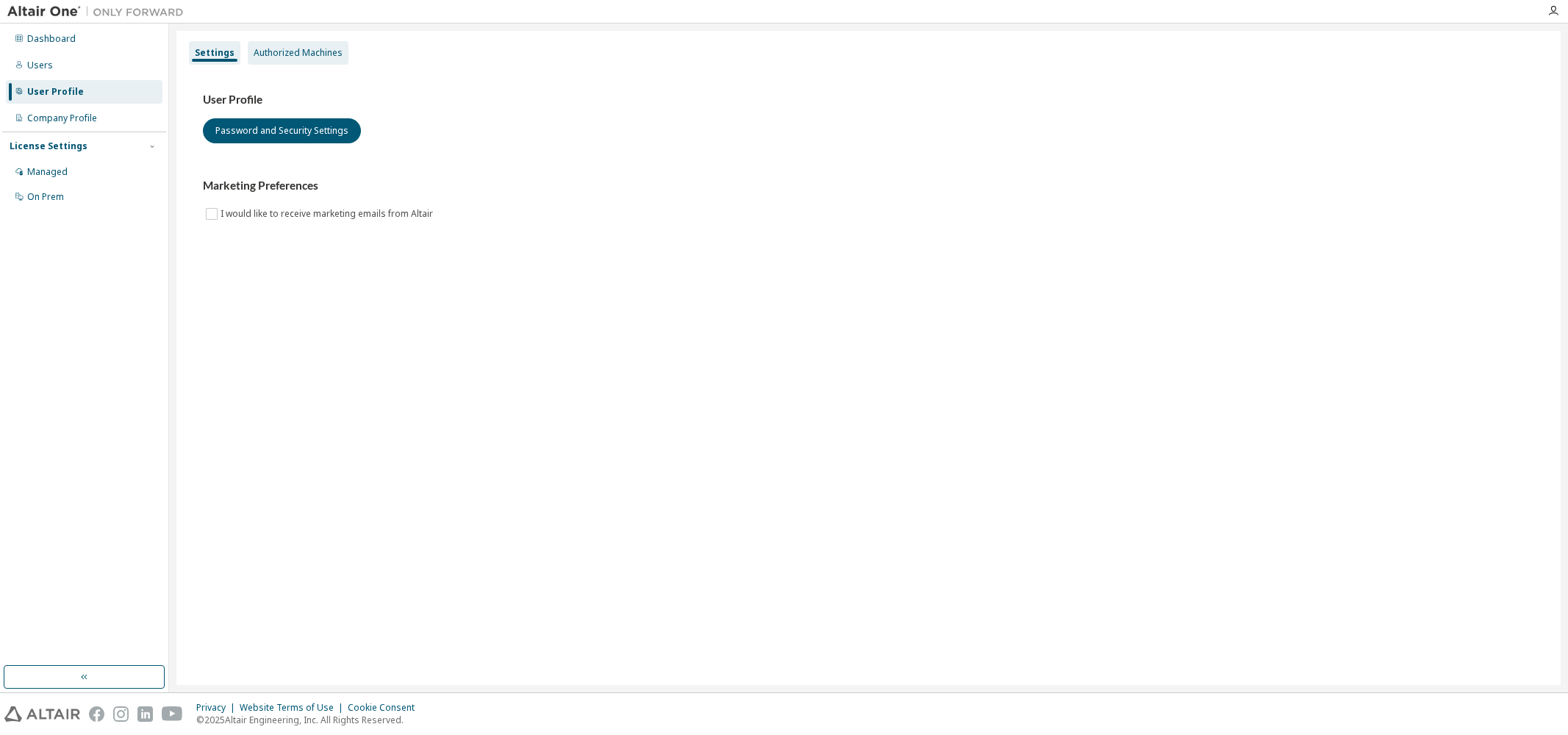
click at [292, 56] on div "Authorized Machines" at bounding box center [298, 52] width 89 height 12
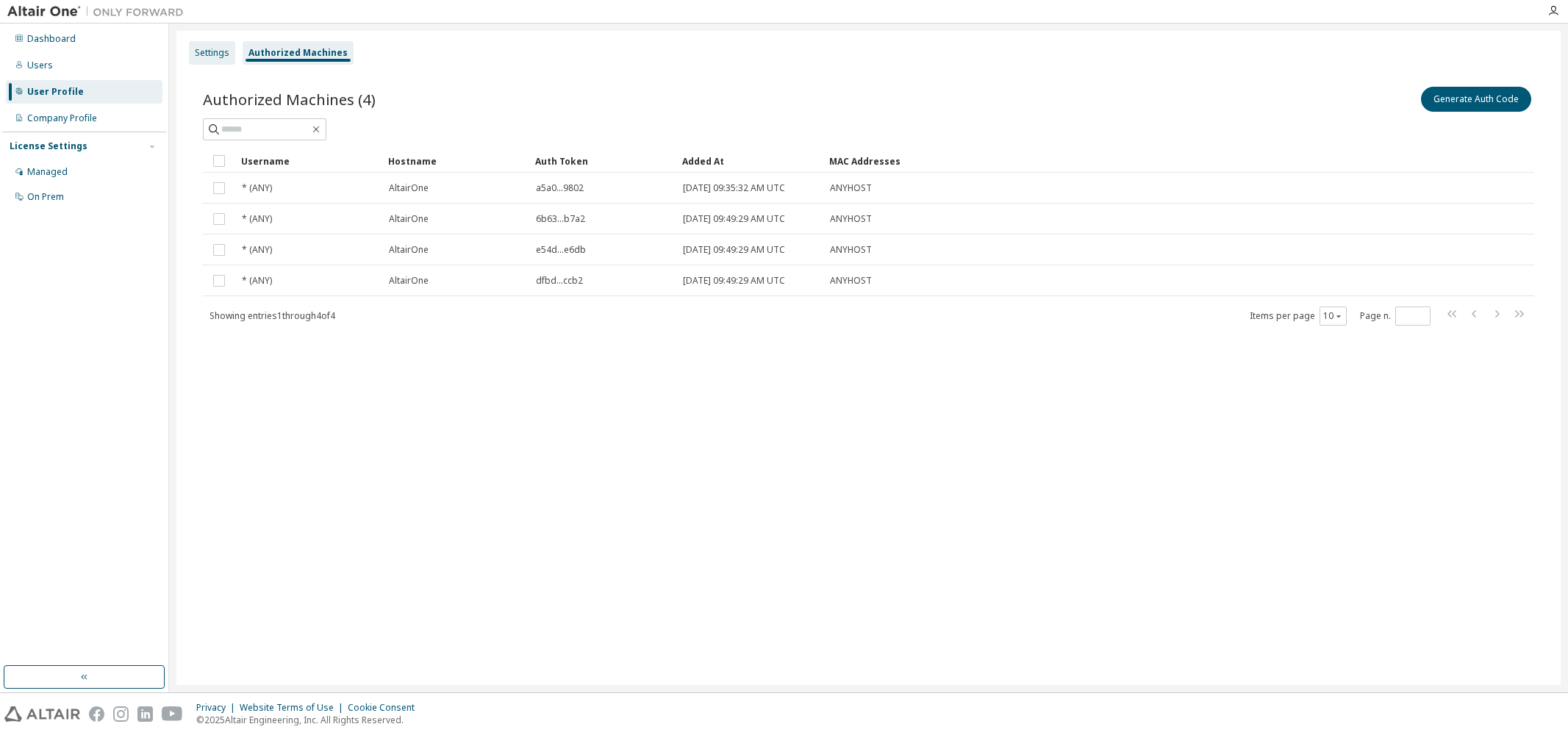
click at [220, 56] on div "Settings" at bounding box center [212, 52] width 35 height 12
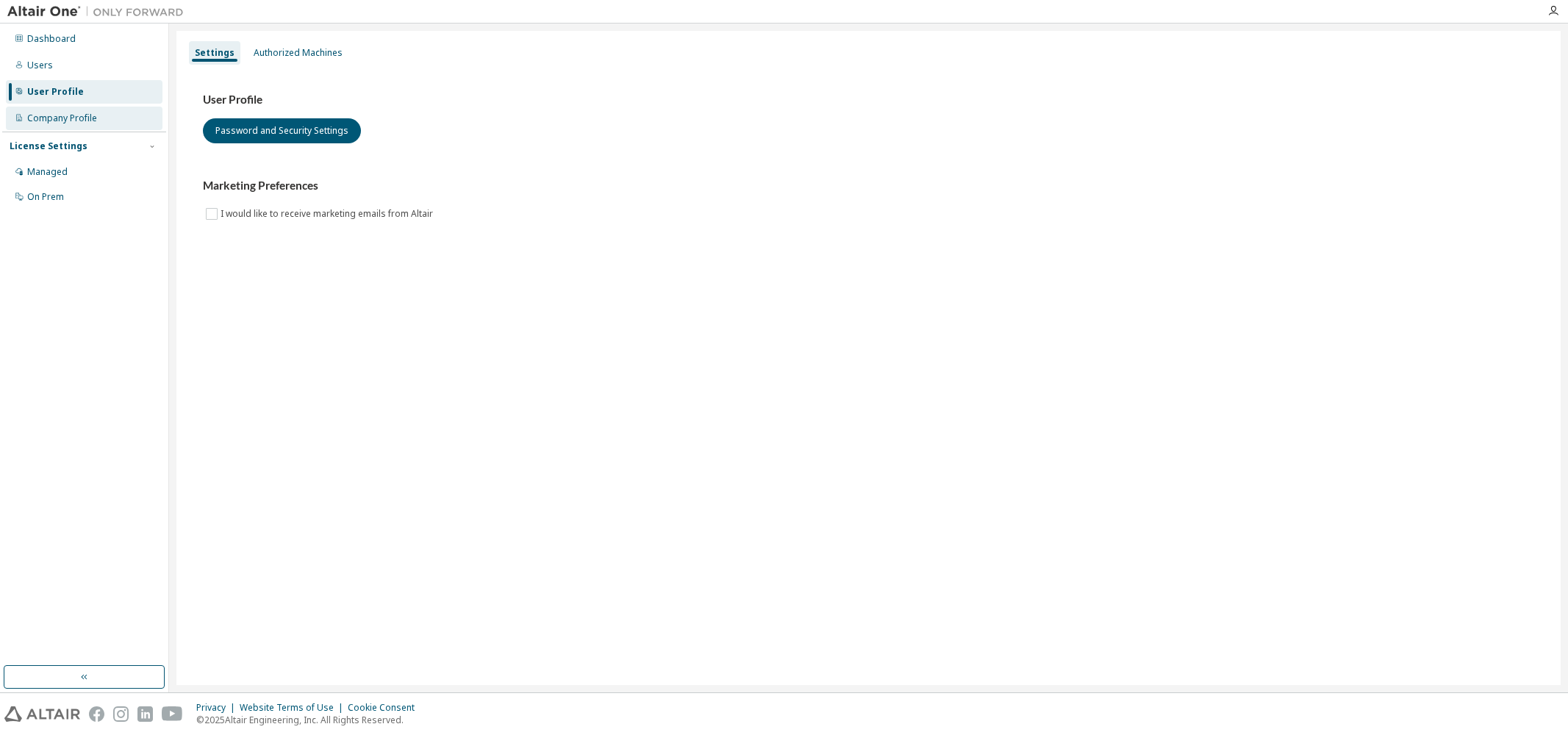
click at [62, 117] on div "Company Profile" at bounding box center [62, 118] width 70 height 12
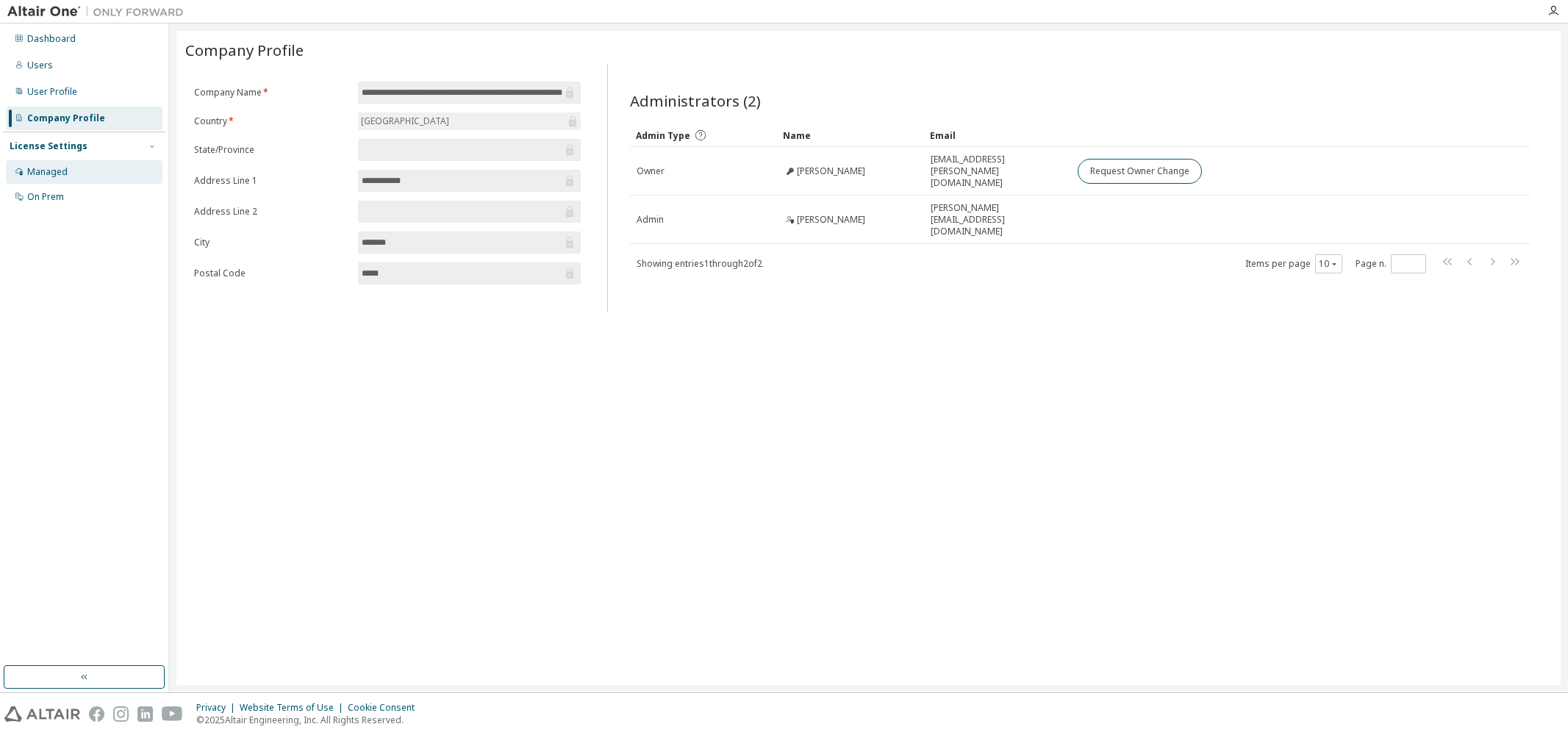
click at [54, 172] on div "Managed" at bounding box center [48, 172] width 40 height 12
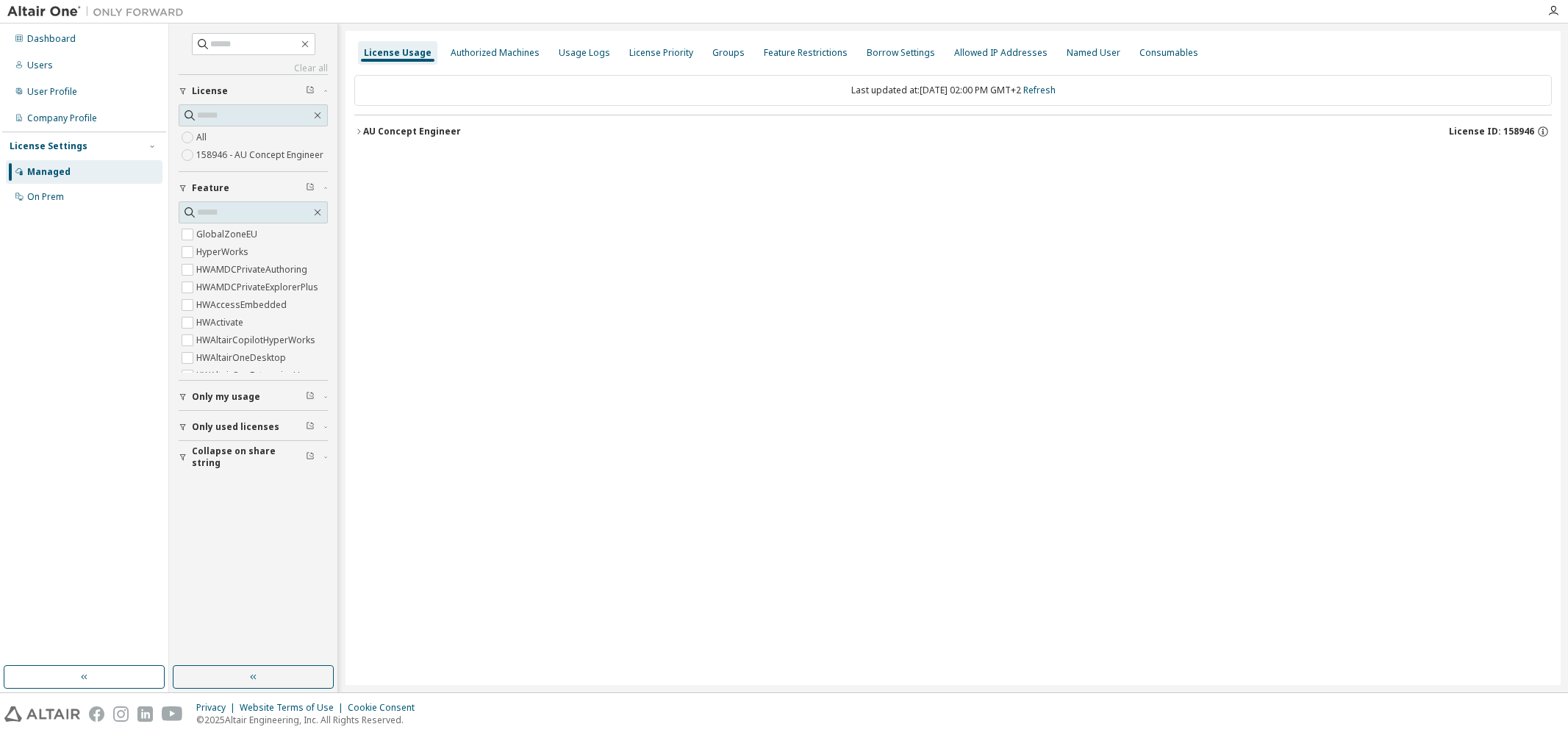
click at [208, 157] on label "158946 - AU Concept Engineer" at bounding box center [262, 156] width 131 height 18
click at [213, 430] on span "Only used licenses" at bounding box center [235, 427] width 88 height 12
click at [376, 131] on div "AU Concept Engineer" at bounding box center [412, 131] width 97 height 12
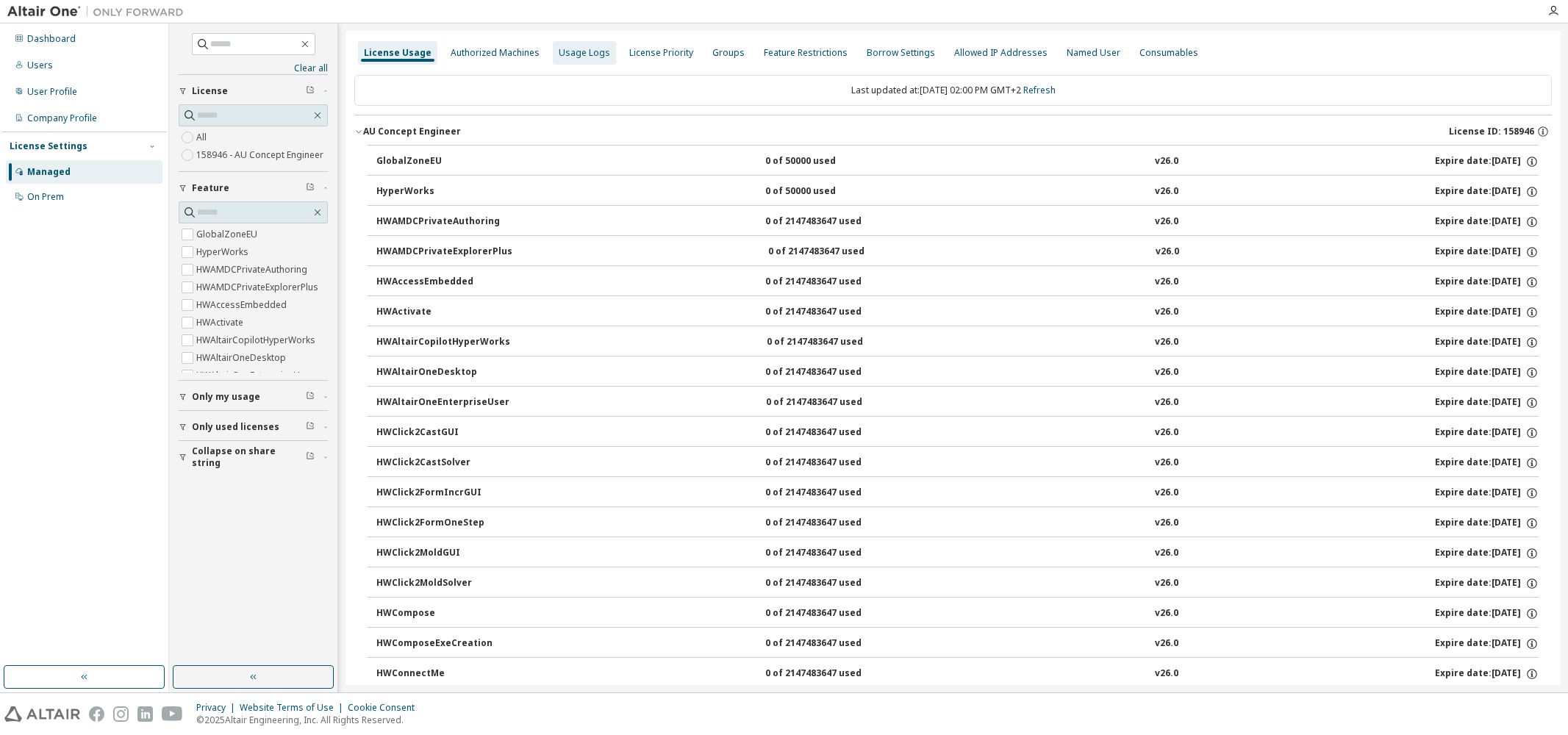
click at [569, 46] on div "Usage Logs" at bounding box center [584, 52] width 63 height 23
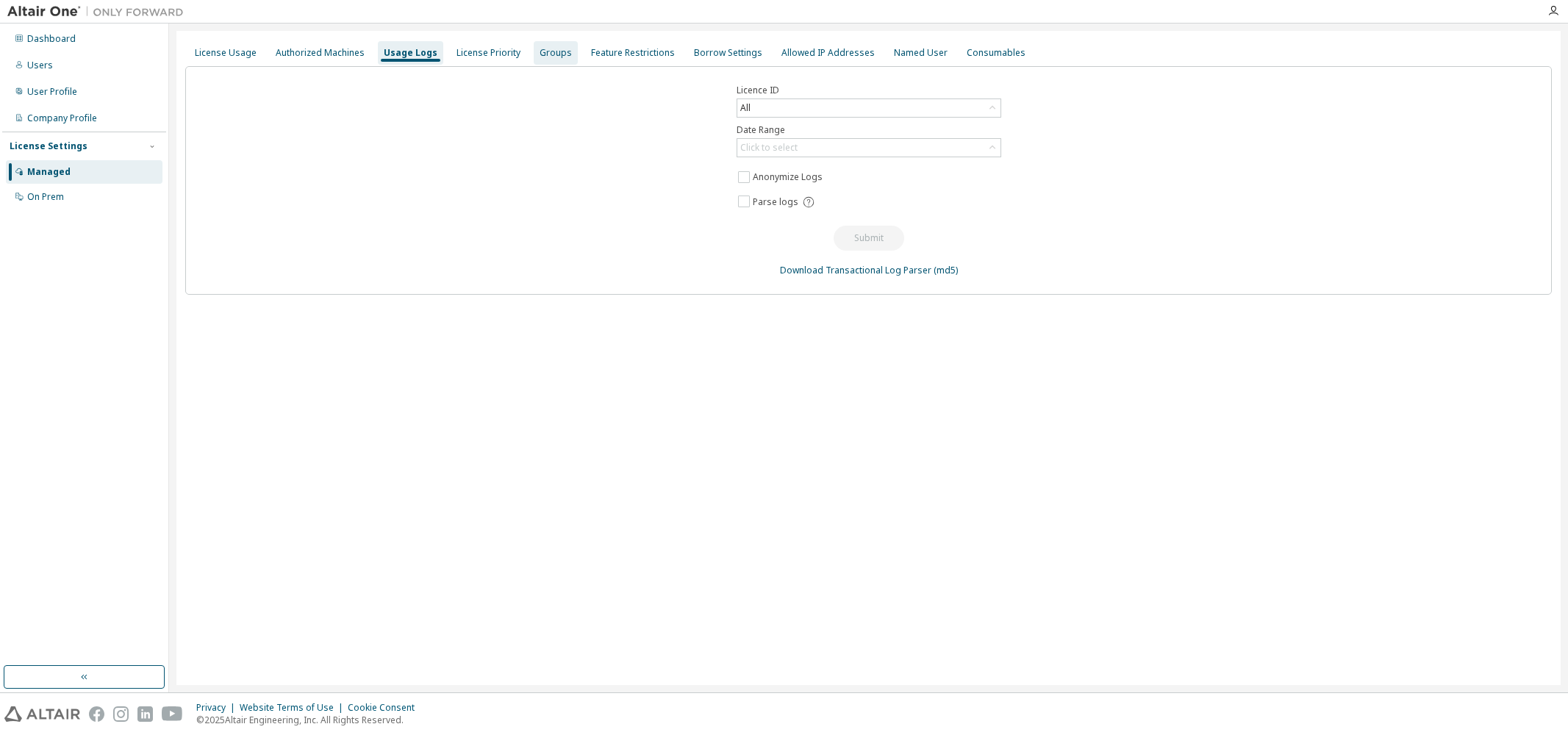
click at [551, 55] on div "Groups" at bounding box center [556, 52] width 32 height 12
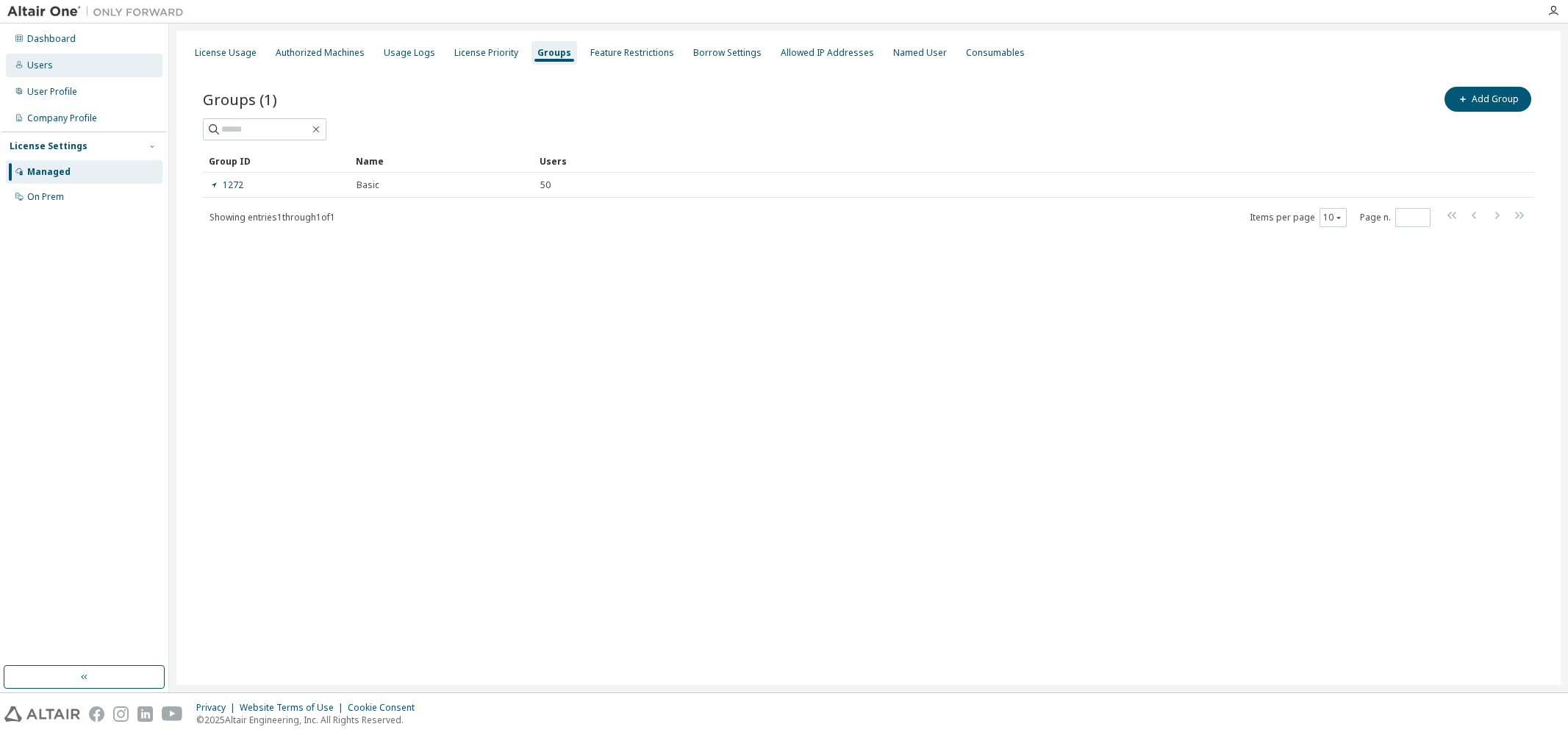
click at [40, 69] on div "Users" at bounding box center [40, 65] width 26 height 12
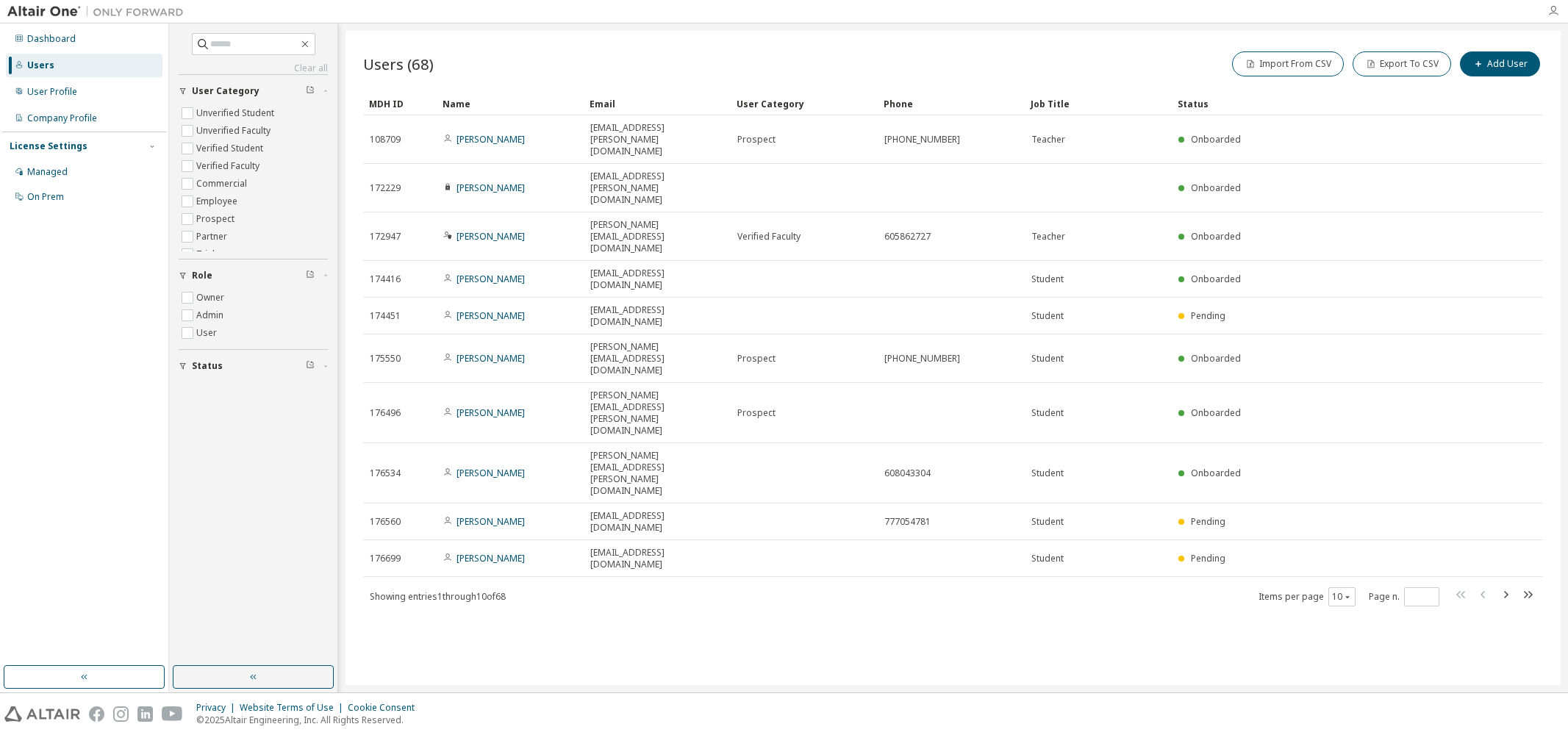
click at [1555, 8] on icon "button" at bounding box center [1553, 10] width 12 height 12
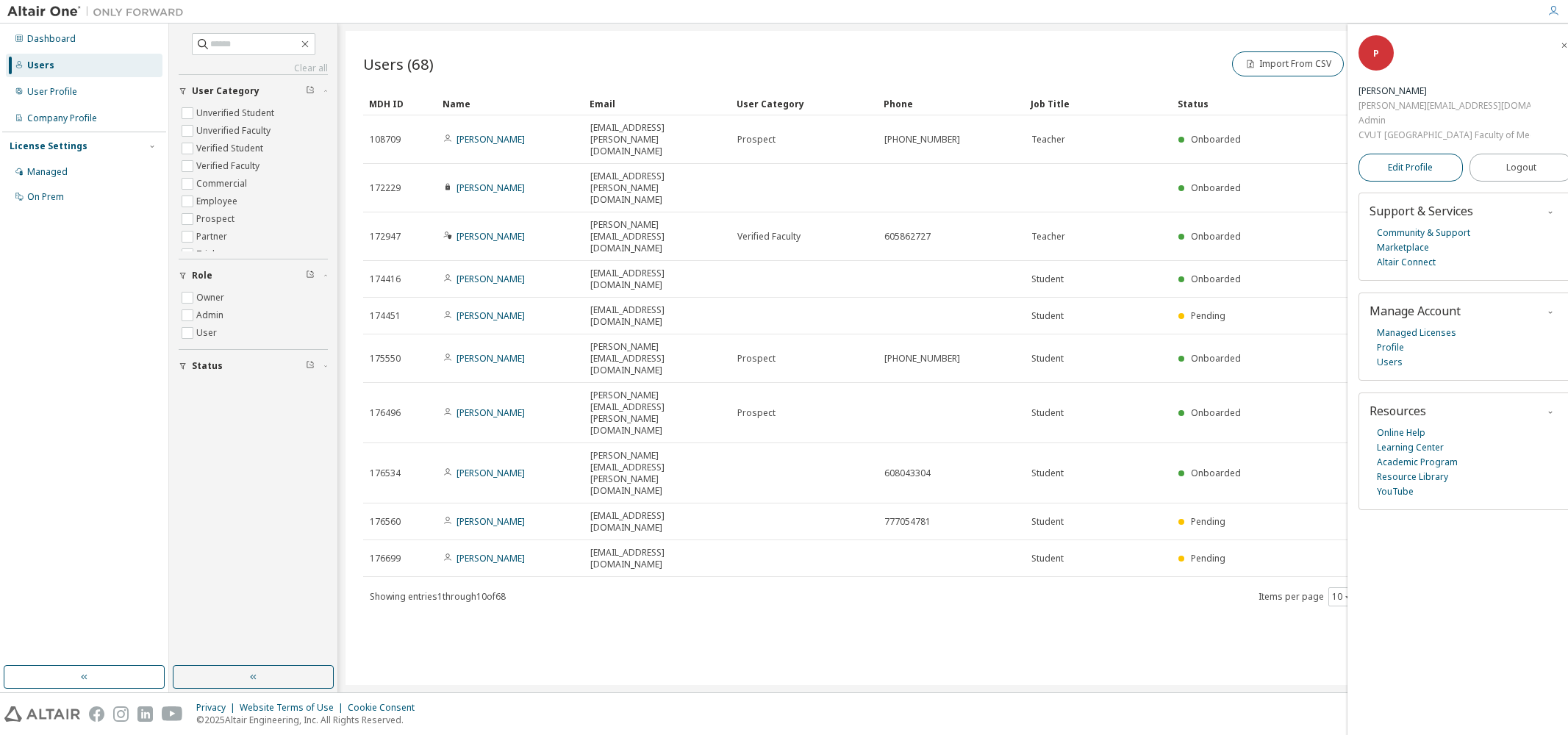
click at [1417, 173] on span "Edit Profile" at bounding box center [1411, 168] width 45 height 12
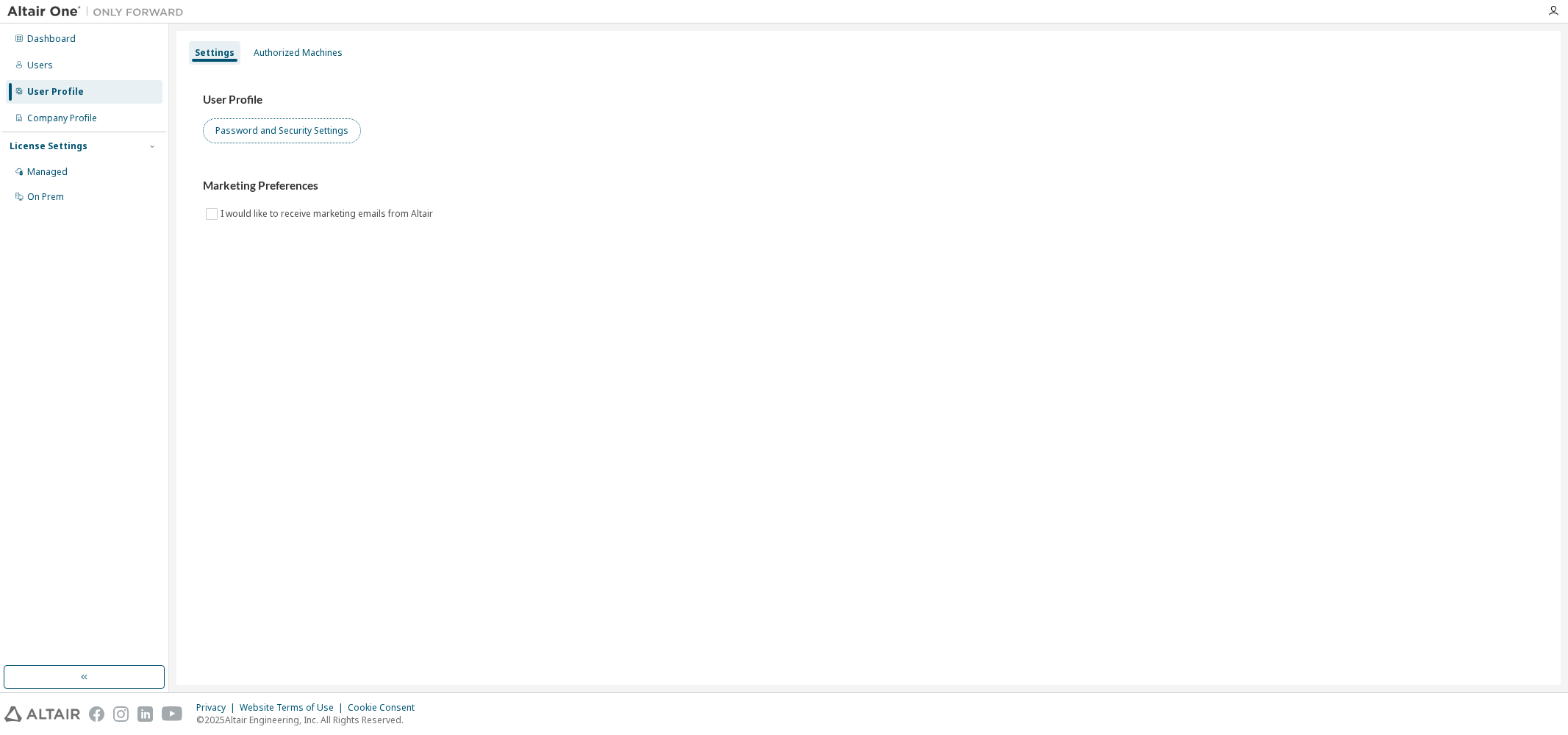
click at [264, 137] on button "Password and Security Settings" at bounding box center [282, 131] width 158 height 25
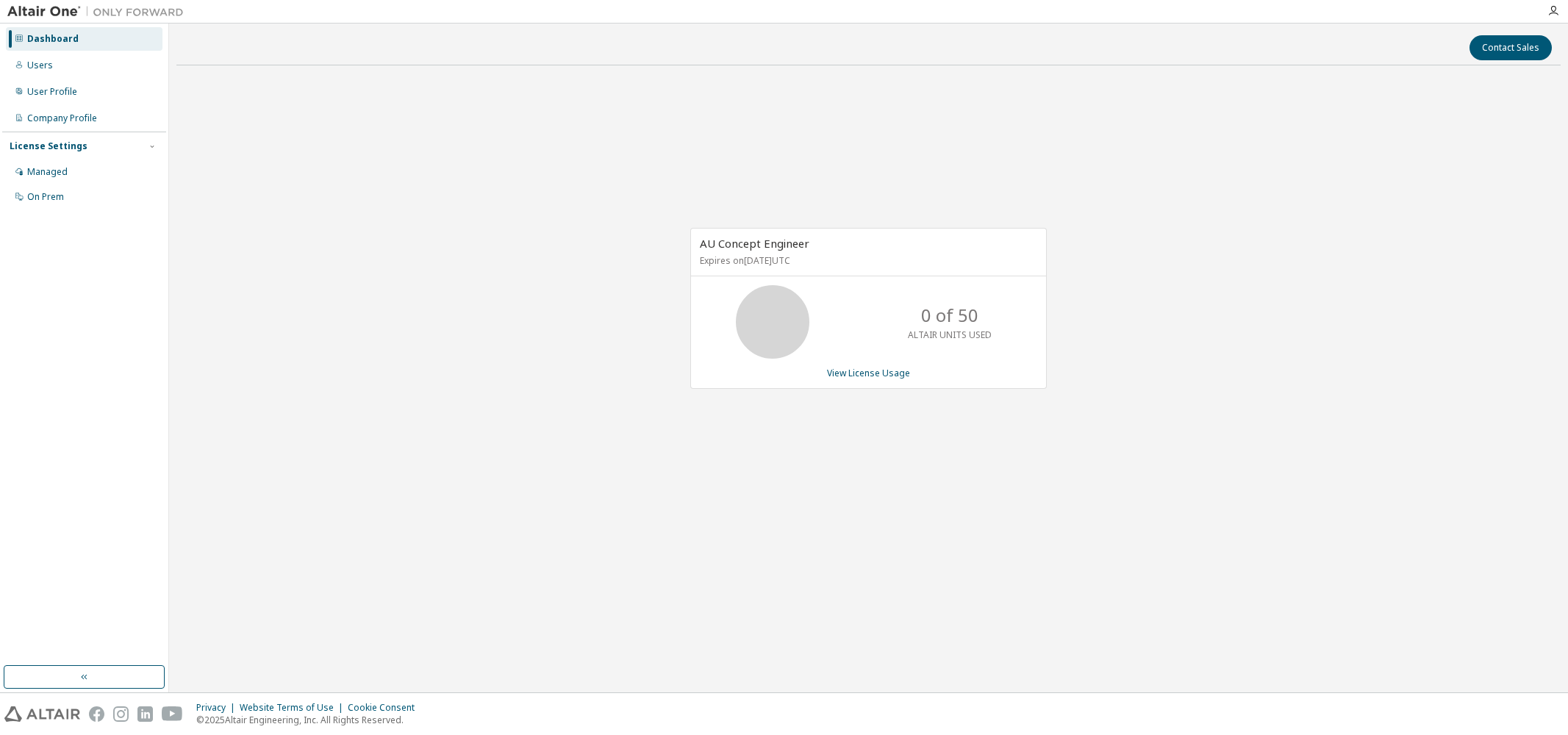
click at [791, 315] on icon at bounding box center [773, 322] width 37 height 37
click at [859, 374] on link "View License Usage" at bounding box center [869, 373] width 83 height 13
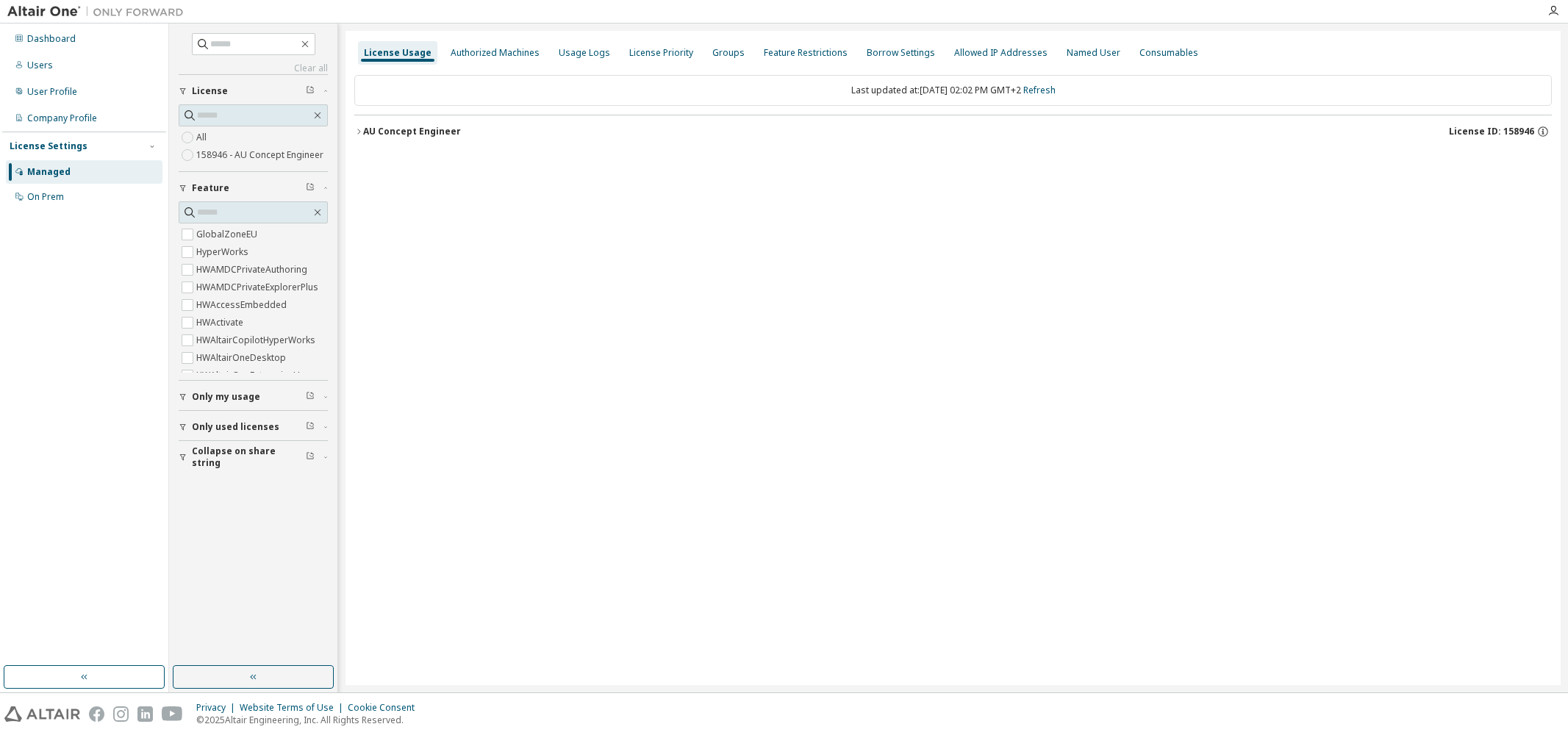
click at [50, 172] on div "Managed" at bounding box center [49, 172] width 44 height 12
click at [48, 149] on div "License Settings" at bounding box center [48, 146] width 78 height 12
click at [399, 135] on div "AU Concept Engineer" at bounding box center [412, 131] width 97 height 12
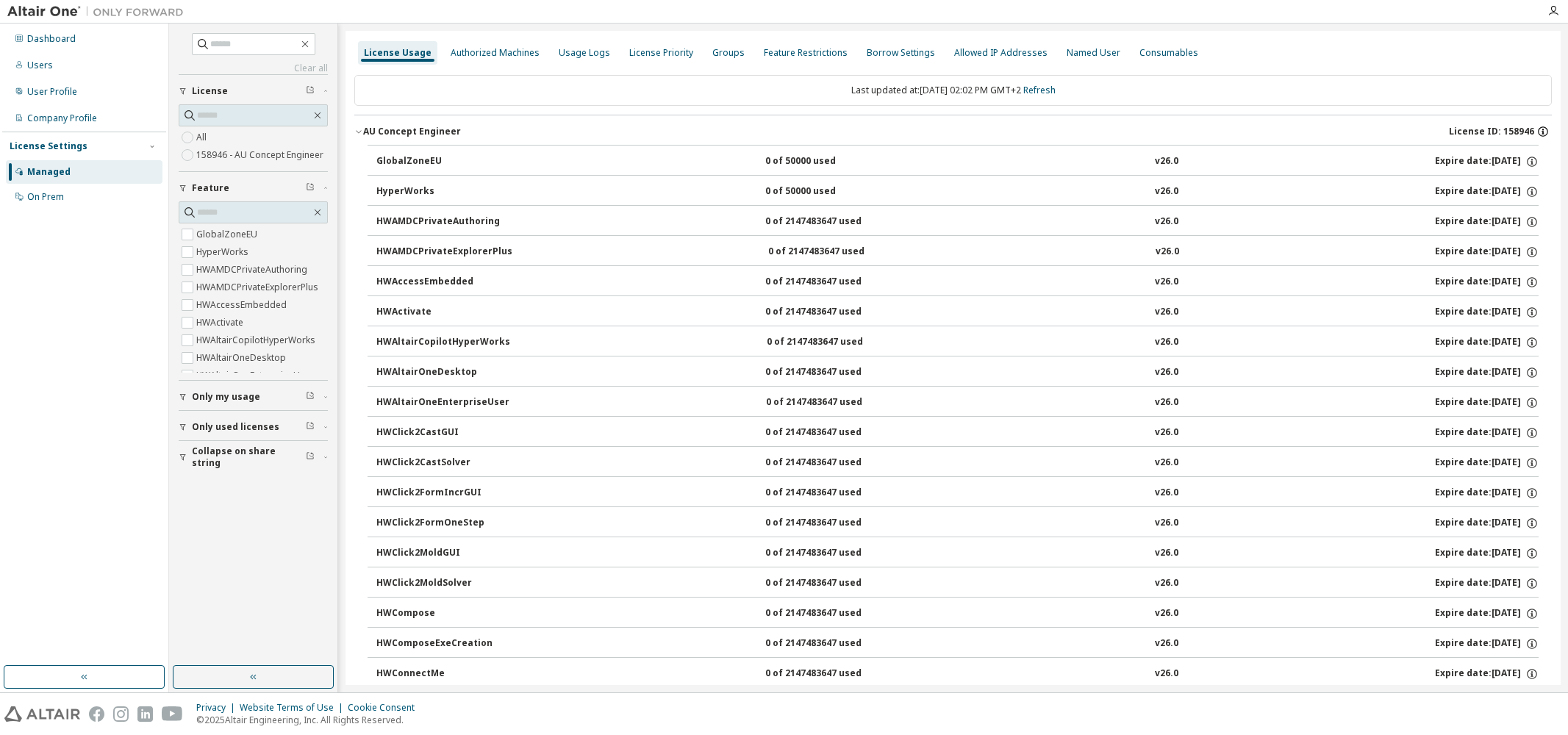
click at [1541, 132] on icon "button" at bounding box center [1542, 132] width 2 height 4
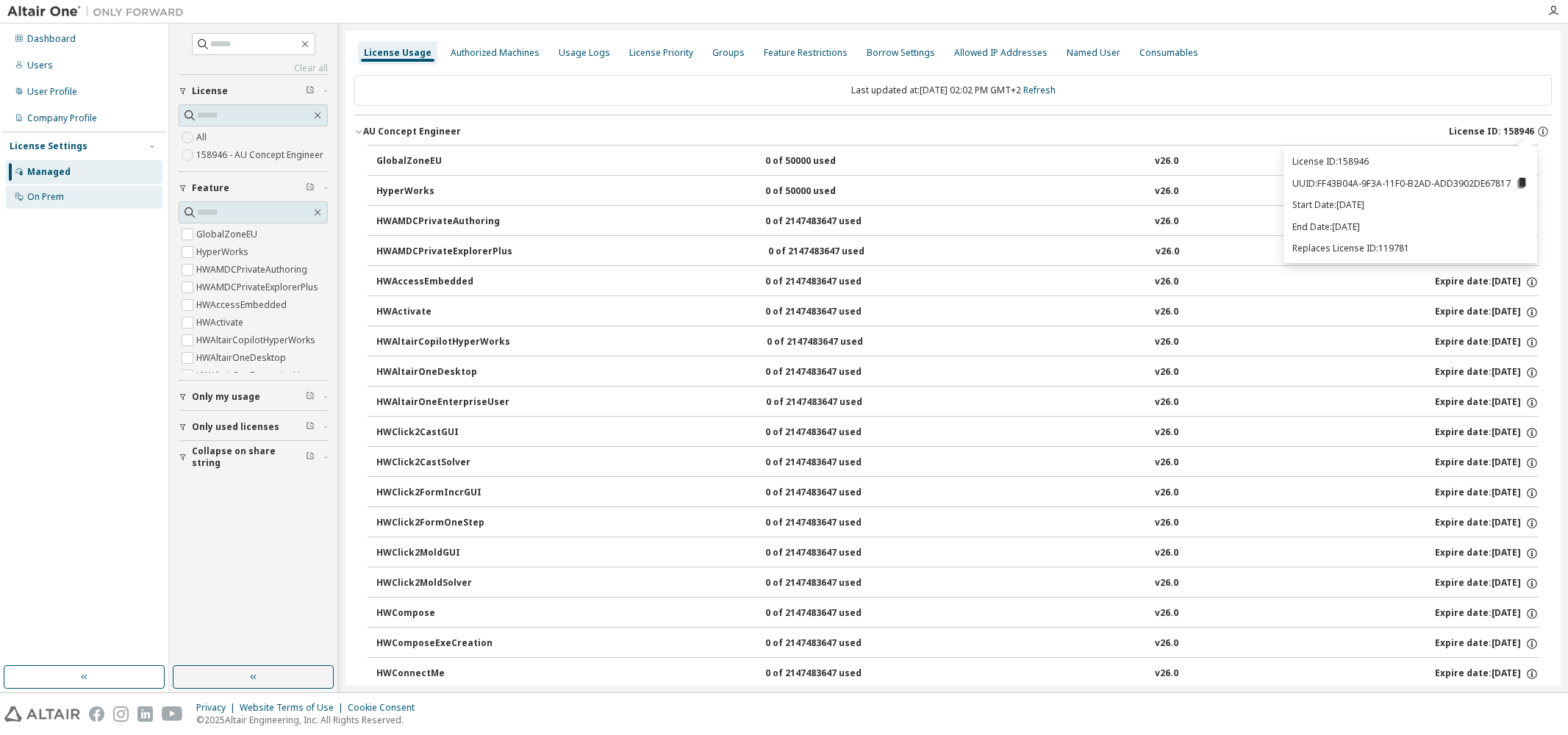
click at [38, 200] on div "On Prem" at bounding box center [46, 197] width 37 height 12
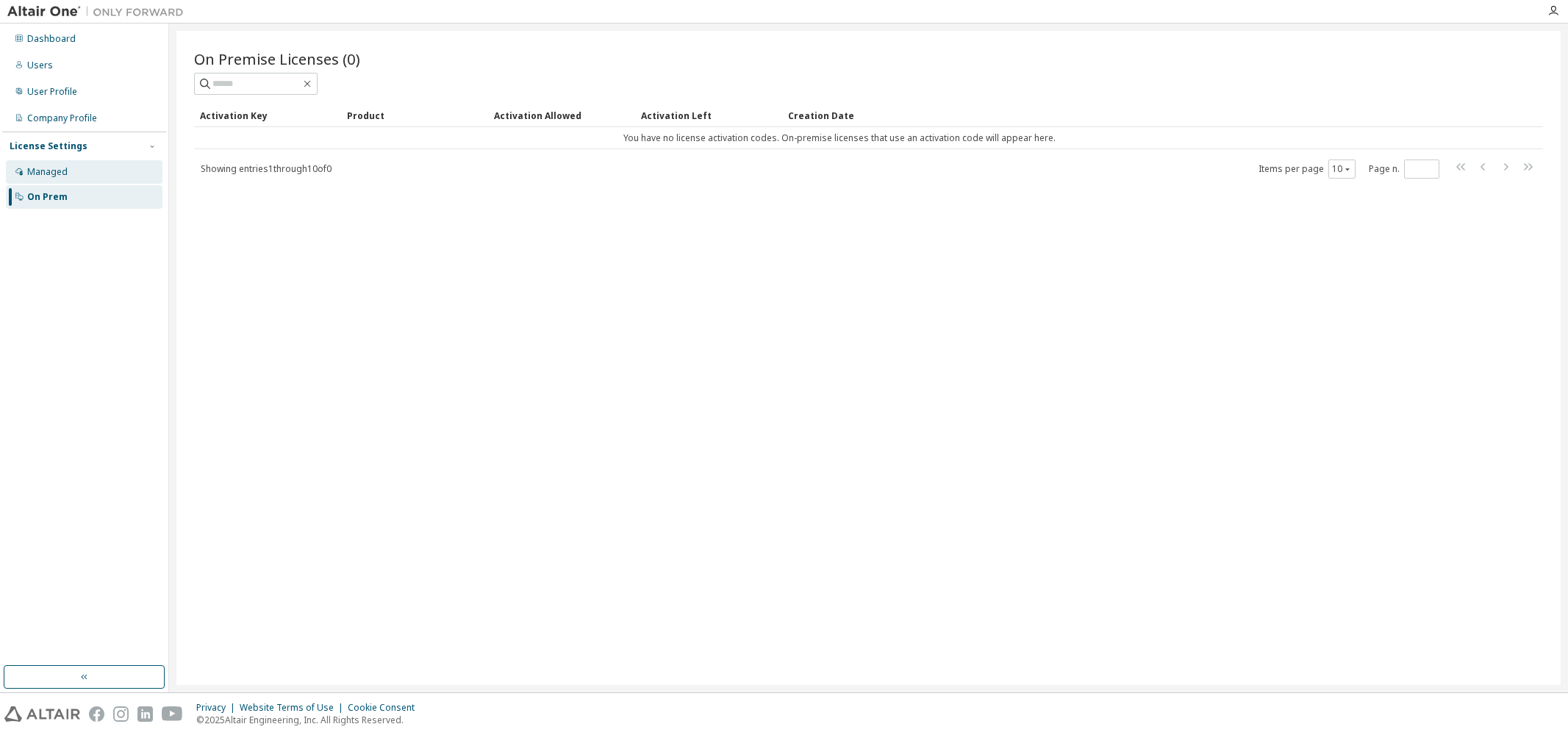
click at [40, 172] on div "Managed" at bounding box center [48, 172] width 40 height 12
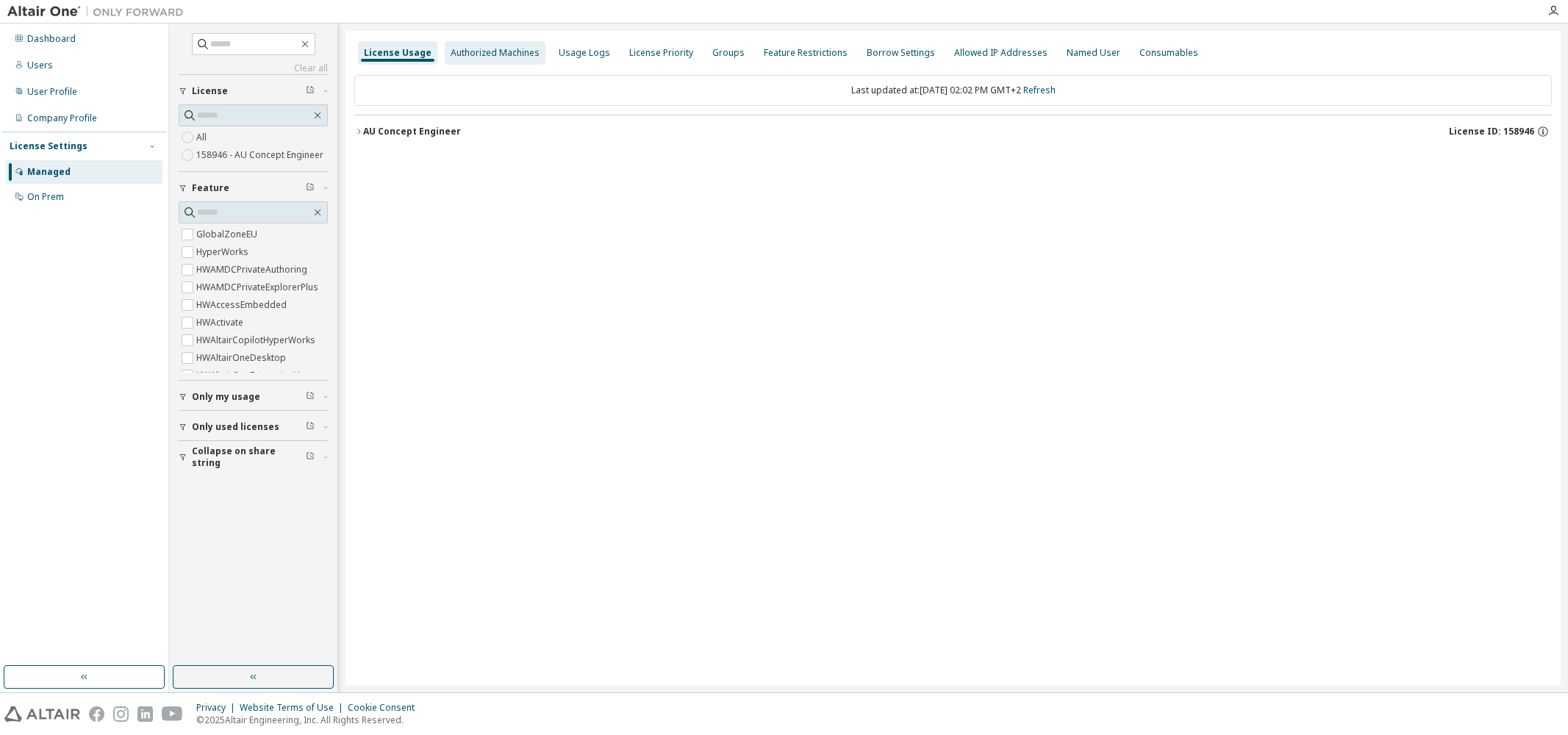
click at [504, 55] on div "Authorized Machines" at bounding box center [495, 52] width 89 height 12
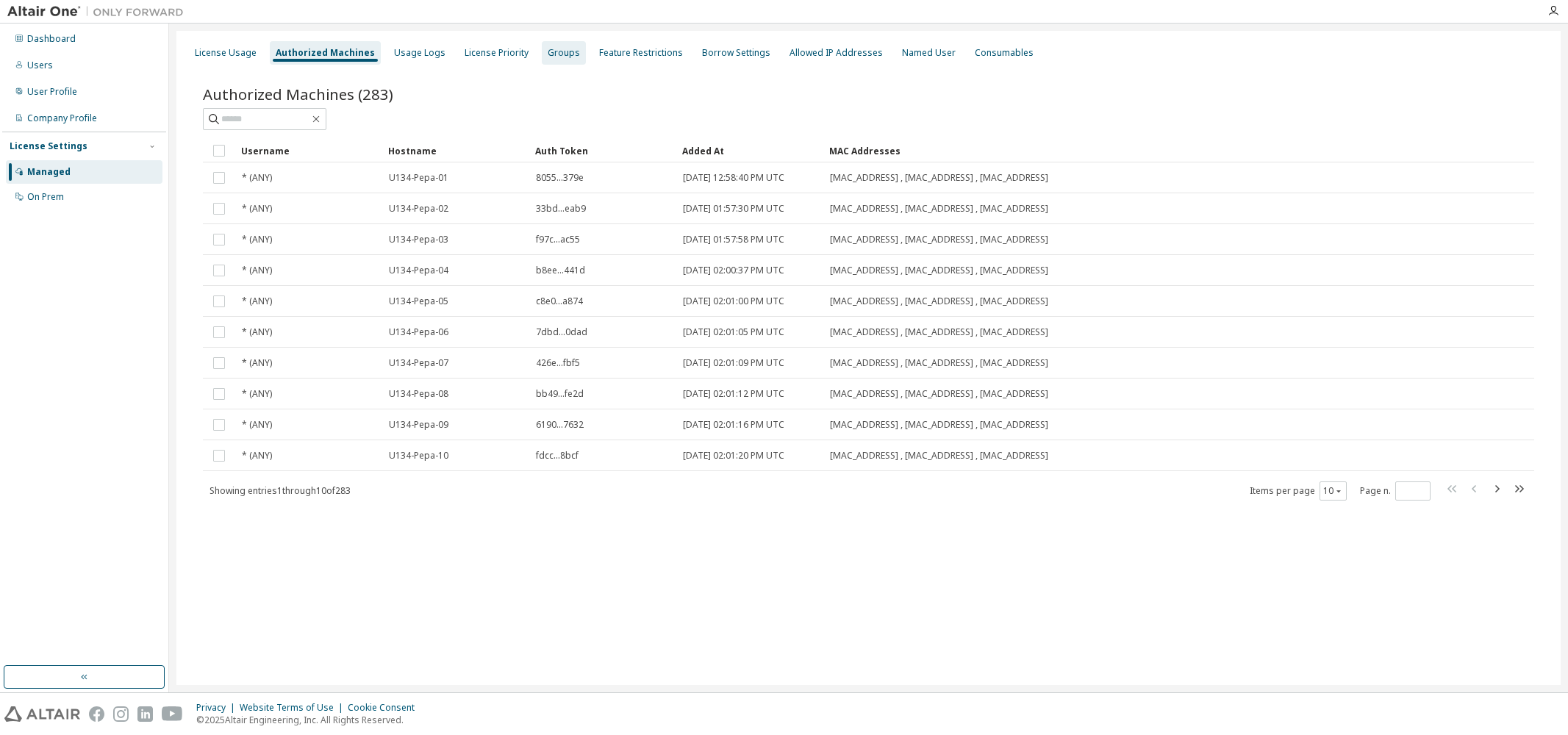
click at [557, 55] on div "Groups" at bounding box center [564, 52] width 32 height 12
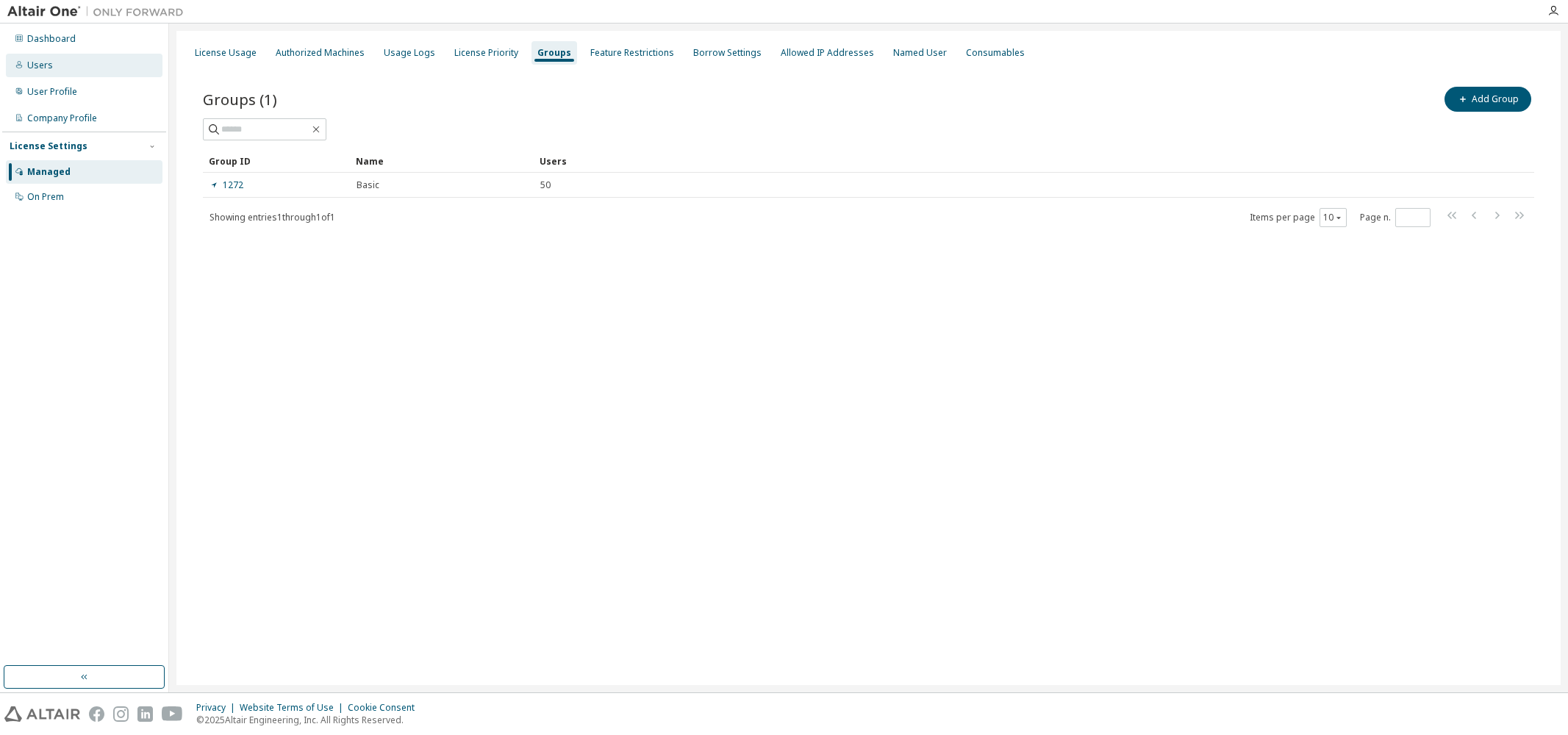
click at [42, 66] on div "Users" at bounding box center [40, 65] width 26 height 12
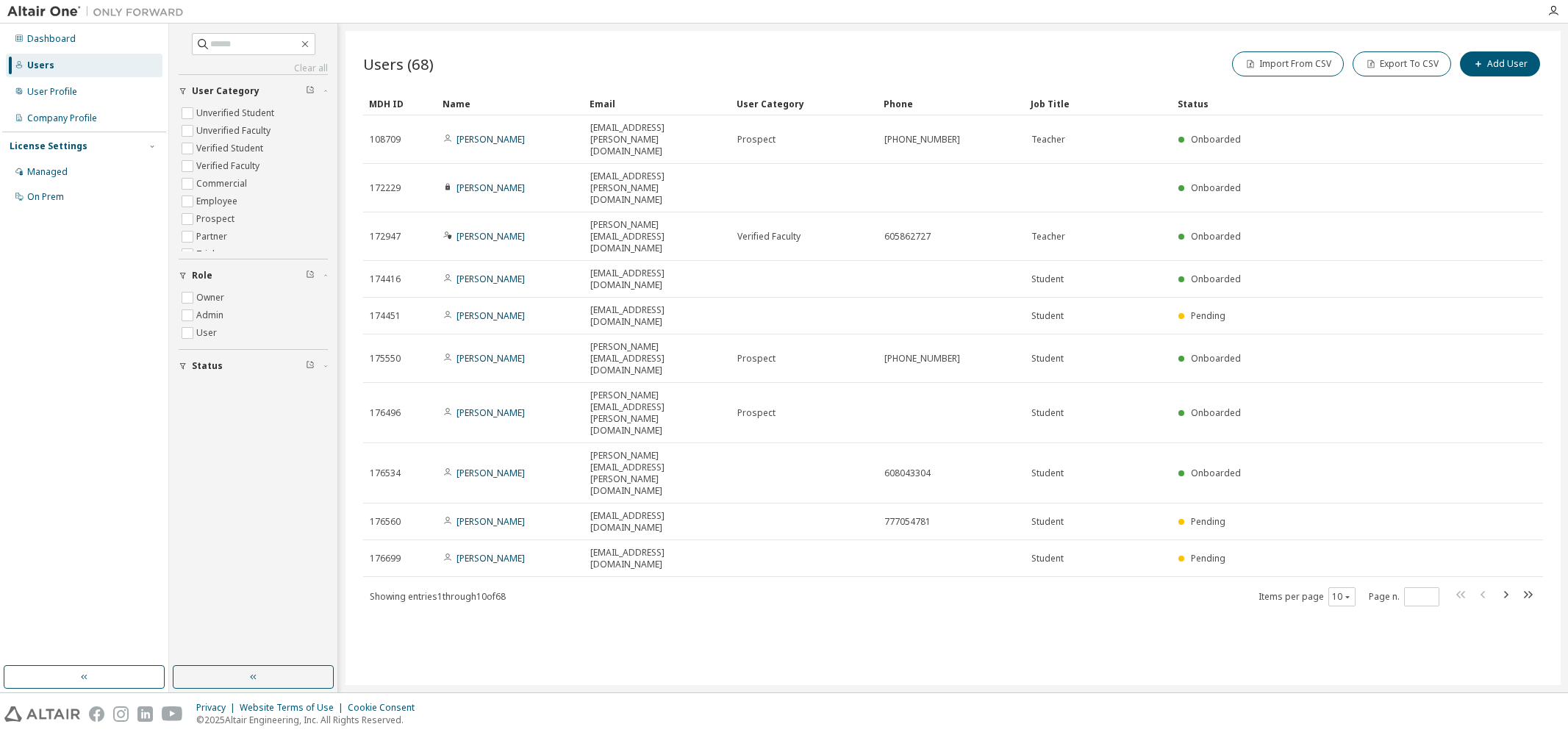
click at [209, 370] on span "Status" at bounding box center [207, 366] width 31 height 12
